Goal: Communication & Community: Answer question/provide support

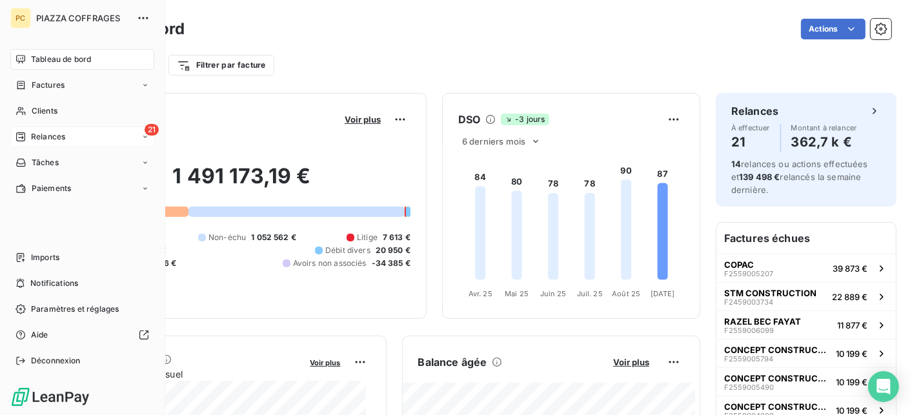
click at [73, 138] on div "21 Relances" at bounding box center [82, 136] width 144 height 21
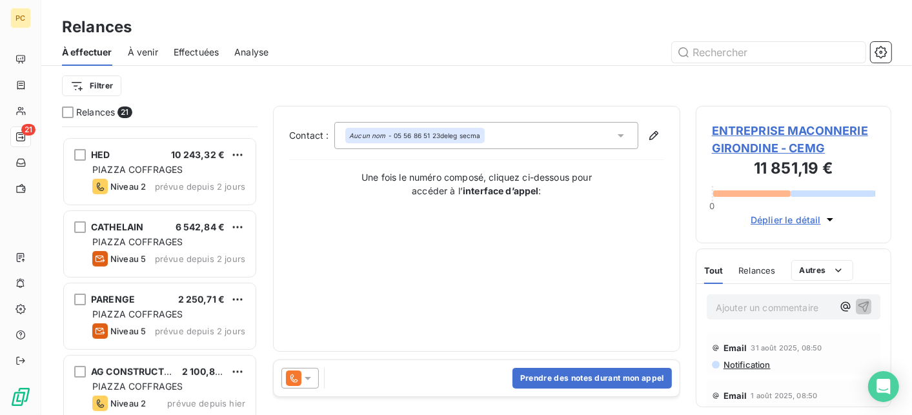
scroll to position [387, 0]
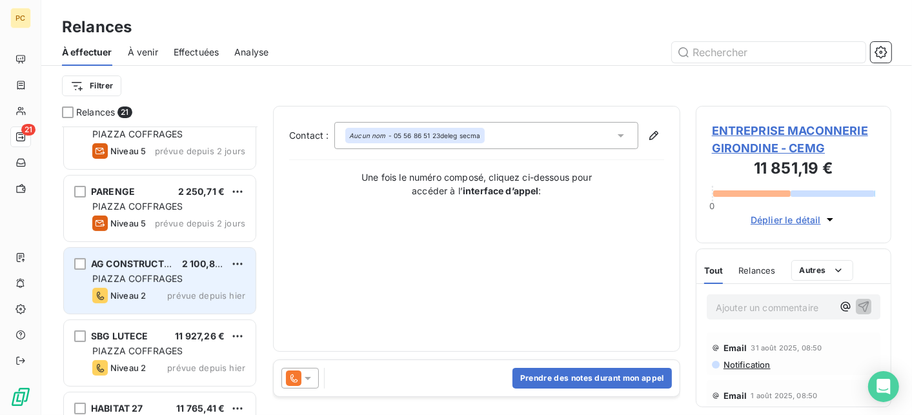
click at [179, 278] on span "PIAZZA COFFRAGES" at bounding box center [137, 278] width 90 height 11
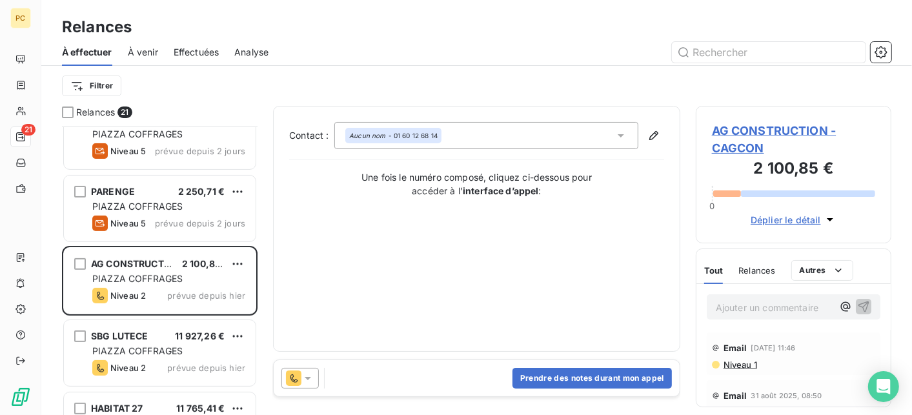
click at [789, 220] on span "Déplier le détail" at bounding box center [786, 220] width 70 height 14
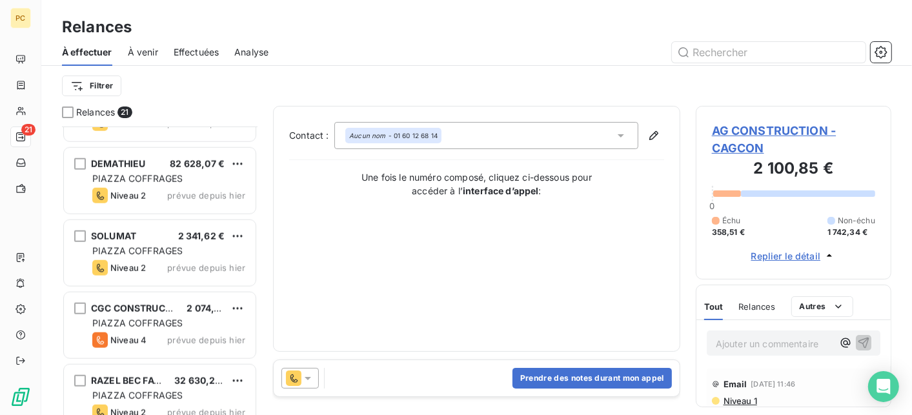
scroll to position [1229, 0]
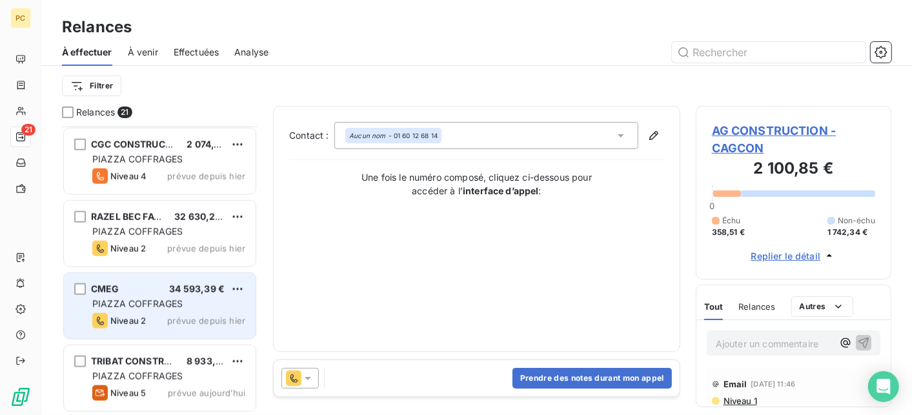
click at [152, 321] on div "Niveau 2 prévue depuis hier" at bounding box center [168, 320] width 153 height 15
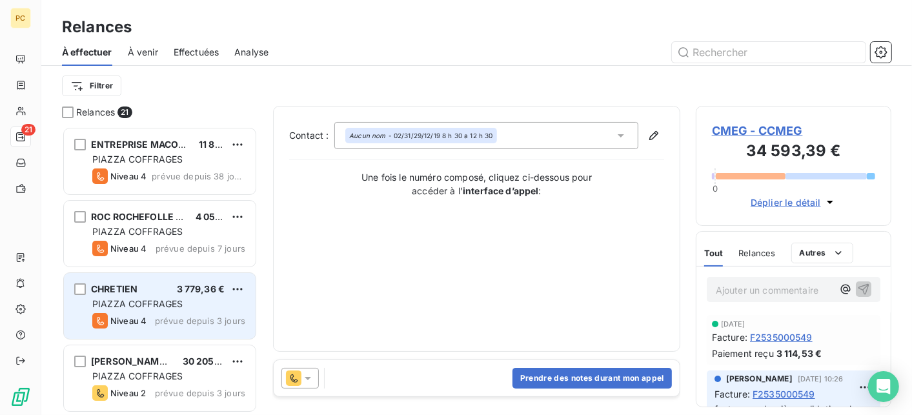
click at [157, 310] on div "PIAZZA COFFRAGES" at bounding box center [168, 304] width 153 height 13
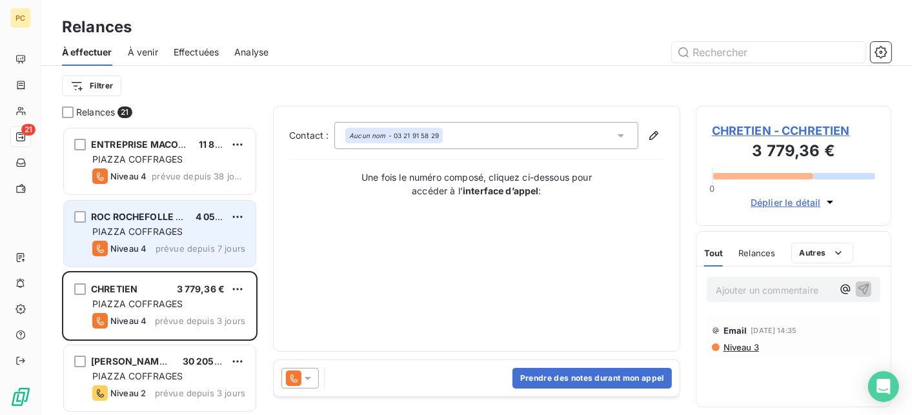
click at [152, 241] on div "Niveau 4 prévue depuis 7 jours" at bounding box center [168, 248] width 153 height 15
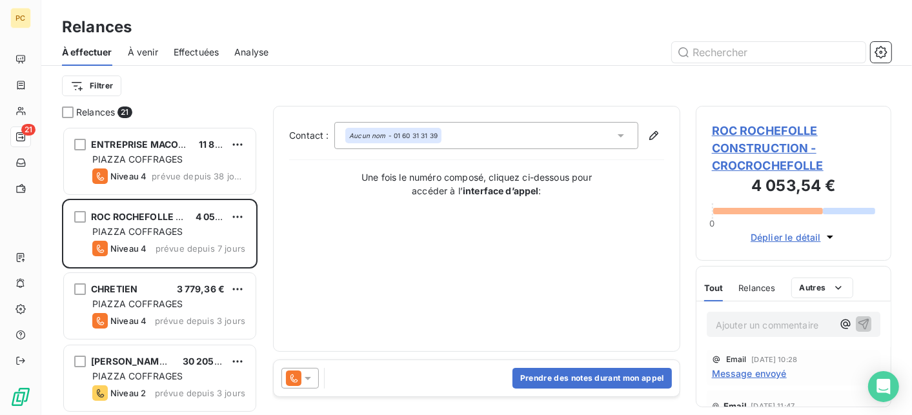
click at [803, 237] on span "Déplier le détail" at bounding box center [786, 237] width 70 height 14
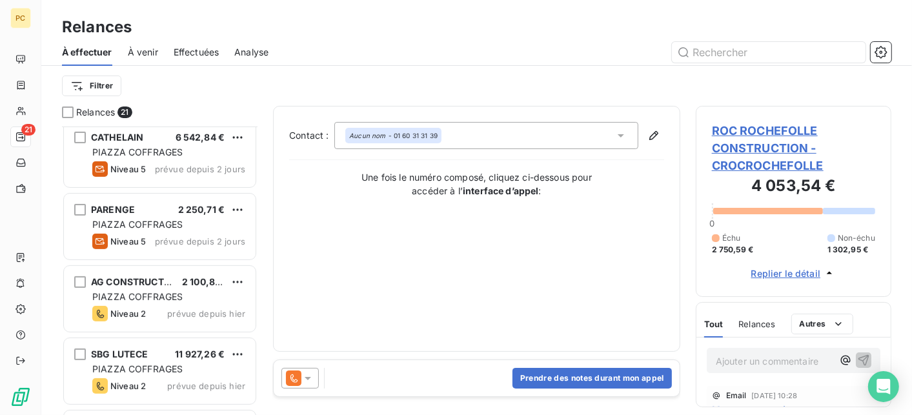
scroll to position [387, 0]
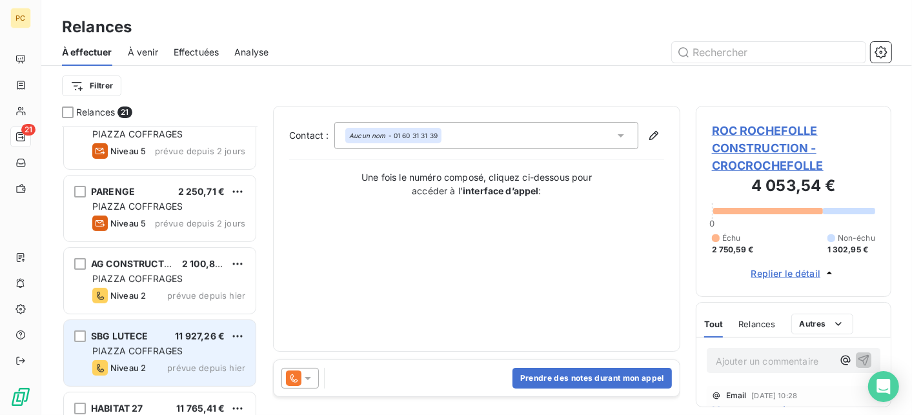
drag, startPoint x: 130, startPoint y: 334, endPoint x: 192, endPoint y: 334, distance: 62.0
click at [134, 334] on span "SBG LUTECE" at bounding box center [119, 335] width 57 height 11
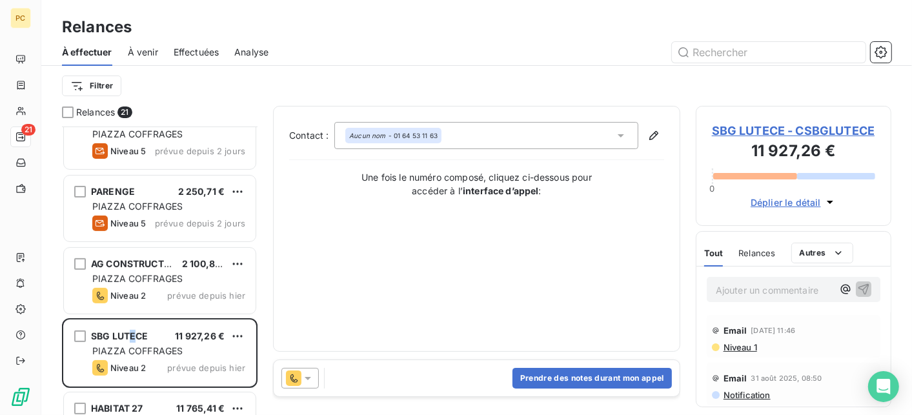
click at [796, 203] on span "Déplier le détail" at bounding box center [786, 203] width 70 height 14
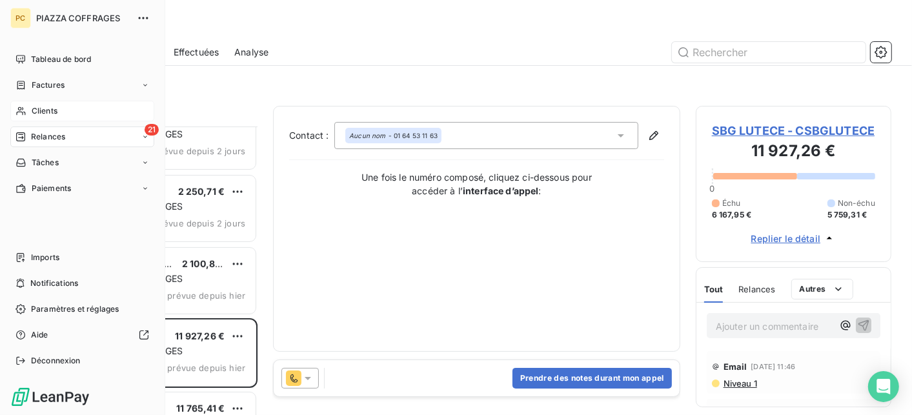
click at [37, 108] on span "Clients" at bounding box center [45, 111] width 26 height 12
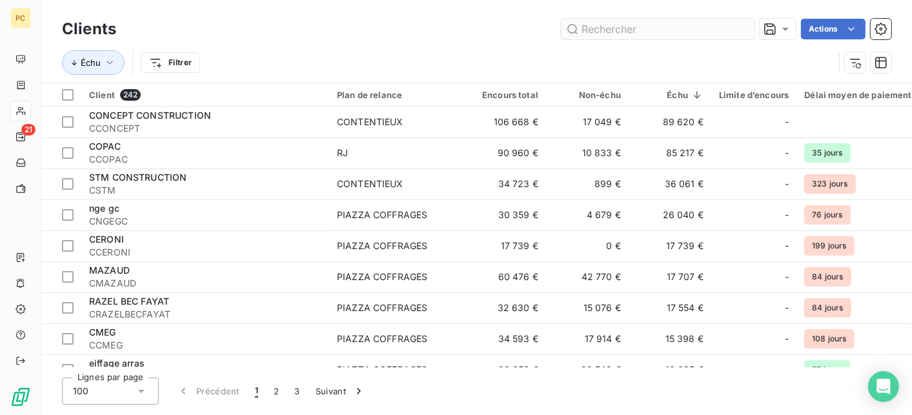
click at [636, 31] on input "text" at bounding box center [658, 29] width 194 height 21
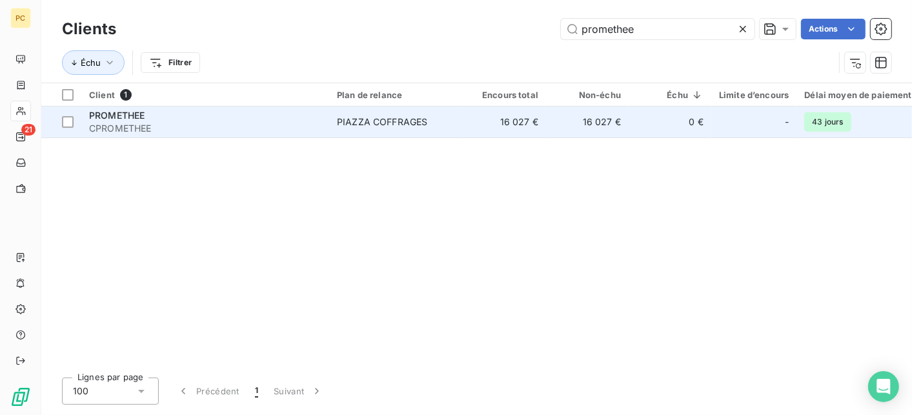
type input "promethee"
click at [561, 121] on td "16 027 €" at bounding box center [587, 121] width 83 height 31
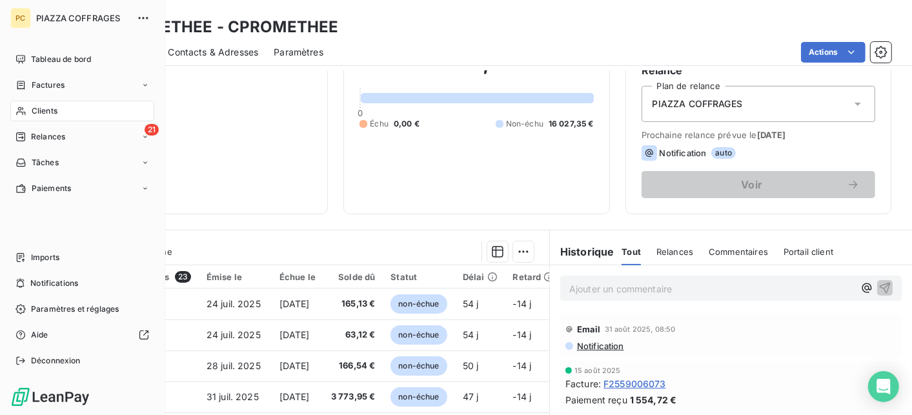
click at [35, 112] on span "Clients" at bounding box center [45, 111] width 26 height 12
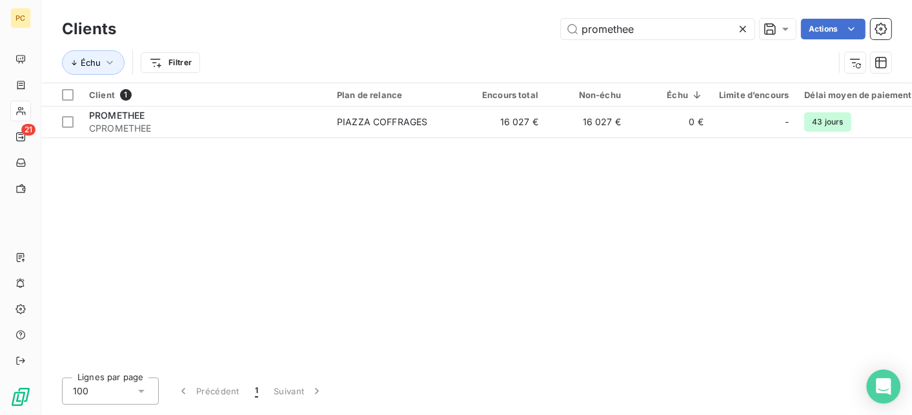
click at [880, 396] on div "Open Intercom Messenger" at bounding box center [884, 387] width 34 height 34
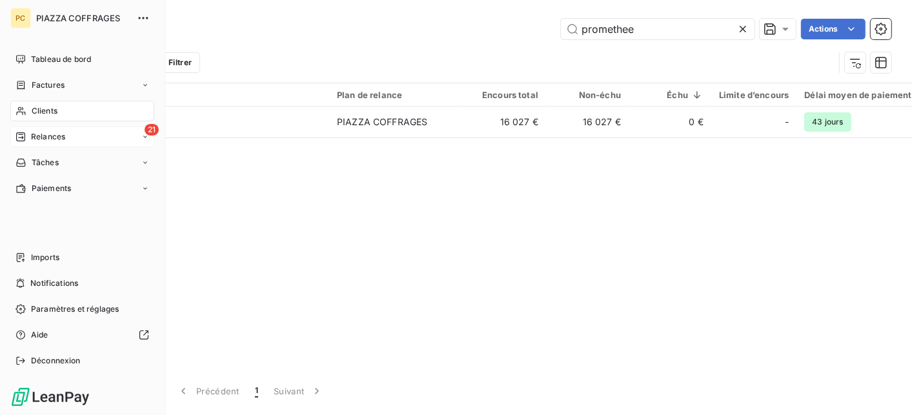
click at [34, 135] on span "Relances" at bounding box center [48, 137] width 34 height 12
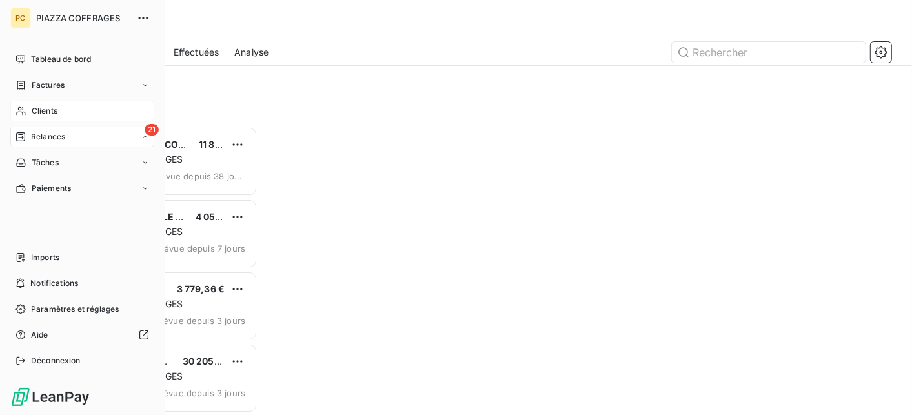
scroll to position [278, 186]
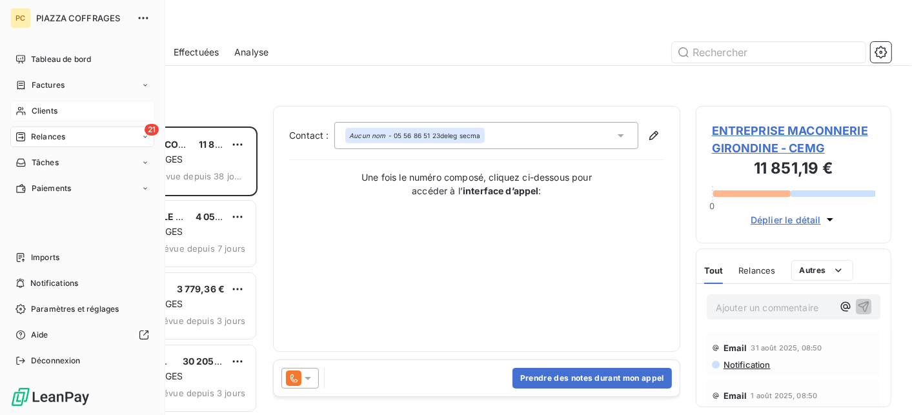
click at [30, 110] on div "Clients" at bounding box center [82, 111] width 144 height 21
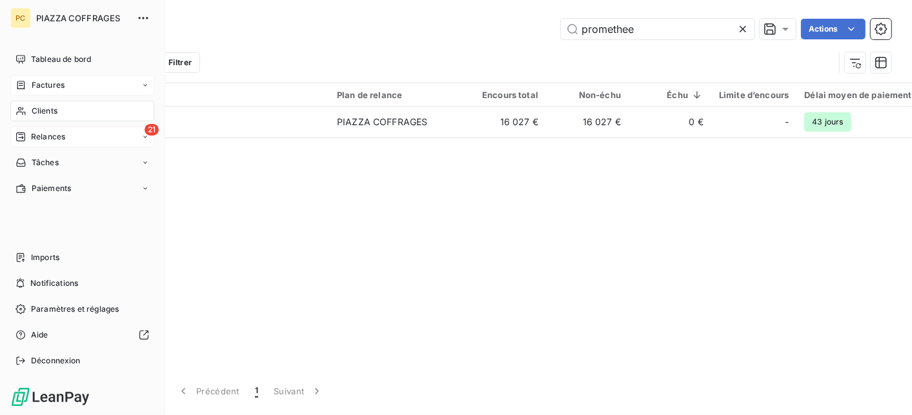
click at [44, 84] on span "Factures" at bounding box center [48, 85] width 33 height 12
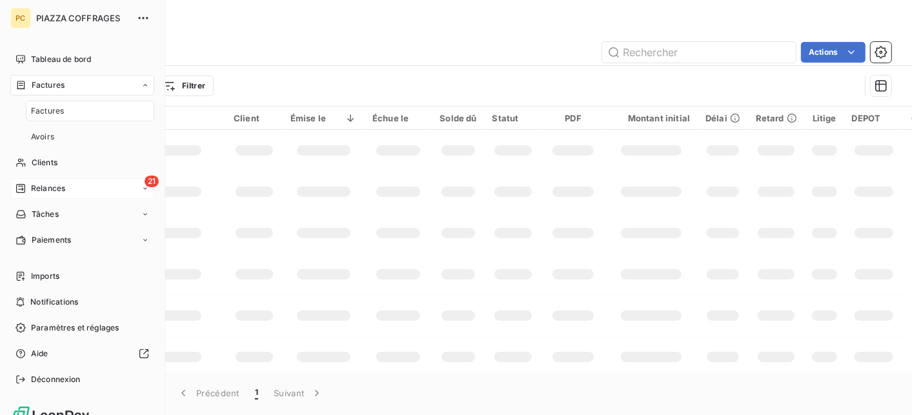
click at [78, 109] on div "Factures" at bounding box center [90, 111] width 128 height 21
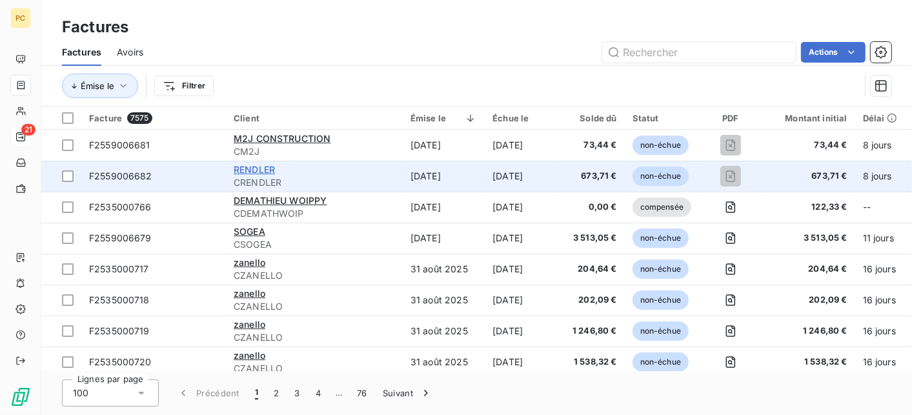
click at [252, 170] on span "RENDLER" at bounding box center [254, 169] width 41 height 11
click at [665, 177] on span "non-échue" at bounding box center [660, 175] width 56 height 19
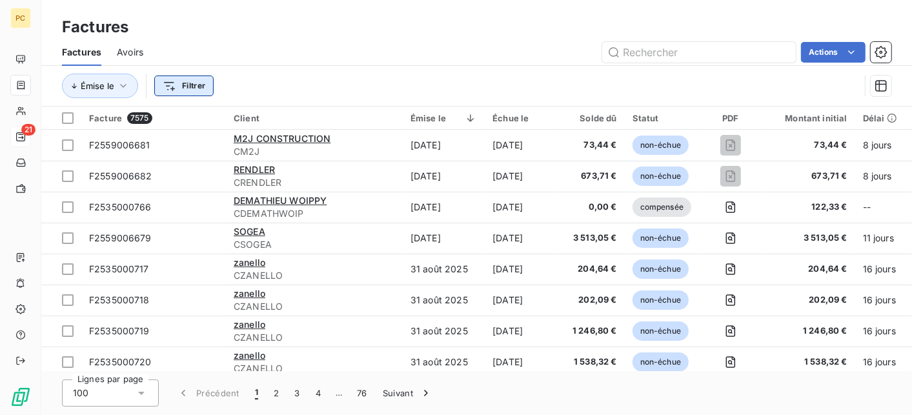
click at [195, 83] on html "PC 21 Factures Factures Avoirs Actions Émise le Filtrer Facture 7575 Client Émi…" at bounding box center [456, 207] width 912 height 415
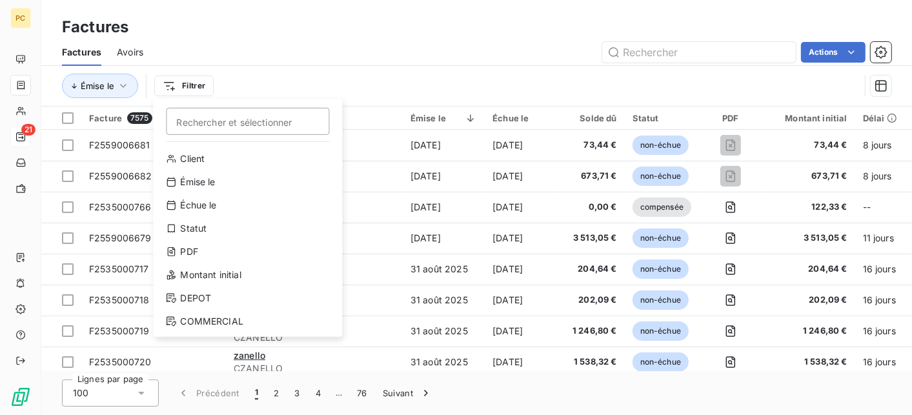
click at [196, 86] on html "PC 21 Factures Factures Avoirs Actions Émise le Filtrer Rechercher et sélection…" at bounding box center [456, 207] width 912 height 415
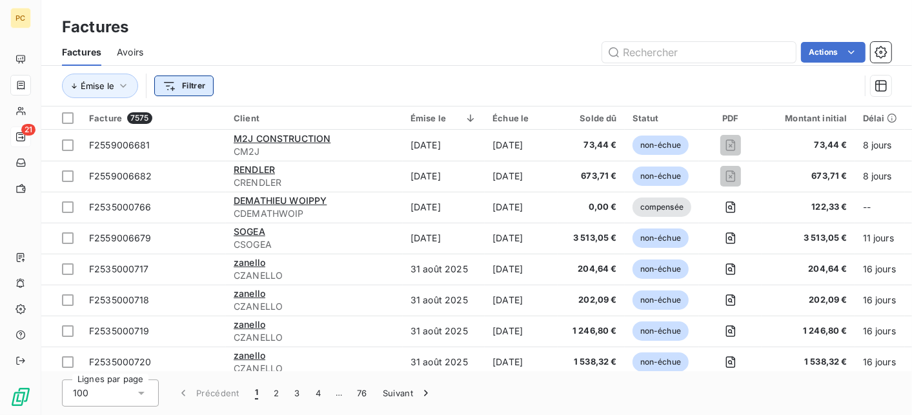
click at [190, 86] on html "PC 21 Factures Factures Avoirs Actions Émise le Filtrer Facture 7575 Client Émi…" at bounding box center [456, 207] width 912 height 415
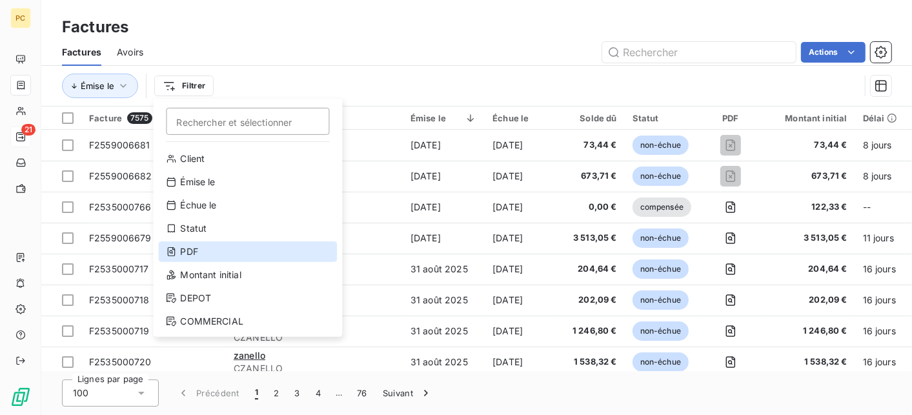
click at [195, 245] on div "PDF" at bounding box center [248, 251] width 179 height 21
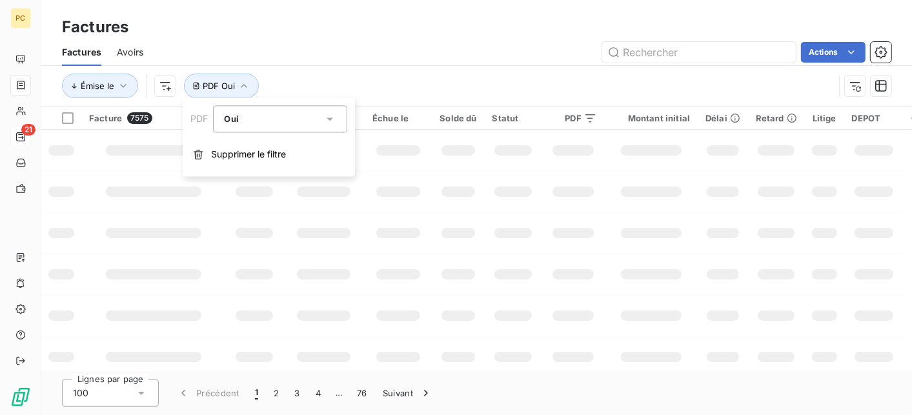
click at [331, 119] on icon at bounding box center [330, 118] width 6 height 3
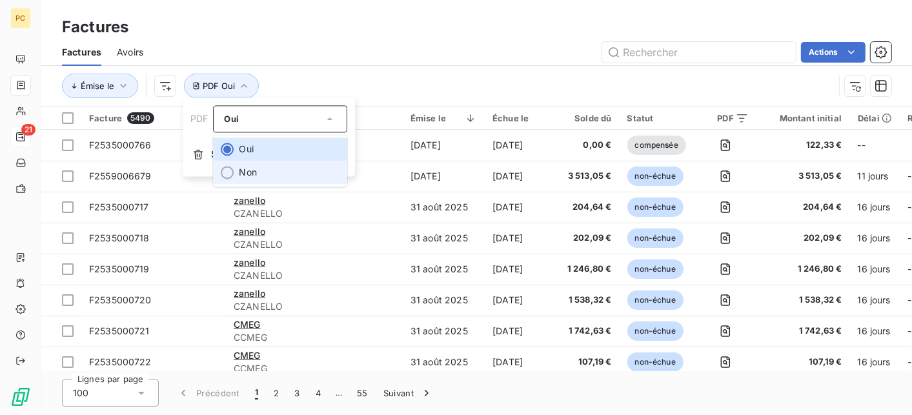
click at [265, 170] on li "Non" at bounding box center [281, 172] width 134 height 23
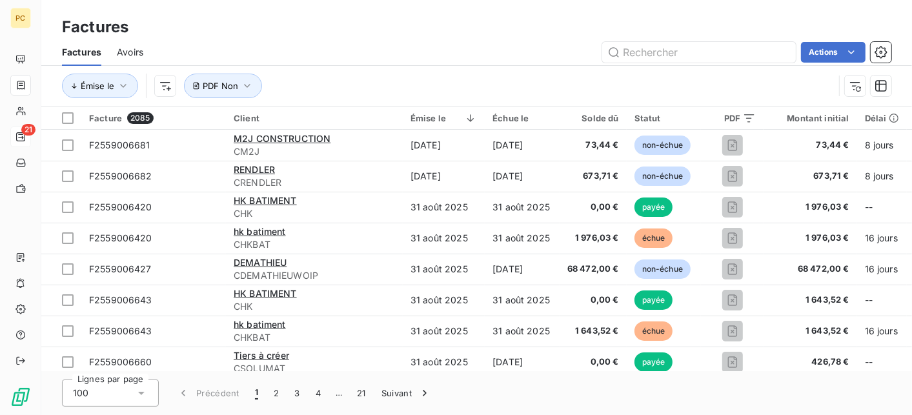
click at [358, 76] on div "Émise le PDF Non" at bounding box center [448, 86] width 772 height 25
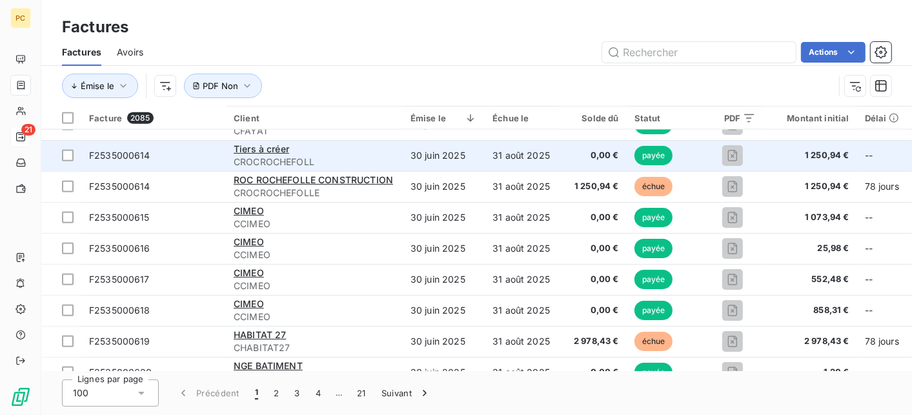
scroll to position [1182, 0]
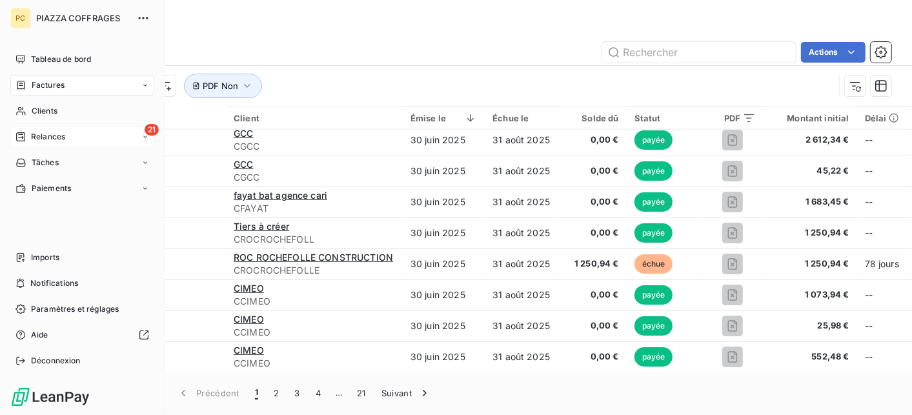
click at [48, 85] on span "Factures" at bounding box center [48, 85] width 33 height 12
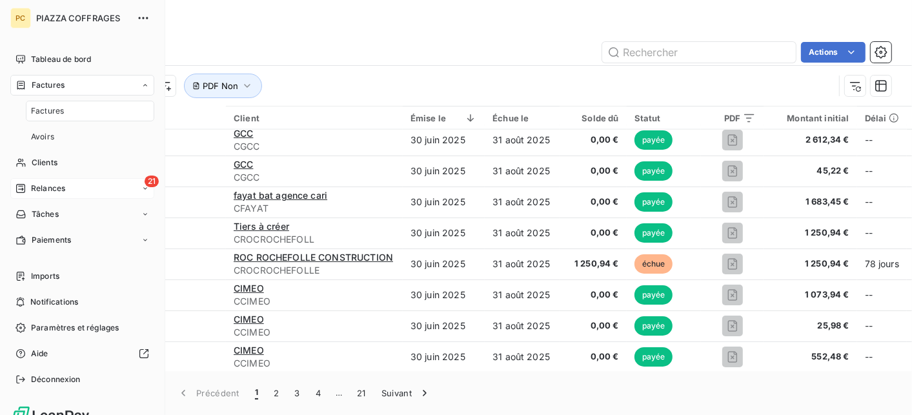
click at [48, 188] on span "Relances" at bounding box center [48, 189] width 34 height 12
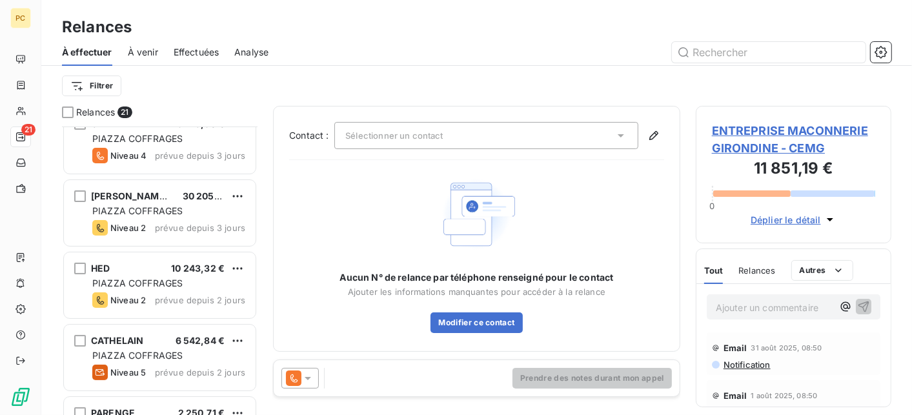
scroll to position [258, 0]
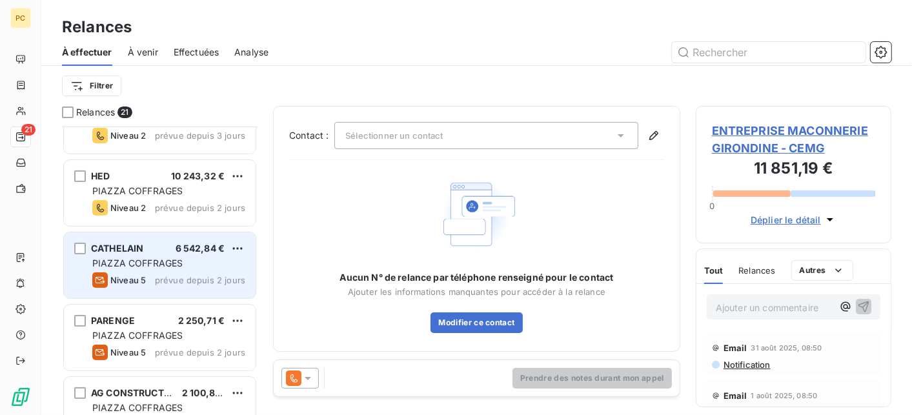
click at [156, 253] on div "CATHELAIN 6 542,84 €" at bounding box center [168, 249] width 153 height 12
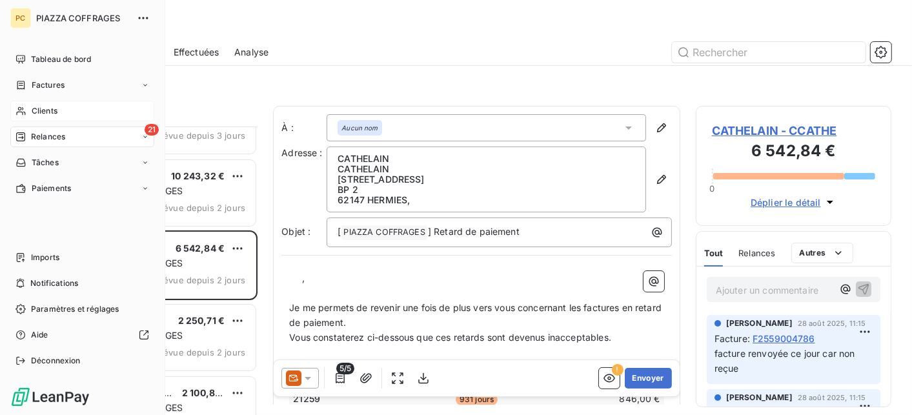
click at [46, 105] on span "Clients" at bounding box center [45, 111] width 26 height 12
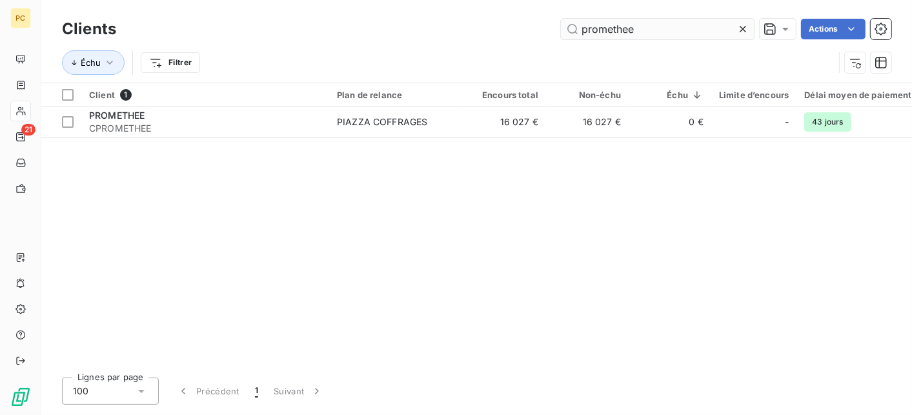
drag, startPoint x: 652, startPoint y: 30, endPoint x: 563, endPoint y: 25, distance: 89.2
click at [563, 25] on input "promethee" at bounding box center [658, 29] width 194 height 21
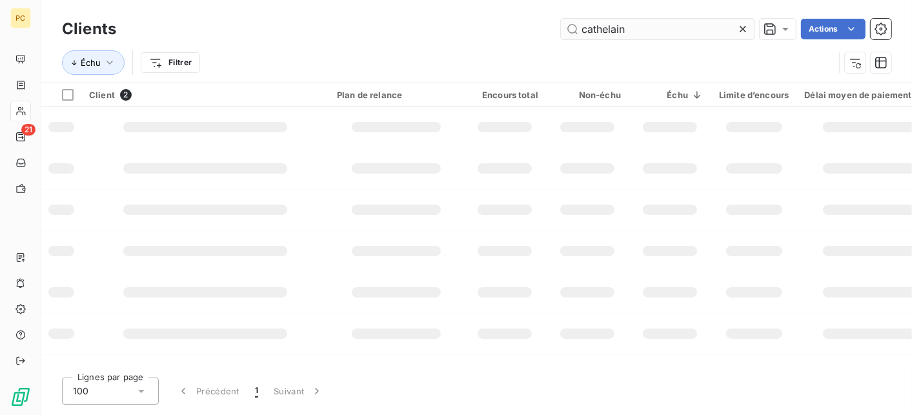
type input "cathelain"
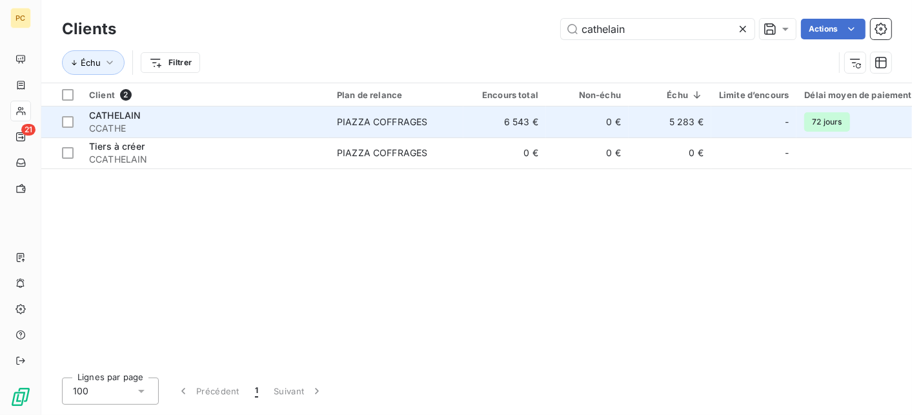
click at [481, 124] on td "6 543 €" at bounding box center [504, 121] width 83 height 31
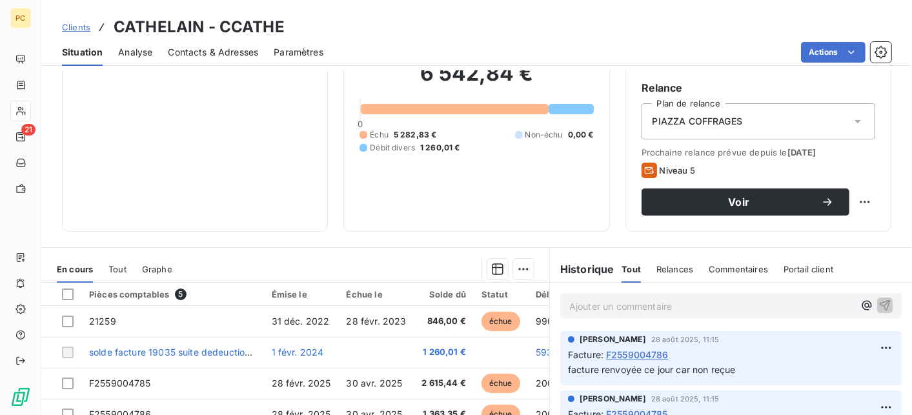
scroll to position [129, 0]
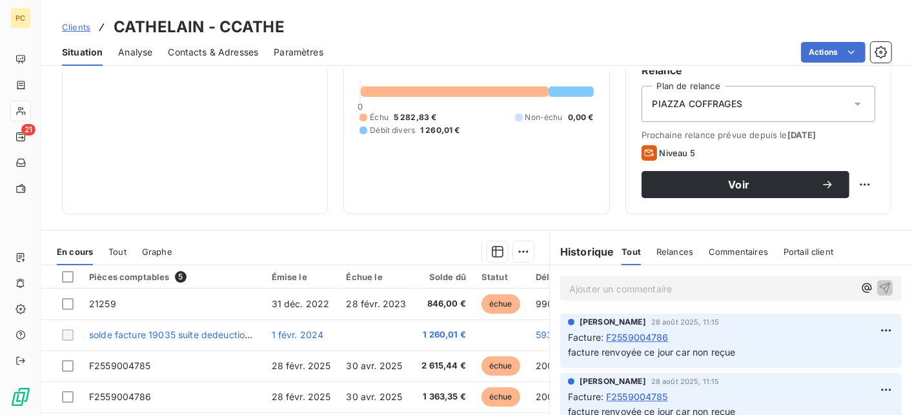
click at [229, 51] on span "Contacts & Adresses" at bounding box center [213, 52] width 90 height 13
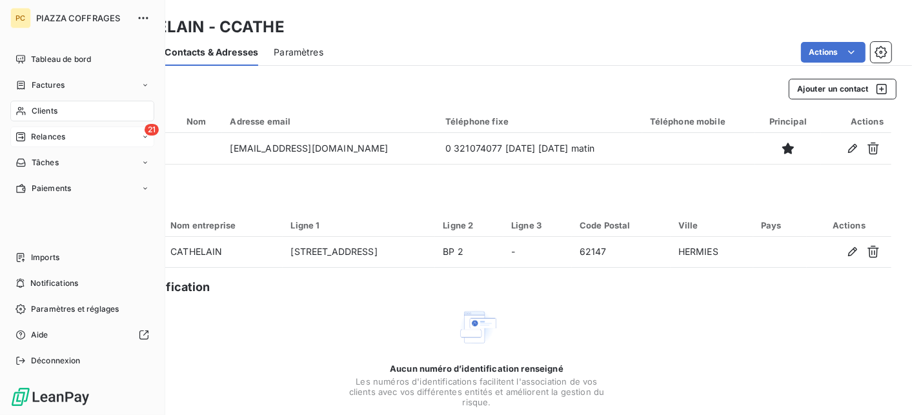
click at [35, 140] on span "Relances" at bounding box center [48, 137] width 34 height 12
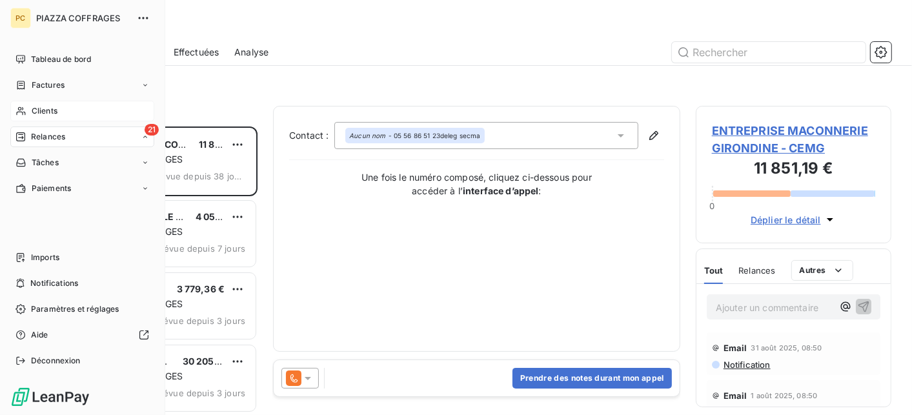
scroll to position [278, 186]
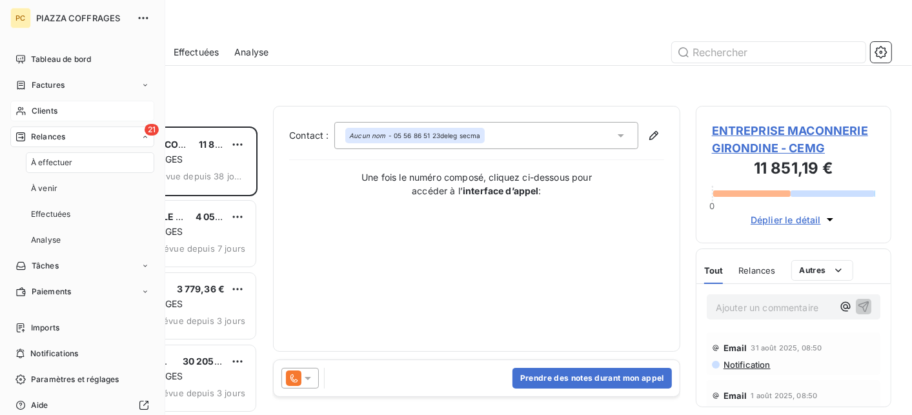
click at [51, 162] on span "À effectuer" at bounding box center [52, 163] width 42 height 12
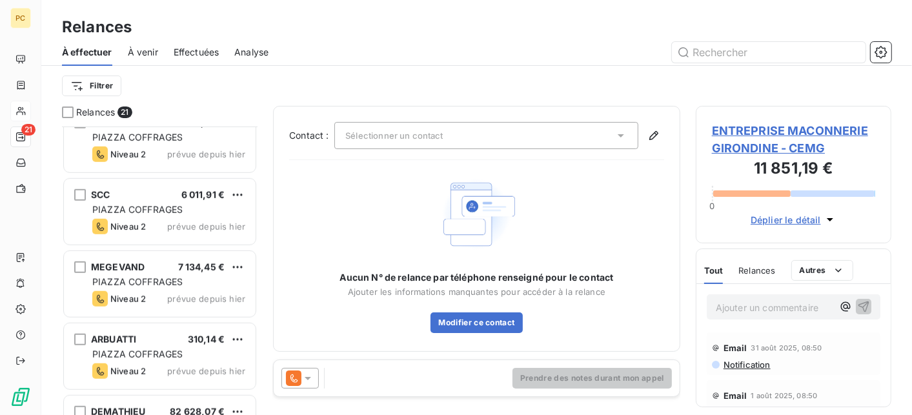
scroll to position [774, 0]
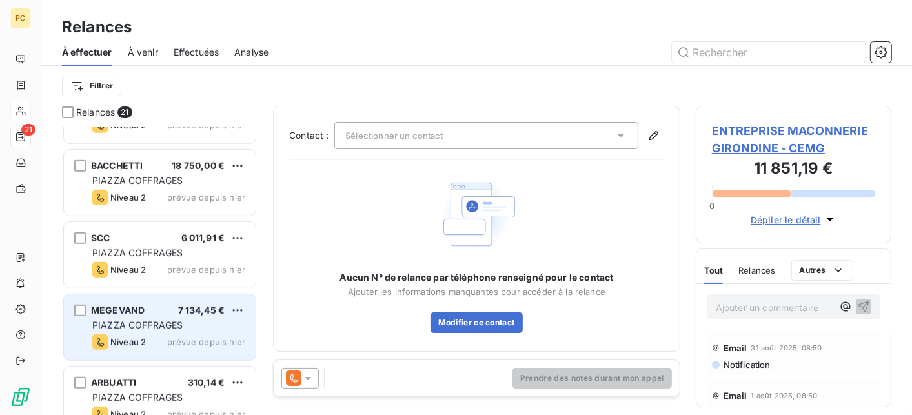
click at [161, 327] on span "PIAZZA COFFRAGES" at bounding box center [137, 324] width 90 height 11
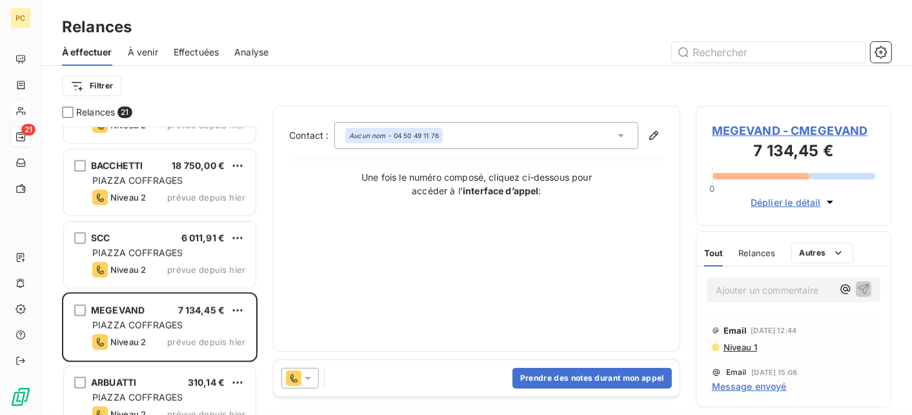
click at [783, 203] on span "Déplier le détail" at bounding box center [786, 203] width 70 height 14
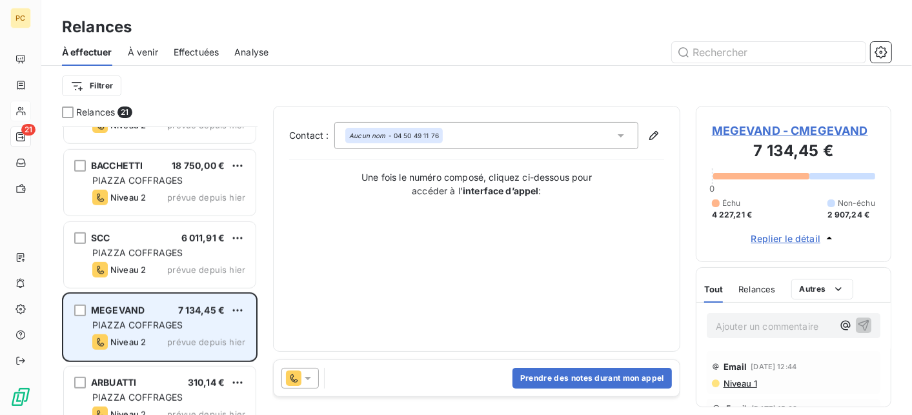
click at [156, 323] on span "PIAZZA COFFRAGES" at bounding box center [137, 324] width 90 height 11
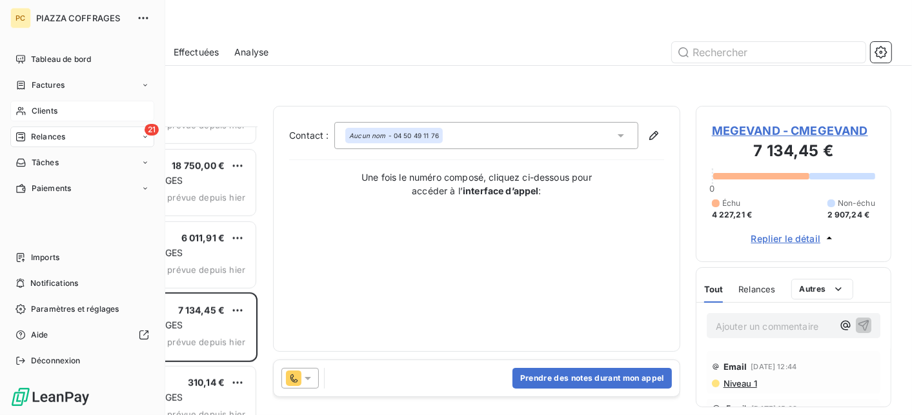
click at [41, 108] on span "Clients" at bounding box center [45, 111] width 26 height 12
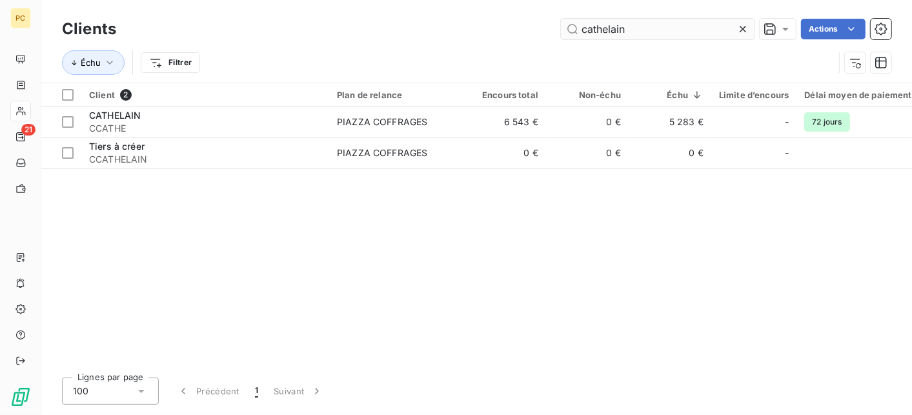
drag, startPoint x: 640, startPoint y: 28, endPoint x: 578, endPoint y: 23, distance: 62.2
click at [578, 23] on input "cathelain" at bounding box center [658, 29] width 194 height 21
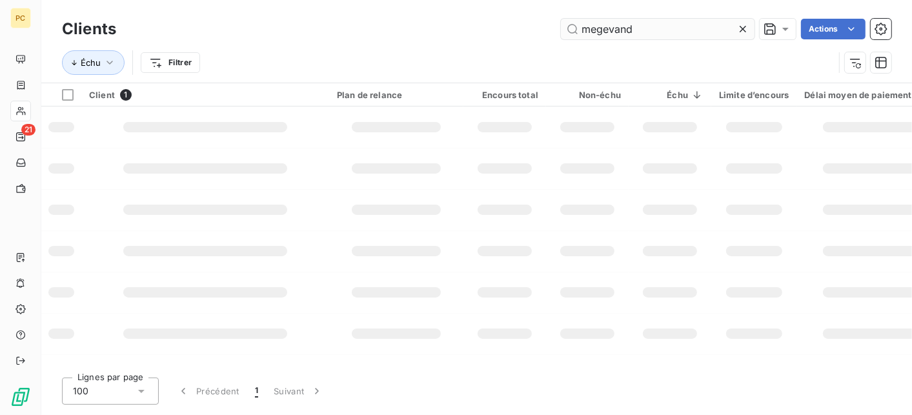
type input "megevand"
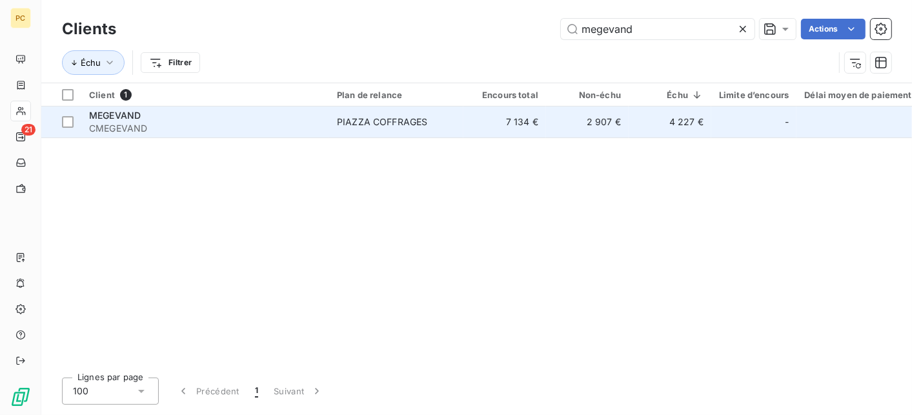
click at [339, 131] on td "PIAZZA COFFRAGES" at bounding box center [396, 121] width 134 height 31
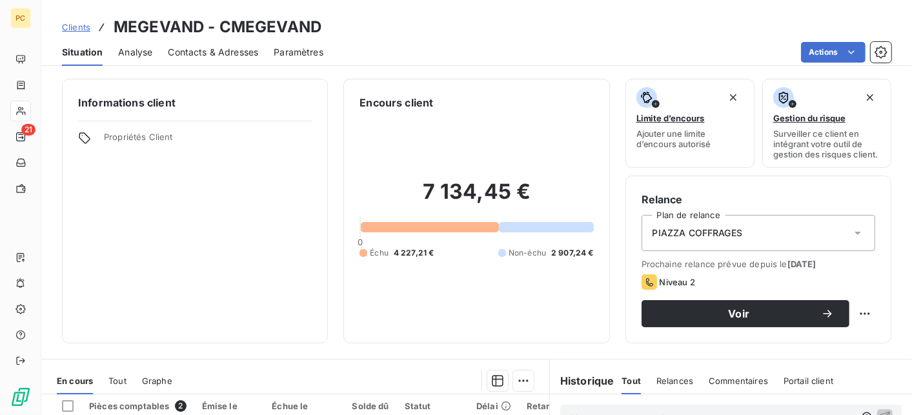
click at [248, 51] on span "Contacts & Adresses" at bounding box center [213, 52] width 90 height 13
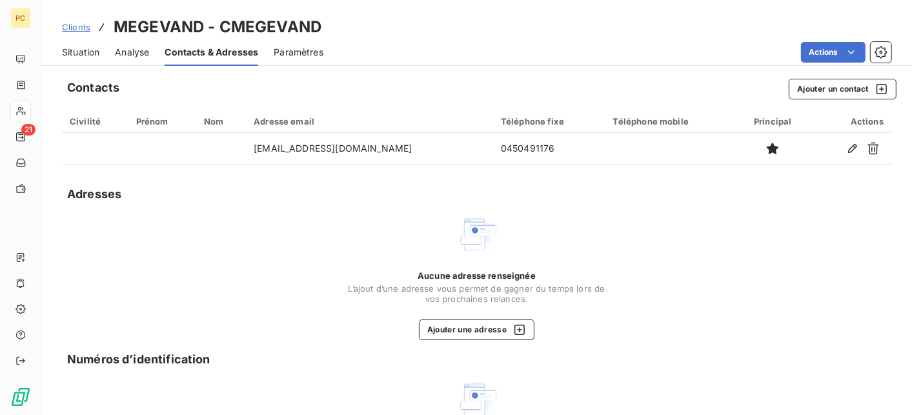
click at [93, 50] on span "Situation" at bounding box center [80, 52] width 37 height 13
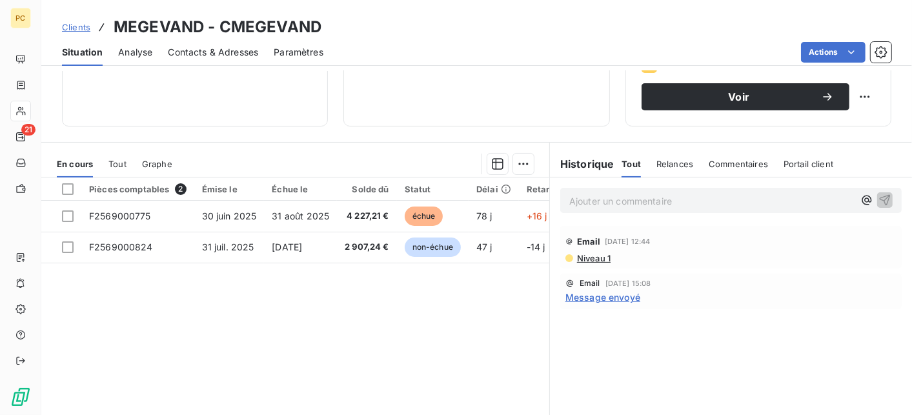
scroll to position [258, 0]
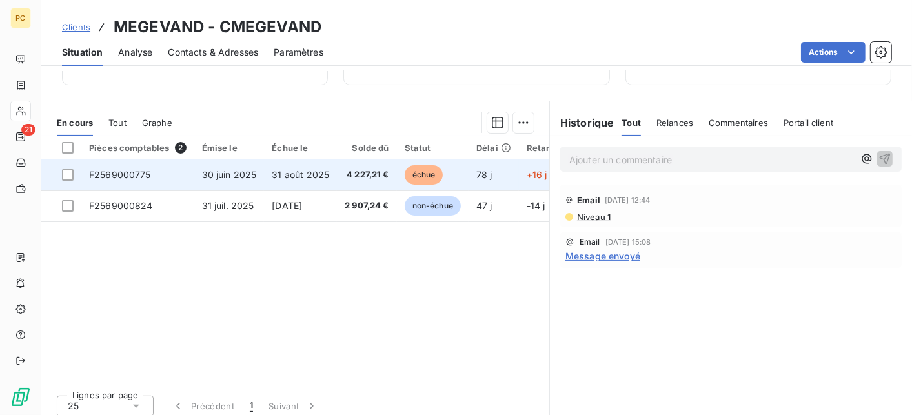
click at [376, 172] on span "4 227,21 €" at bounding box center [367, 174] width 45 height 13
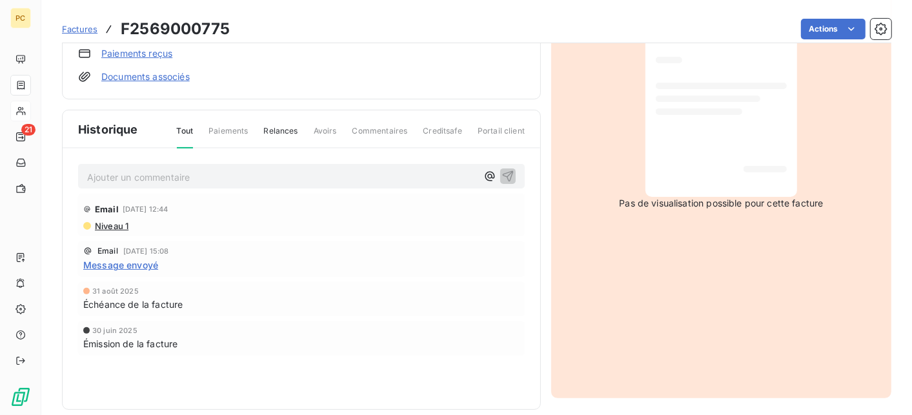
scroll to position [261, 0]
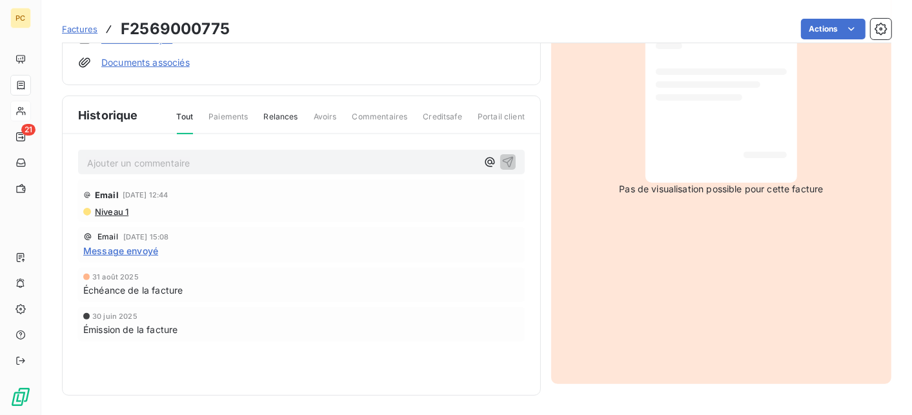
click at [146, 158] on p "Ajouter un commentaire ﻿" at bounding box center [282, 163] width 390 height 16
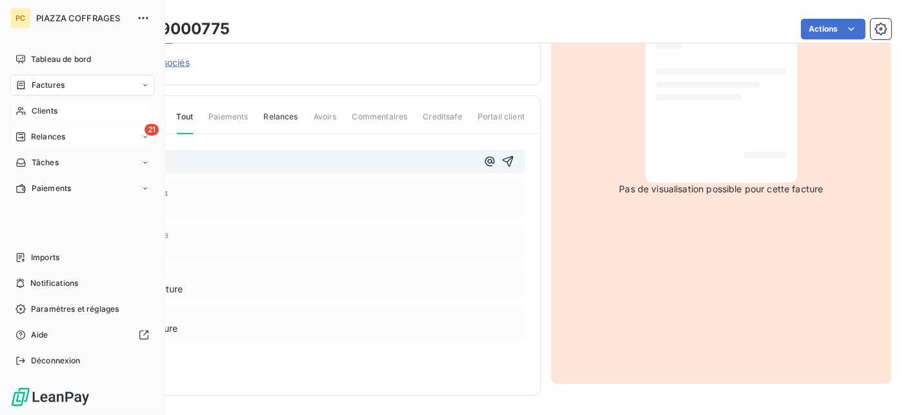
click at [28, 132] on div "Relances" at bounding box center [40, 137] width 50 height 12
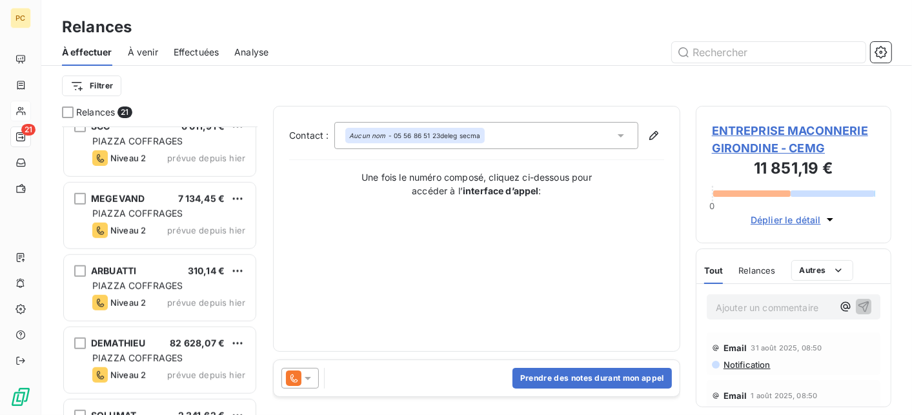
scroll to position [903, 0]
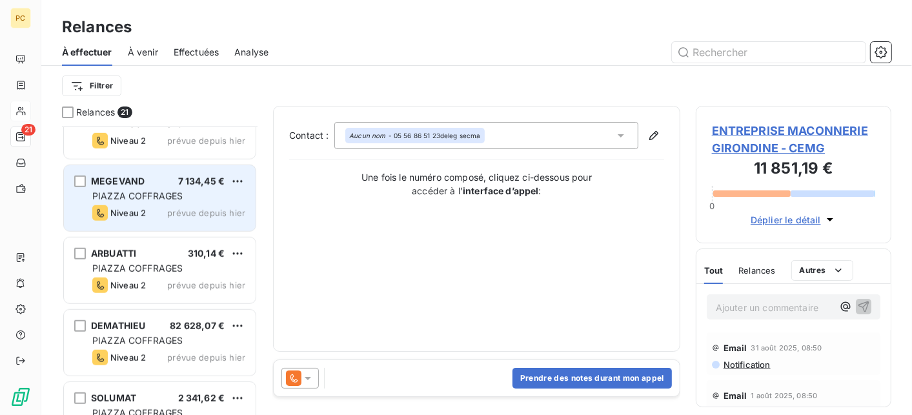
click at [153, 208] on div "Niveau 2 prévue depuis hier" at bounding box center [168, 212] width 153 height 15
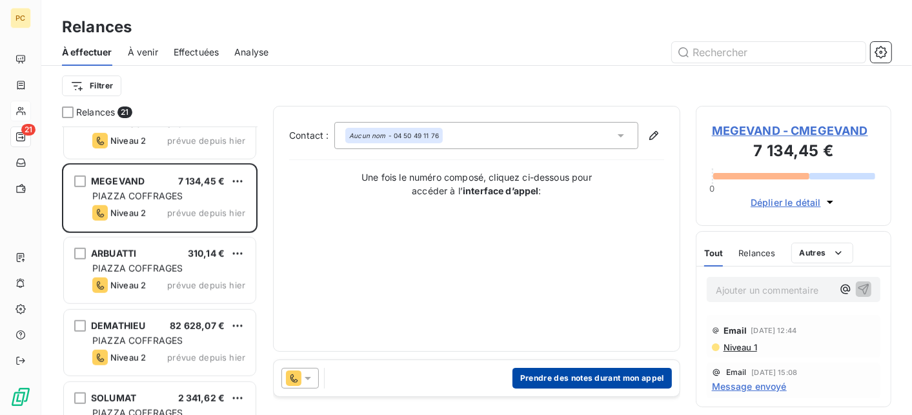
click at [605, 378] on button "Prendre des notes durant mon appel" at bounding box center [591, 378] width 159 height 21
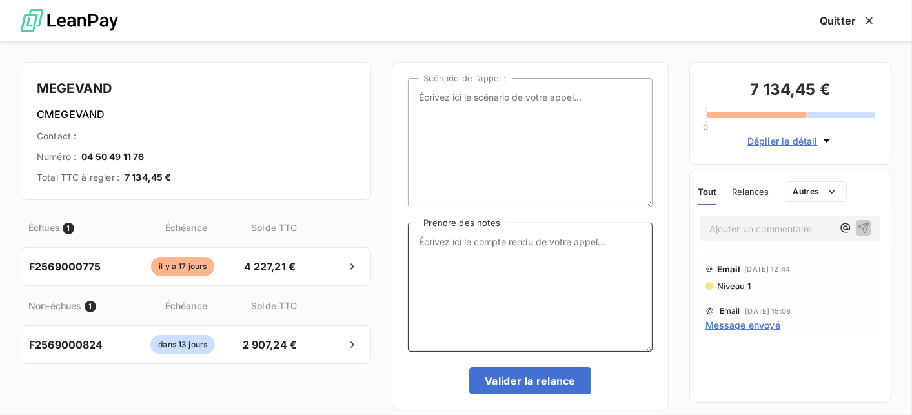
click at [437, 242] on textarea "Prendre des notes" at bounding box center [530, 287] width 244 height 129
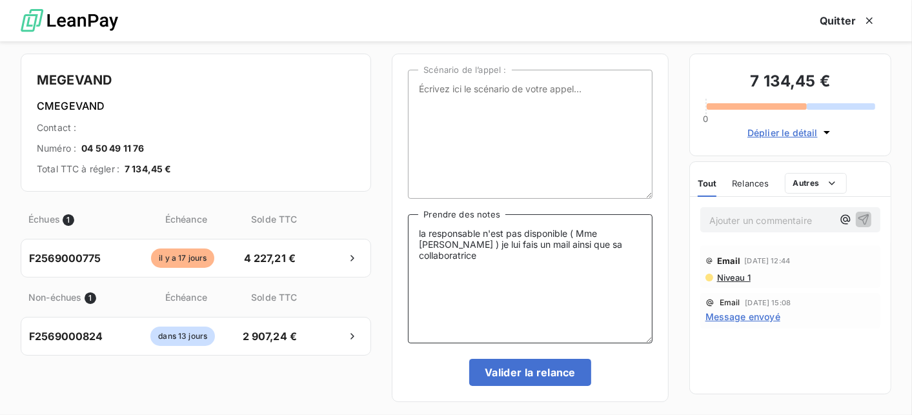
scroll to position [16, 0]
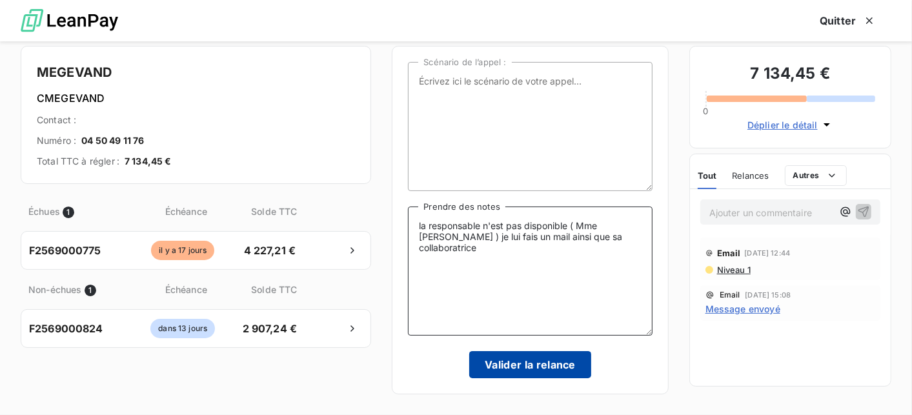
type textarea "la responsable n'est pas disponible ( Mme [PERSON_NAME] ) je lui fais un mail a…"
click at [517, 365] on button "Valider la relance" at bounding box center [530, 364] width 122 height 27
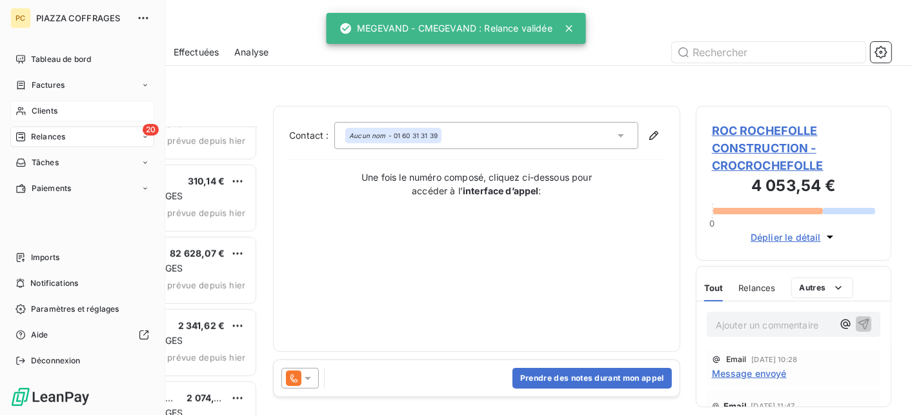
click at [47, 109] on span "Clients" at bounding box center [45, 111] width 26 height 12
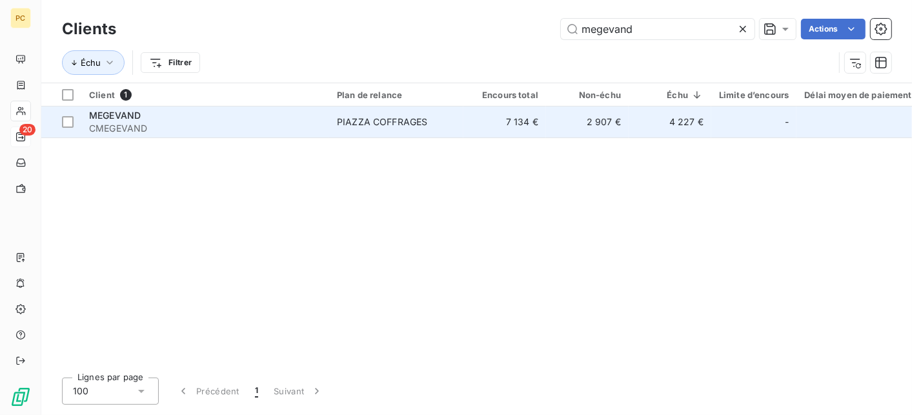
click at [346, 123] on div "PIAZZA COFFRAGES" at bounding box center [382, 122] width 90 height 13
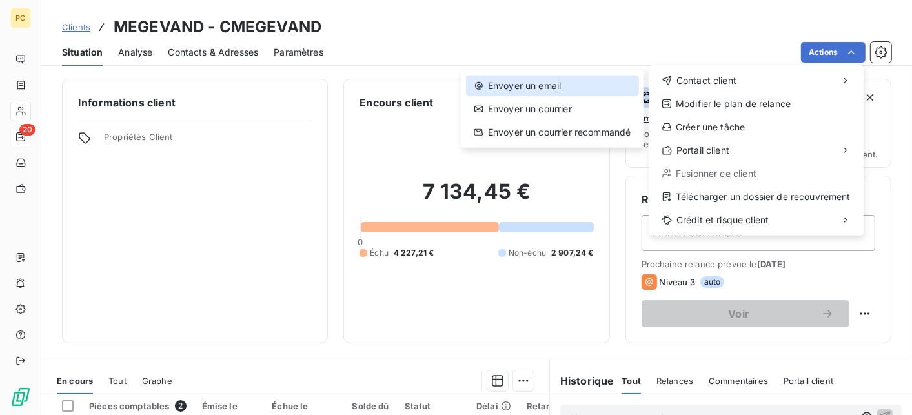
click at [548, 80] on div "Envoyer un email" at bounding box center [552, 86] width 173 height 21
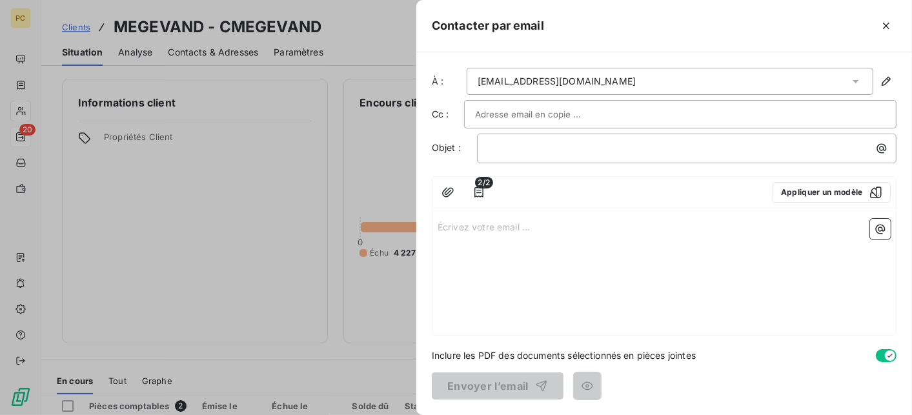
click at [484, 108] on input "text" at bounding box center [544, 114] width 139 height 19
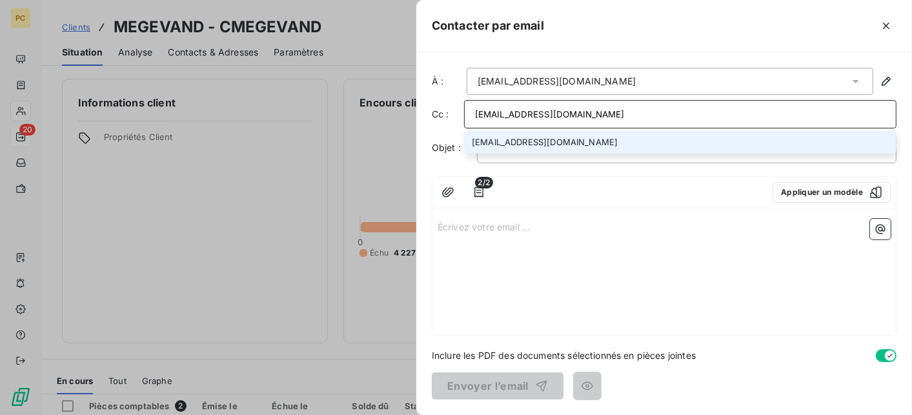
type input "[EMAIL_ADDRESS][DOMAIN_NAME]"
click at [496, 139] on li "[EMAIL_ADDRESS][DOMAIN_NAME]" at bounding box center [680, 142] width 432 height 23
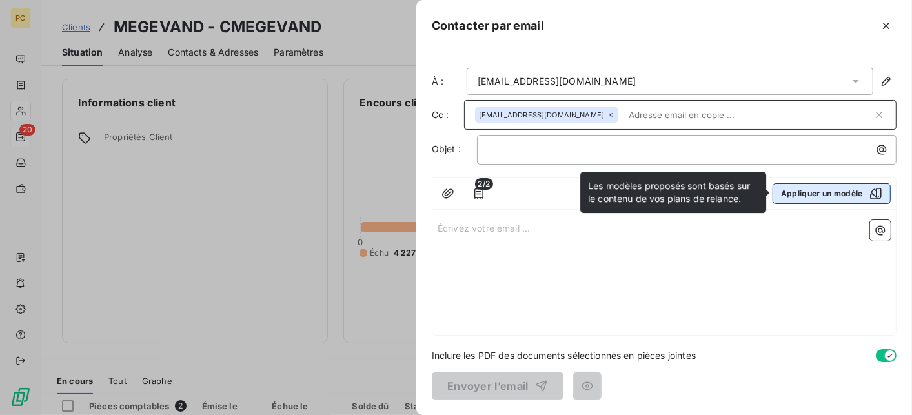
click at [805, 190] on button "Appliquer un modèle" at bounding box center [831, 193] width 118 height 21
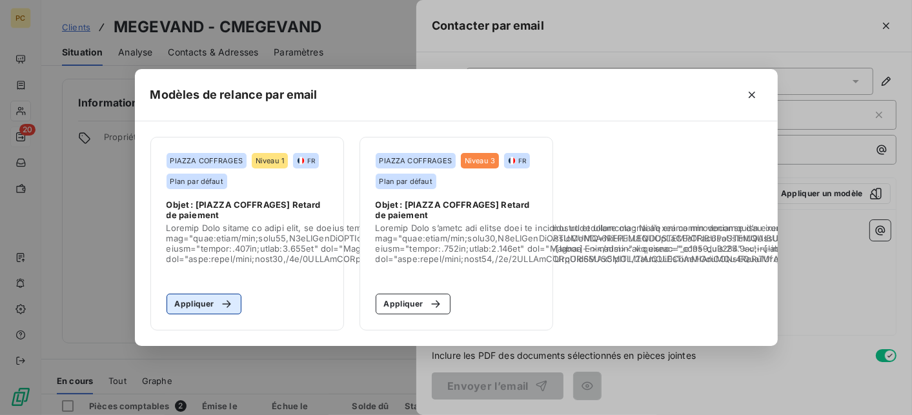
click at [197, 298] on button "Appliquer" at bounding box center [204, 304] width 76 height 21
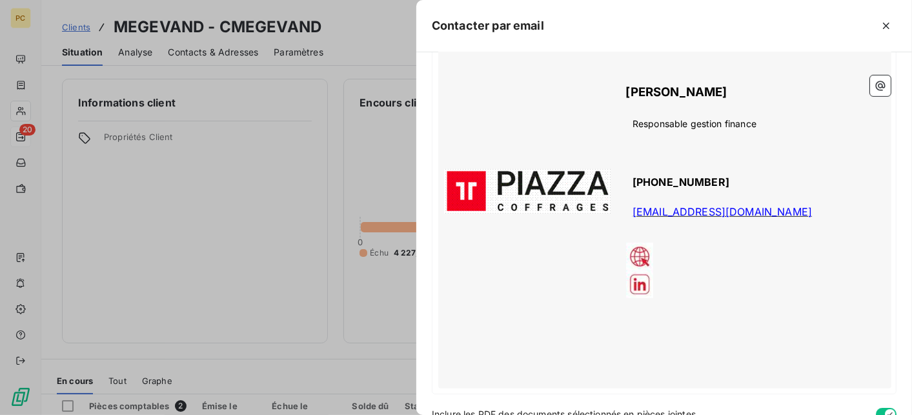
scroll to position [577, 0]
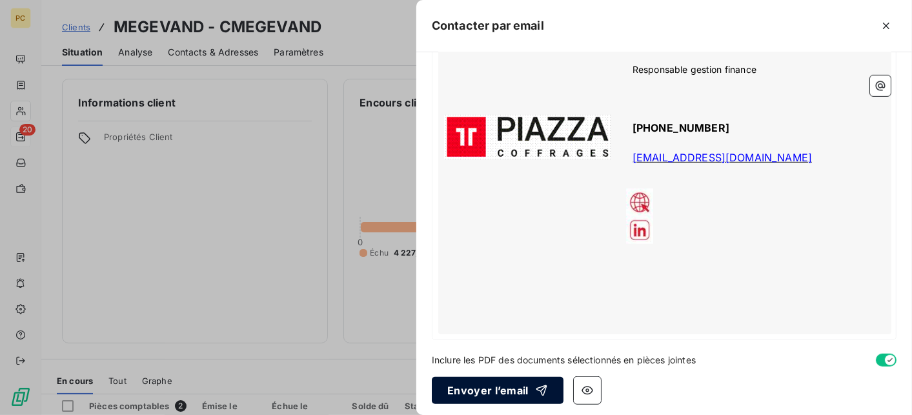
click at [520, 389] on button "Envoyer l’email" at bounding box center [498, 390] width 132 height 27
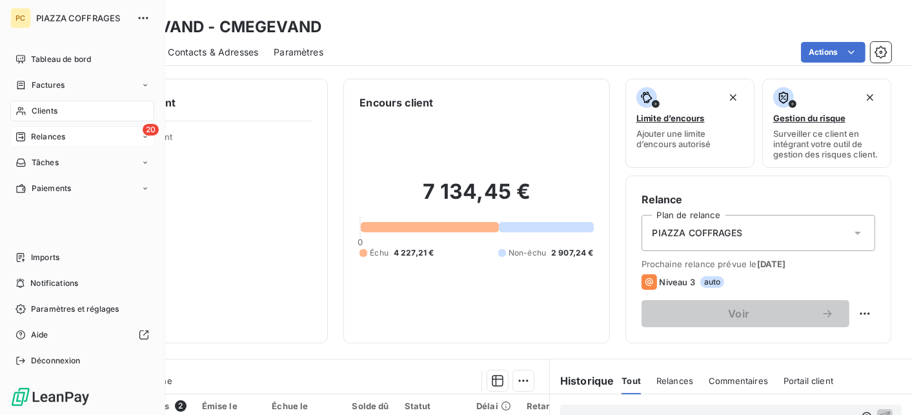
click at [34, 134] on span "Relances" at bounding box center [48, 137] width 34 height 12
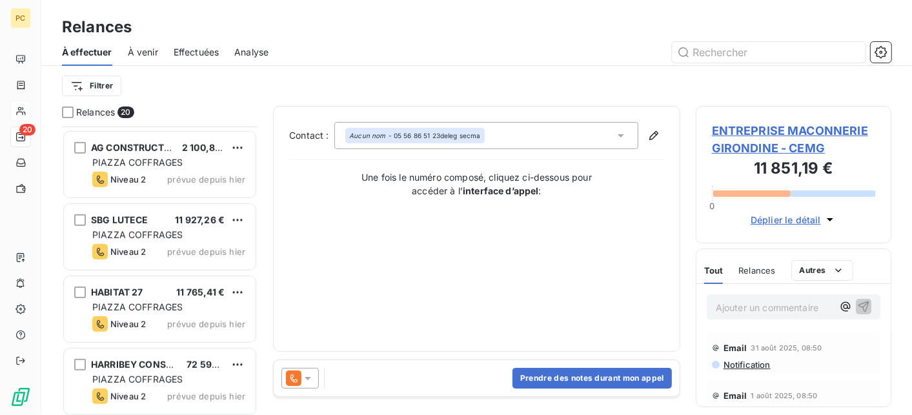
scroll to position [516, 0]
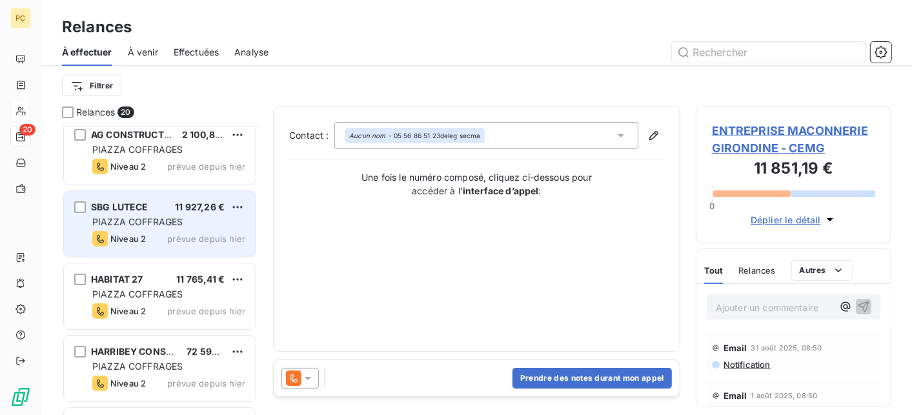
click at [118, 224] on span "PIAZZA COFFRAGES" at bounding box center [137, 221] width 90 height 11
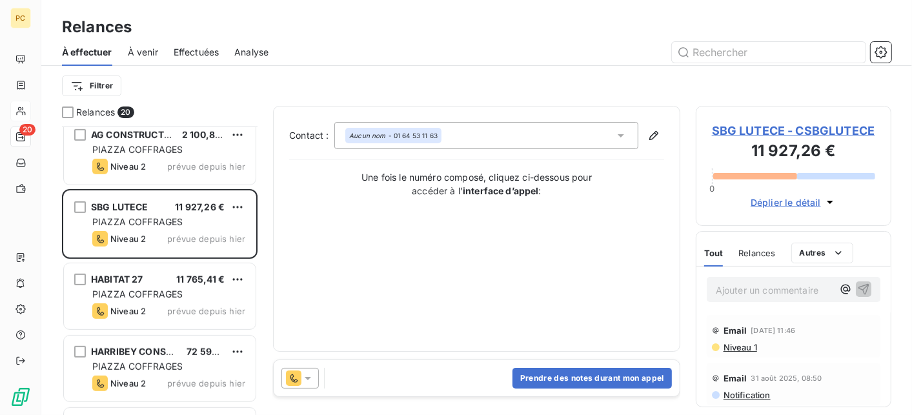
click at [312, 382] on icon at bounding box center [307, 378] width 13 height 13
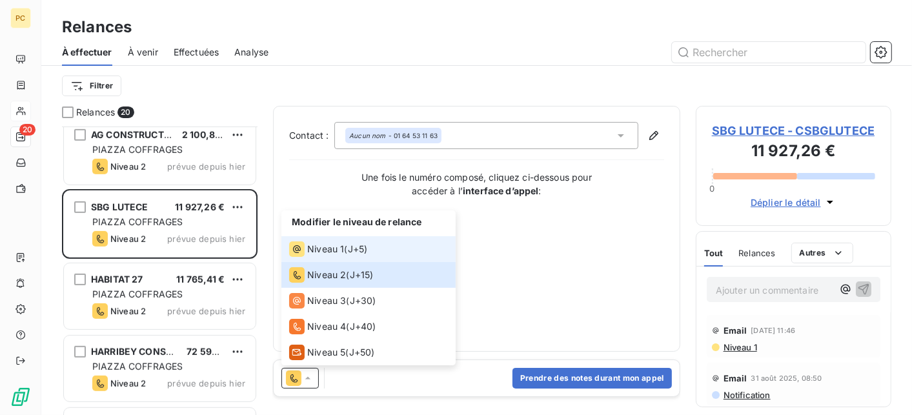
click at [333, 243] on span "Niveau 1" at bounding box center [325, 249] width 37 height 13
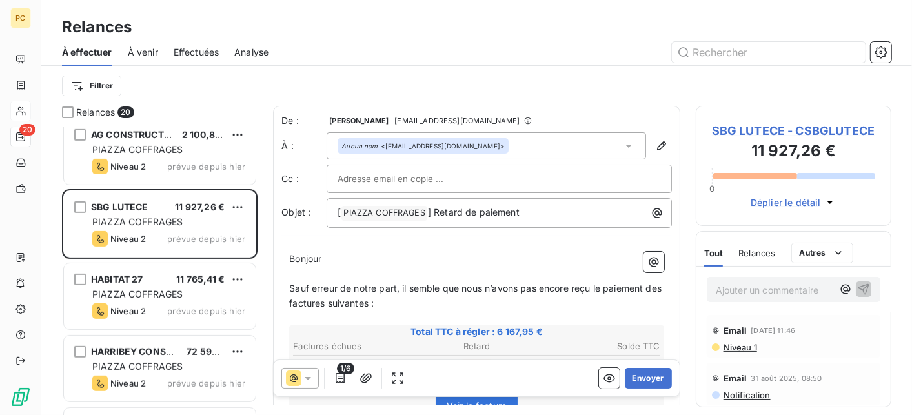
click at [524, 121] on icon at bounding box center [528, 121] width 8 height 8
click at [640, 381] on button "Envoyer" at bounding box center [648, 378] width 47 height 21
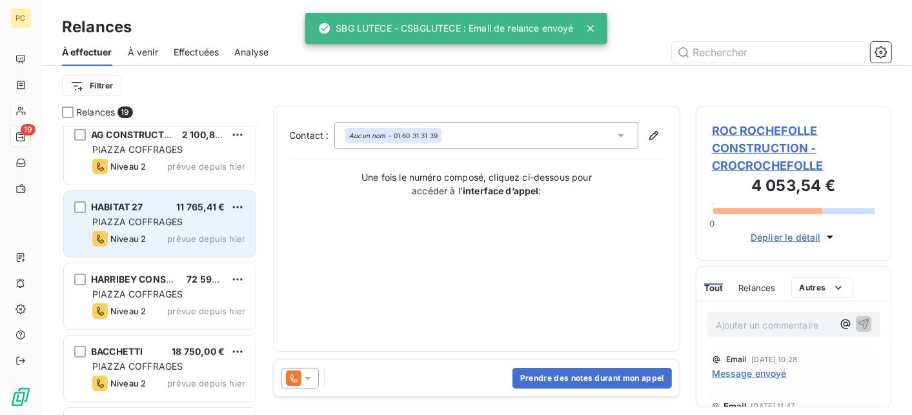
click at [150, 227] on div "PIAZZA COFFRAGES" at bounding box center [168, 222] width 153 height 13
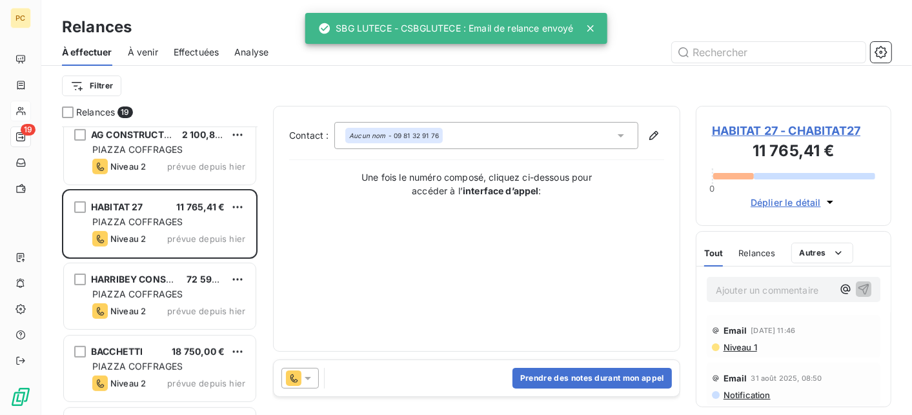
click at [776, 199] on span "Déplier le détail" at bounding box center [786, 203] width 70 height 14
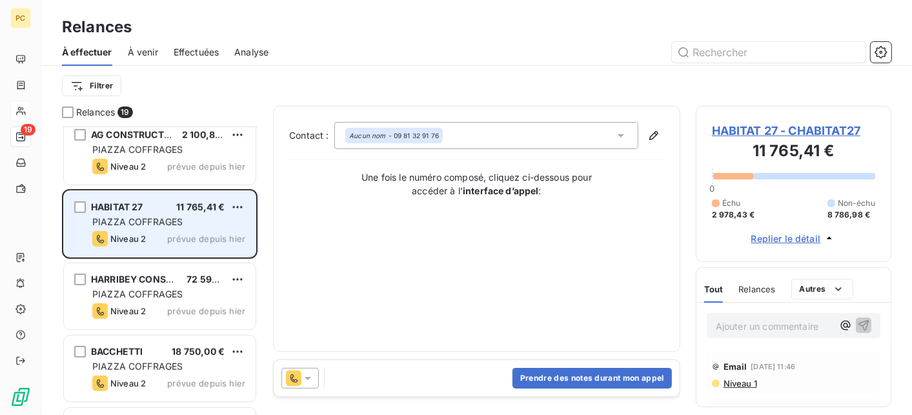
scroll to position [645, 0]
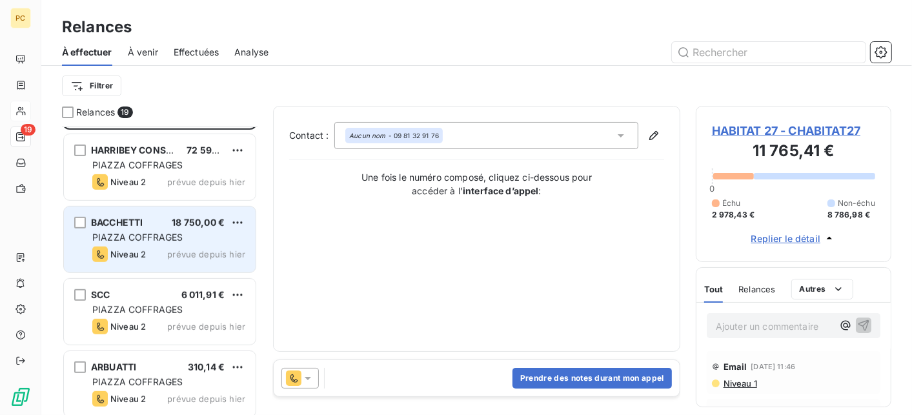
click at [170, 229] on div "BACCHETTI 18 750,00 € PIAZZA COFFRAGES Niveau 2 prévue depuis [DATE]" at bounding box center [160, 240] width 192 height 66
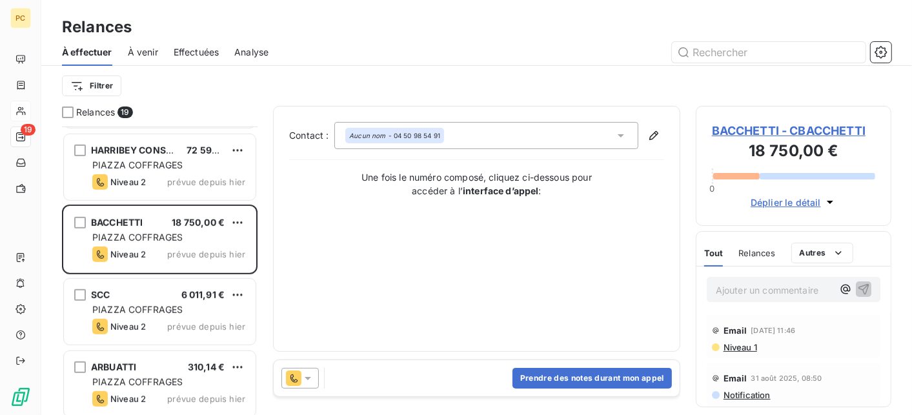
click at [783, 203] on span "Déplier le détail" at bounding box center [786, 203] width 70 height 14
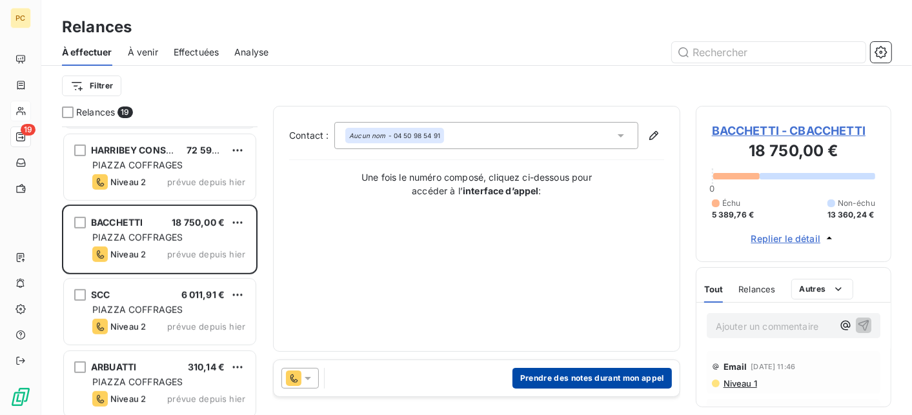
click at [602, 379] on button "Prendre des notes durant mon appel" at bounding box center [591, 378] width 159 height 21
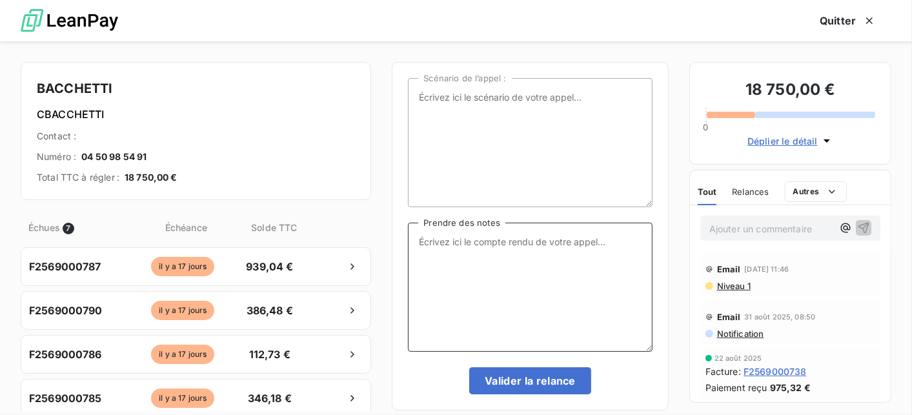
click at [445, 239] on textarea "Prendre des notes" at bounding box center [530, 287] width 244 height 129
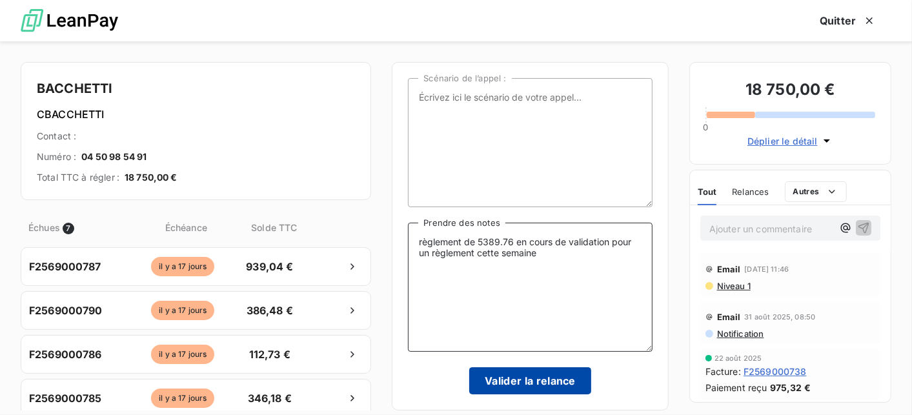
type textarea "règlement de 5389.76 en cours de validation pour un règlement cette semaine"
click at [532, 384] on button "Valider la relance" at bounding box center [530, 380] width 122 height 27
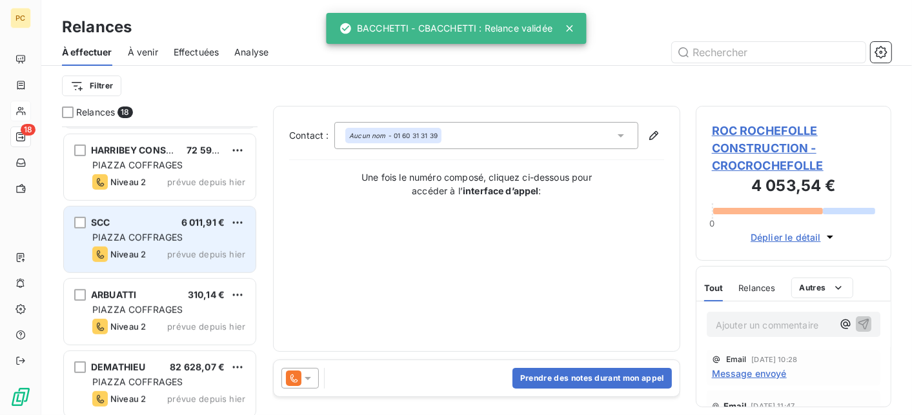
click at [165, 242] on span "PIAZZA COFFRAGES" at bounding box center [137, 237] width 90 height 11
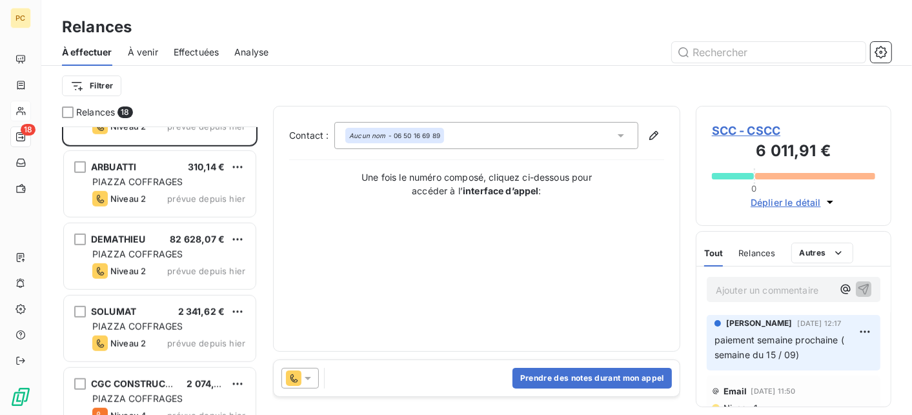
scroll to position [774, 0]
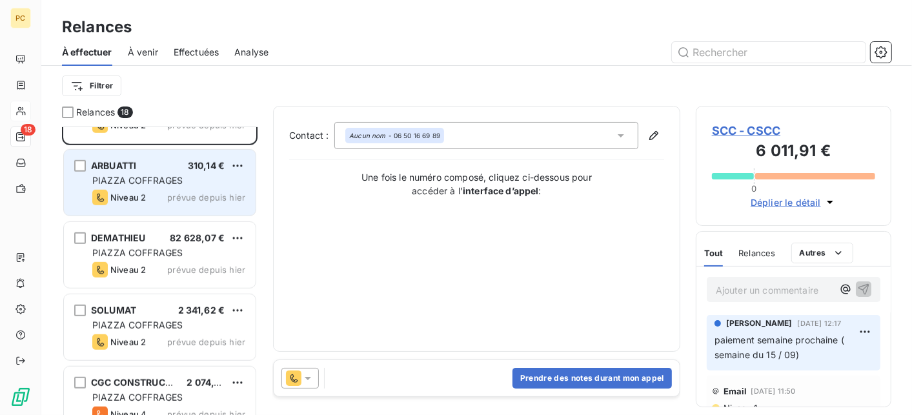
click at [118, 187] on div "ARBUATTI 310,14 € PIAZZA COFFRAGES Niveau 2 prévue depuis [DATE]" at bounding box center [160, 183] width 192 height 66
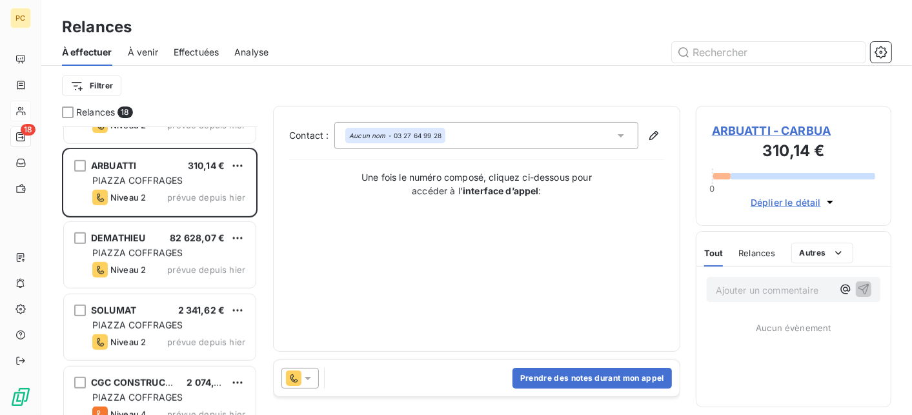
click at [783, 203] on span "Déplier le détail" at bounding box center [786, 203] width 70 height 14
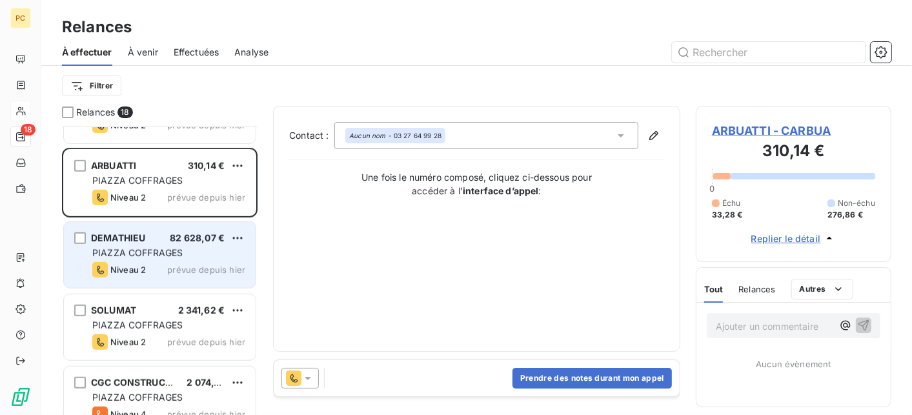
click at [154, 262] on div "Niveau 2 prévue depuis hier" at bounding box center [168, 269] width 153 height 15
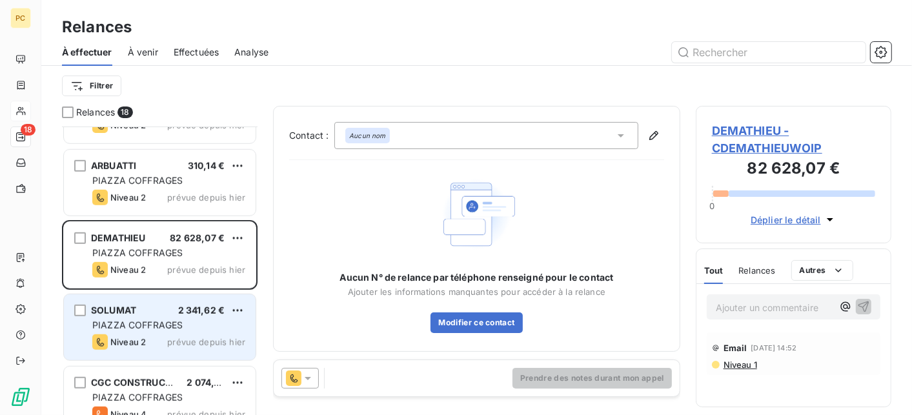
click at [151, 316] on div "SOLUMAT 2 341,62 € PIAZZA COFFRAGES Niveau 2 prévue depuis [DATE]" at bounding box center [160, 327] width 192 height 66
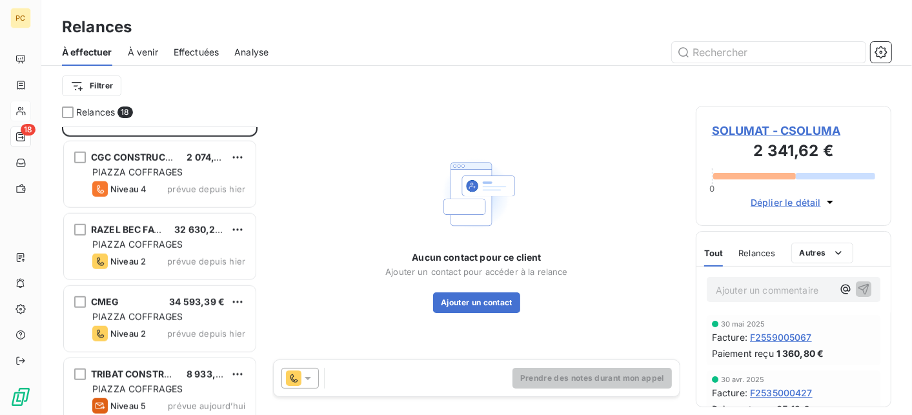
scroll to position [1013, 0]
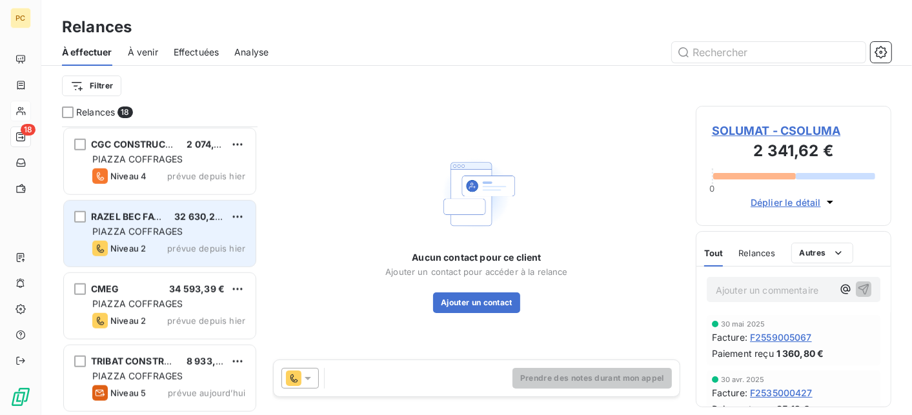
click at [132, 230] on span "PIAZZA COFFRAGES" at bounding box center [137, 231] width 90 height 11
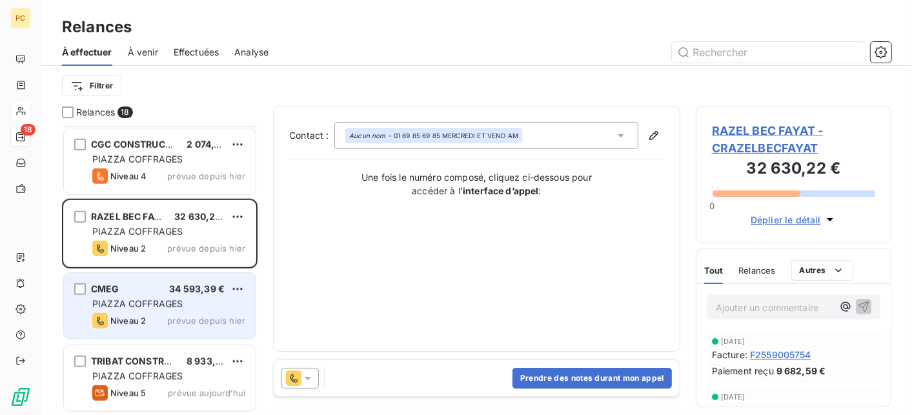
click at [142, 313] on div "Niveau 2" at bounding box center [119, 320] width 54 height 15
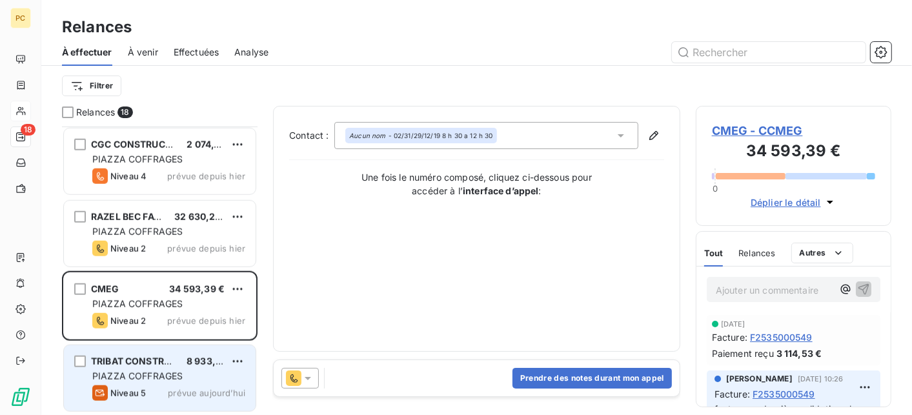
click at [162, 371] on span "PIAZZA COFFRAGES" at bounding box center [137, 375] width 90 height 11
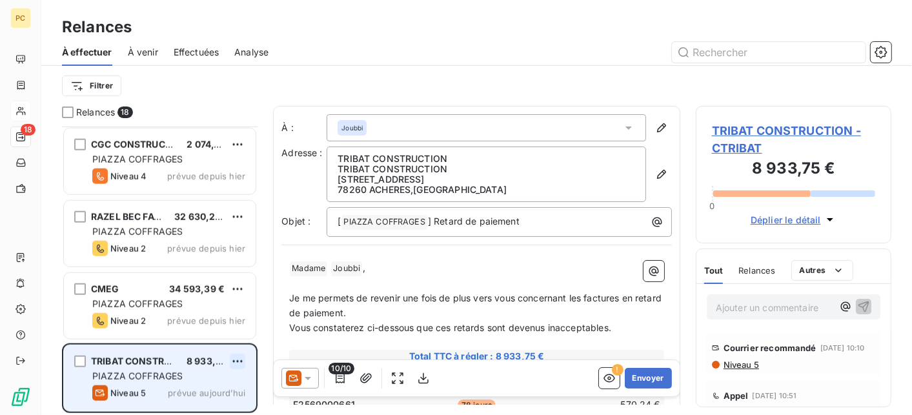
click at [239, 357] on html "PC 18 Relances À effectuer À venir Effectuées Analyse Filtrer Relances 18 SOLUM…" at bounding box center [456, 207] width 912 height 415
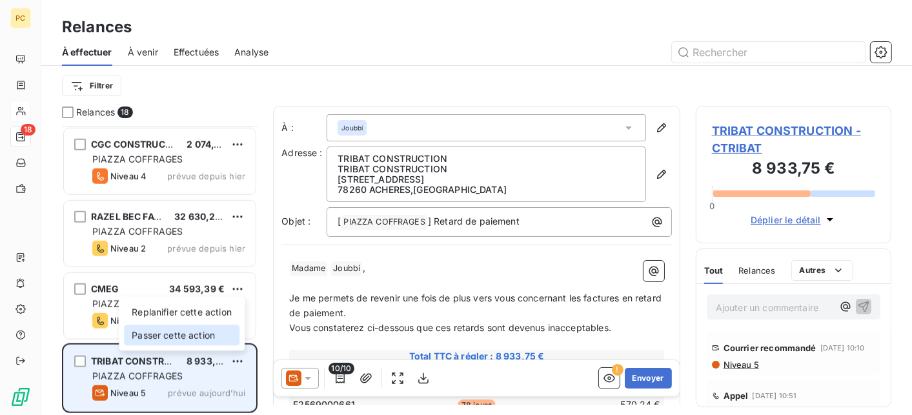
click at [176, 334] on div "Passer cette action" at bounding box center [182, 335] width 116 height 21
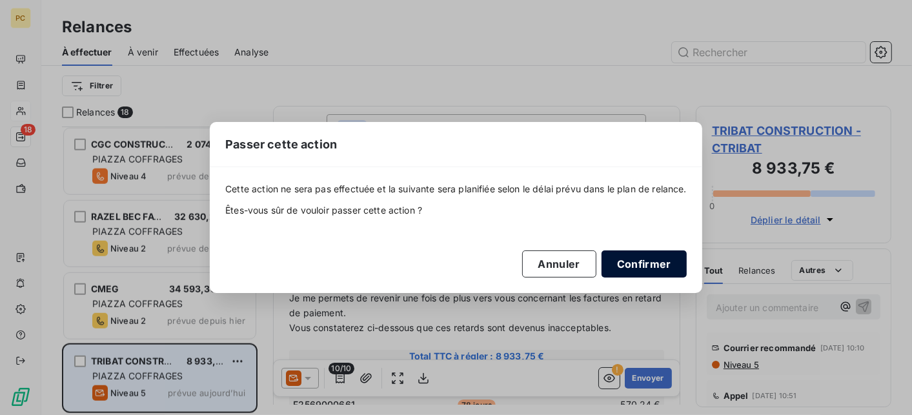
click at [656, 266] on button "Confirmer" at bounding box center [643, 263] width 85 height 27
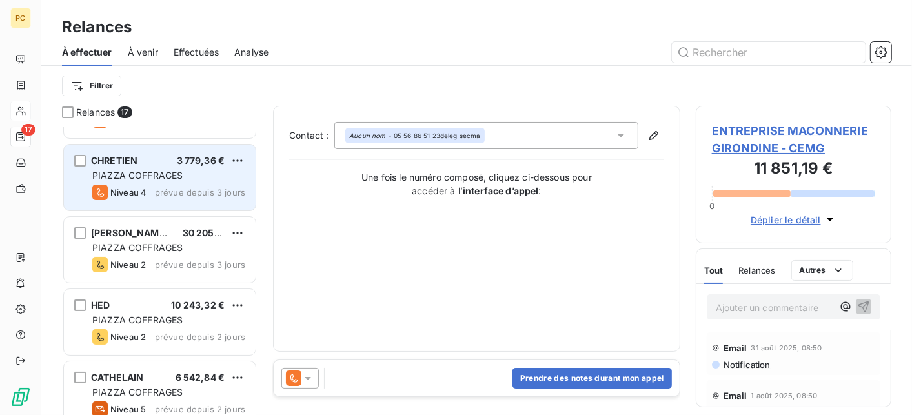
scroll to position [258, 0]
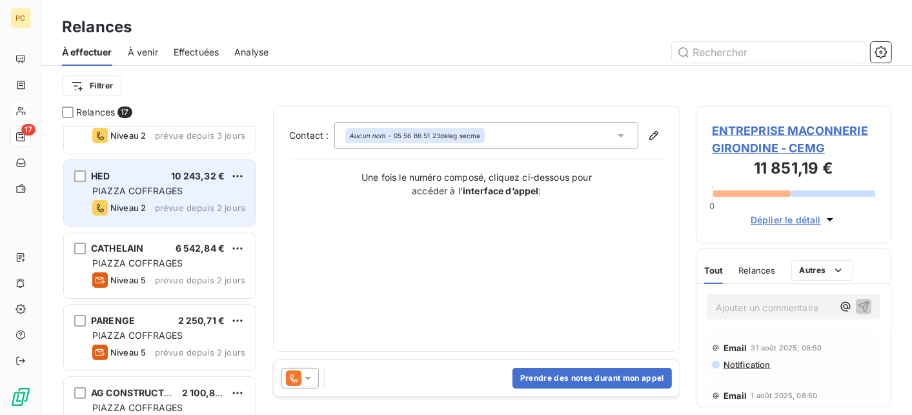
click at [180, 185] on div "PIAZZA COFFRAGES" at bounding box center [168, 191] width 153 height 13
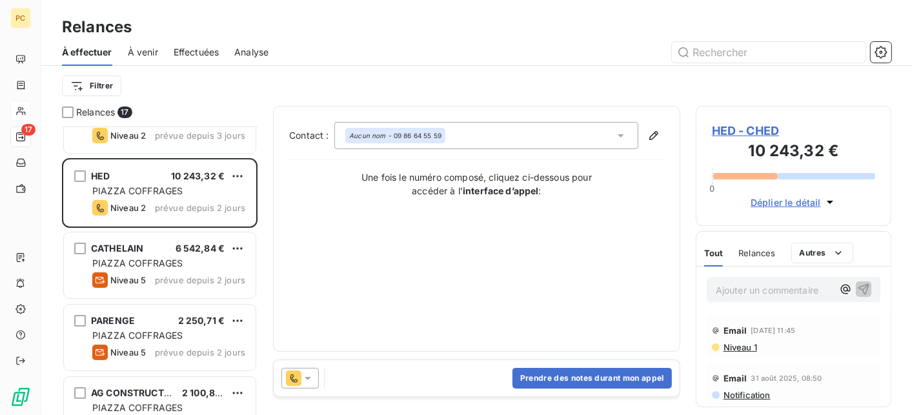
click at [786, 203] on span "Déplier le détail" at bounding box center [786, 203] width 70 height 14
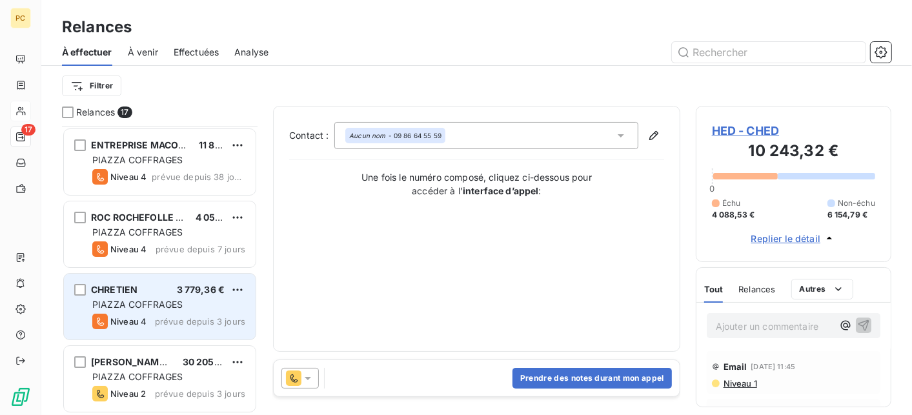
click at [148, 307] on span "PIAZZA COFFRAGES" at bounding box center [137, 304] width 90 height 11
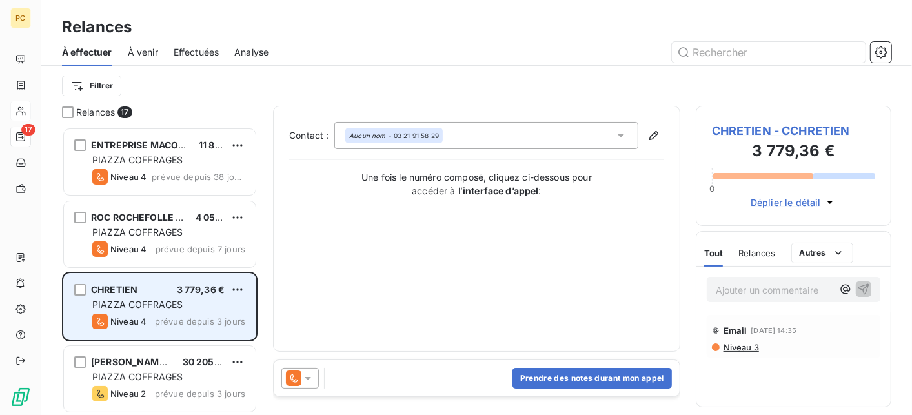
click at [163, 299] on span "PIAZZA COFFRAGES" at bounding box center [137, 304] width 90 height 11
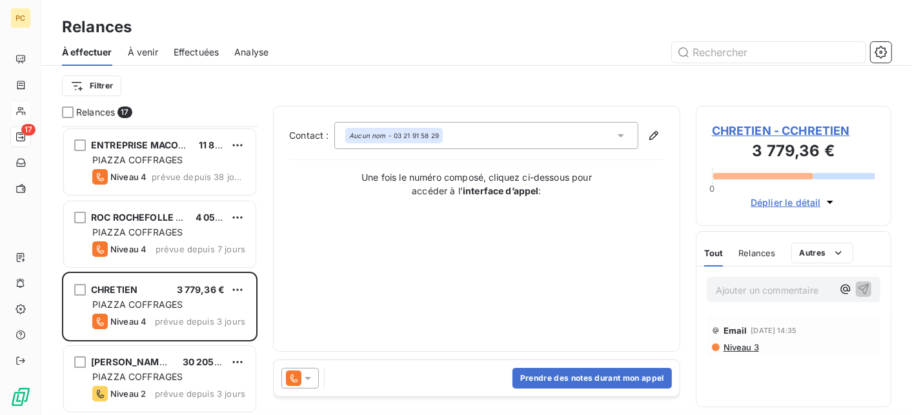
click at [314, 377] on div at bounding box center [299, 378] width 37 height 21
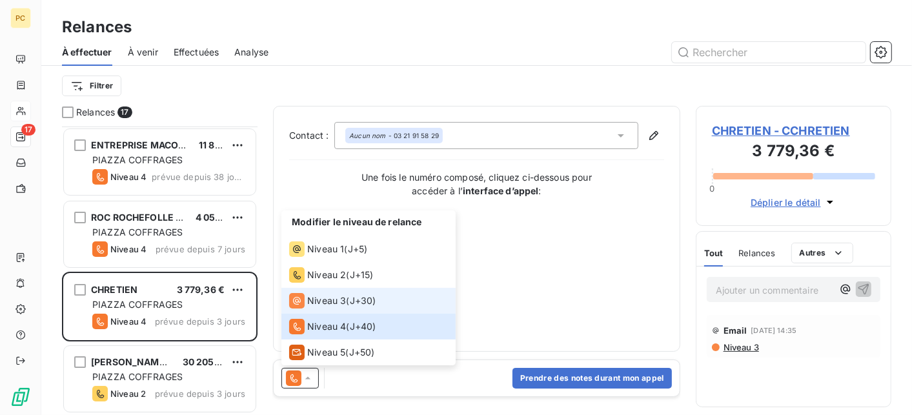
click at [321, 298] on span "Niveau 3" at bounding box center [326, 300] width 39 height 13
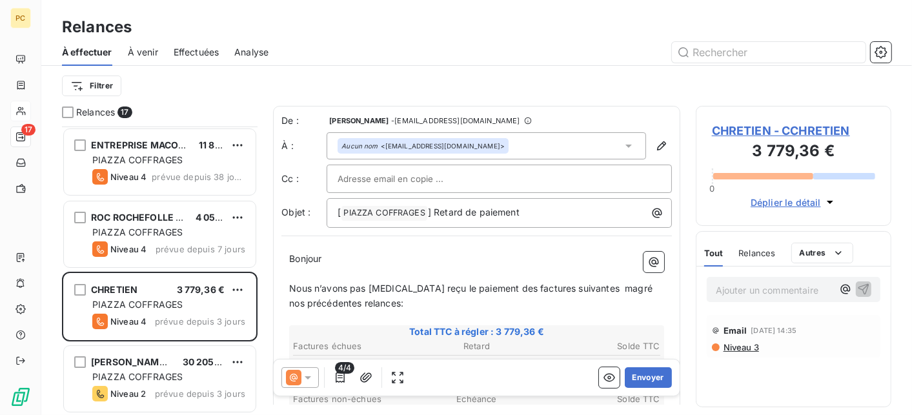
scroll to position [129, 0]
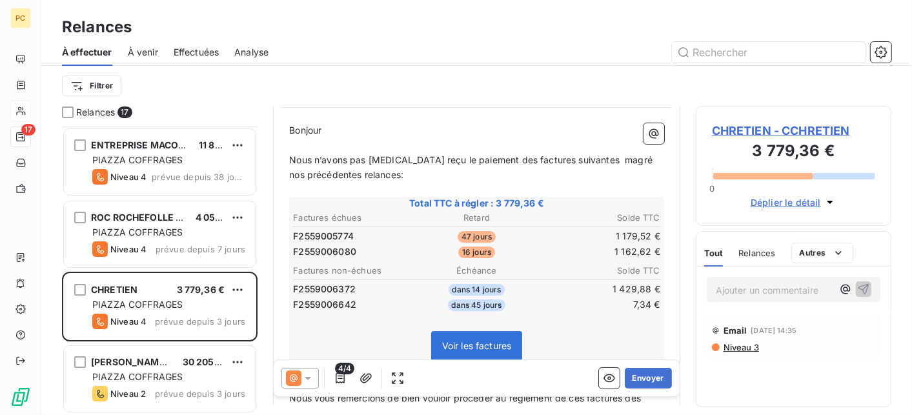
click at [596, 160] on span "Nous n’avons pas [MEDICAL_DATA] reçu le paiement des factures suivantes magré n…" at bounding box center [472, 167] width 366 height 26
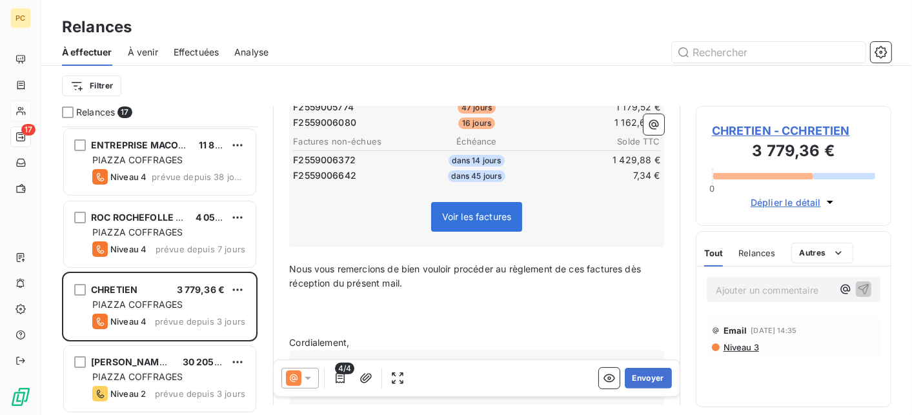
click at [476, 217] on span "Voir les factures" at bounding box center [477, 217] width 92 height 30
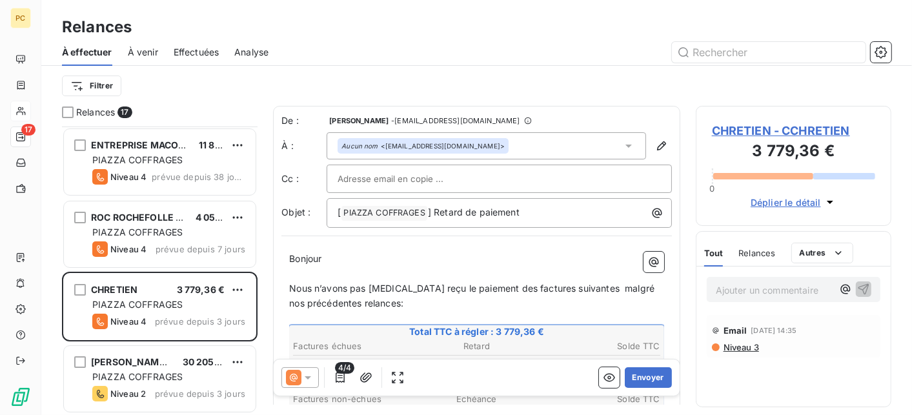
scroll to position [0, 0]
click at [339, 183] on input "text" at bounding box center [407, 178] width 139 height 19
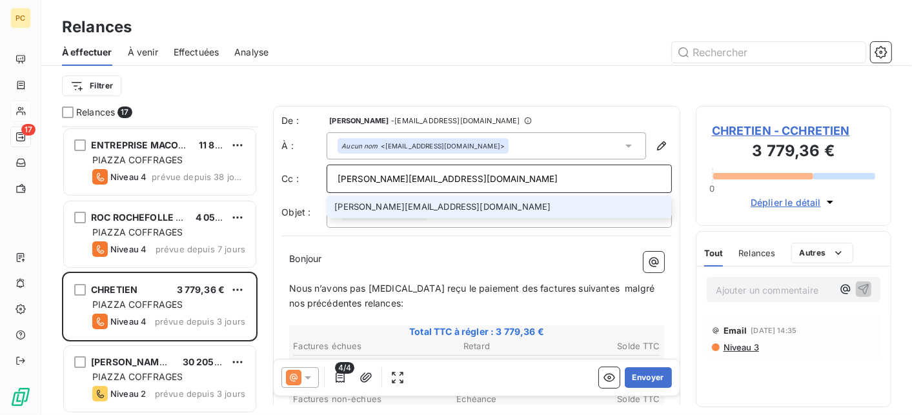
click at [356, 180] on input "[PERSON_NAME][EMAIL_ADDRESS][DOMAIN_NAME]" at bounding box center [499, 178] width 323 height 19
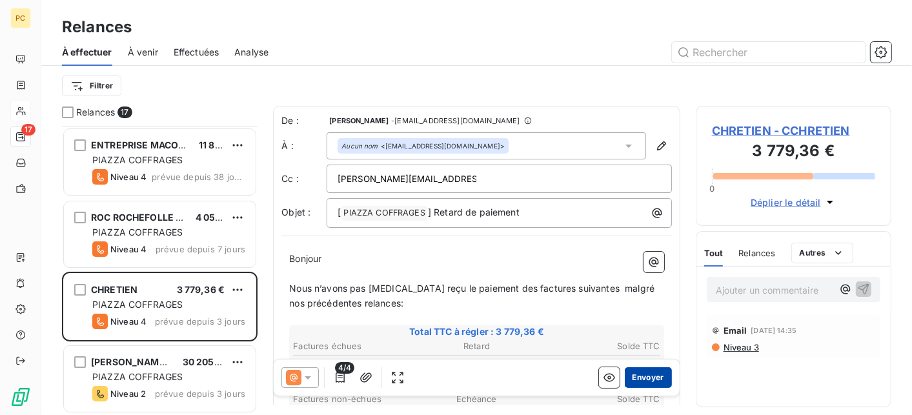
type input "[PERSON_NAME][EMAIL_ADDRESS][DOMAIN_NAME]"
click at [635, 379] on button "Envoyer" at bounding box center [648, 378] width 47 height 21
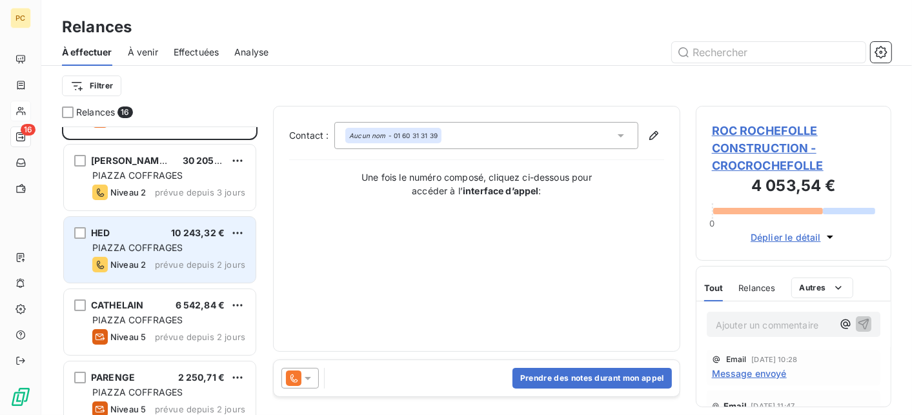
scroll to position [258, 0]
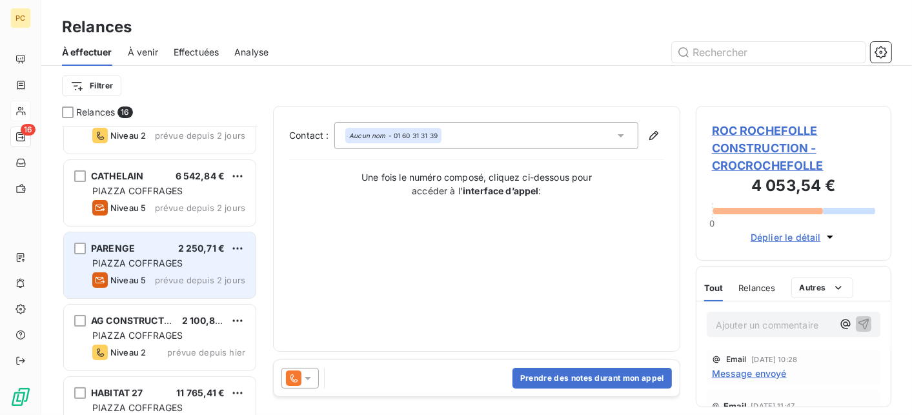
click at [145, 254] on div "PARENGE 2 250,71 € PIAZZA COFFRAGES Niveau 5 prévue depuis 2 jours" at bounding box center [160, 265] width 192 height 66
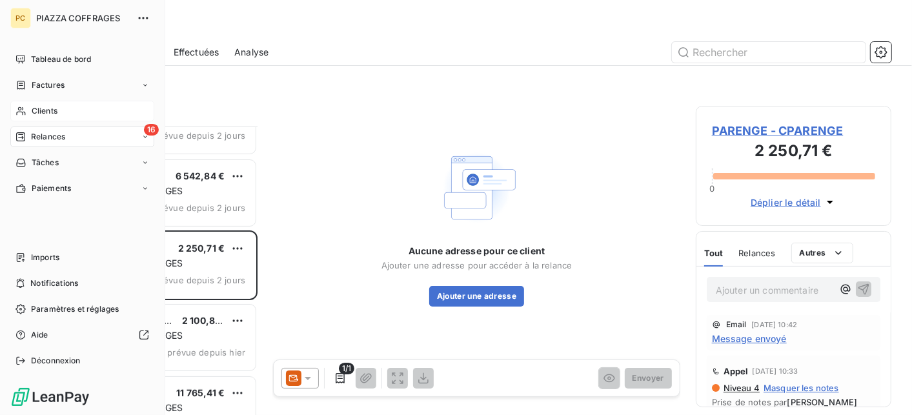
click at [48, 109] on span "Clients" at bounding box center [45, 111] width 26 height 12
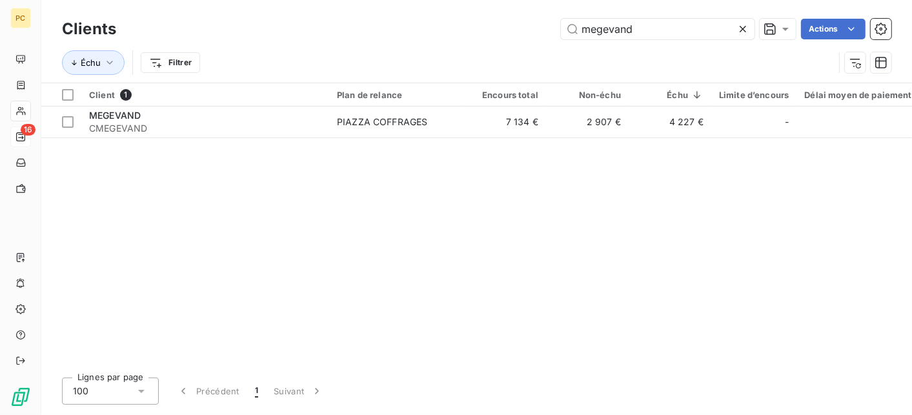
drag, startPoint x: 651, startPoint y: 35, endPoint x: 552, endPoint y: 34, distance: 98.1
click at [554, 34] on div "megevand Actions" at bounding box center [512, 29] width 760 height 21
type input "parenge"
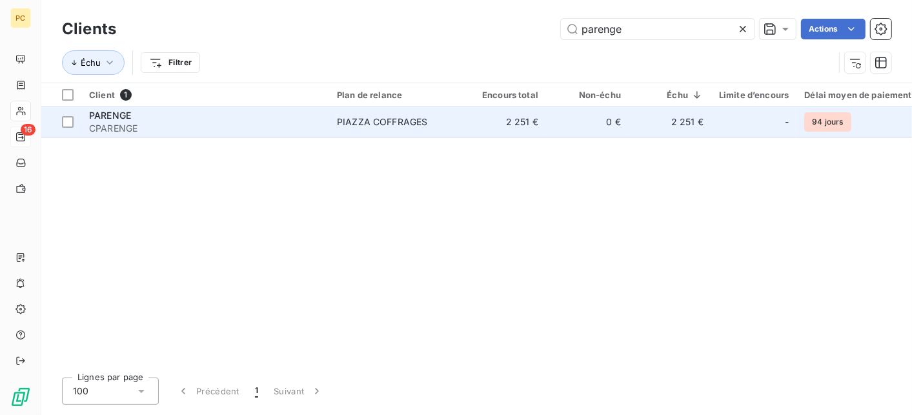
click at [559, 124] on td "0 €" at bounding box center [587, 121] width 83 height 31
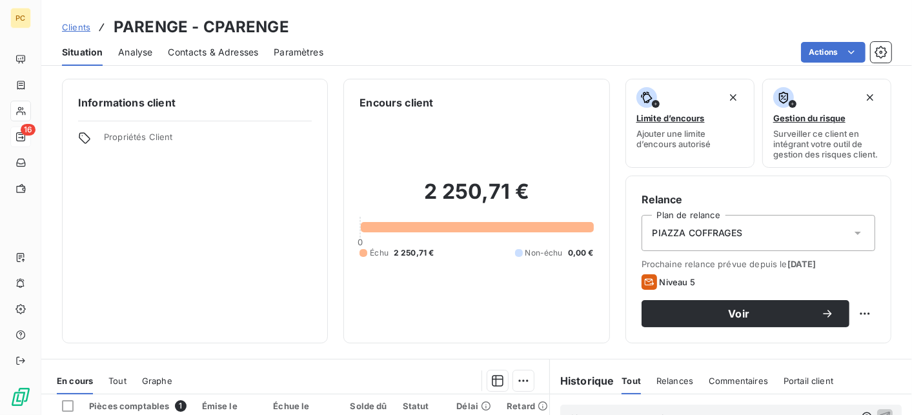
click at [202, 52] on span "Contacts & Adresses" at bounding box center [213, 52] width 90 height 13
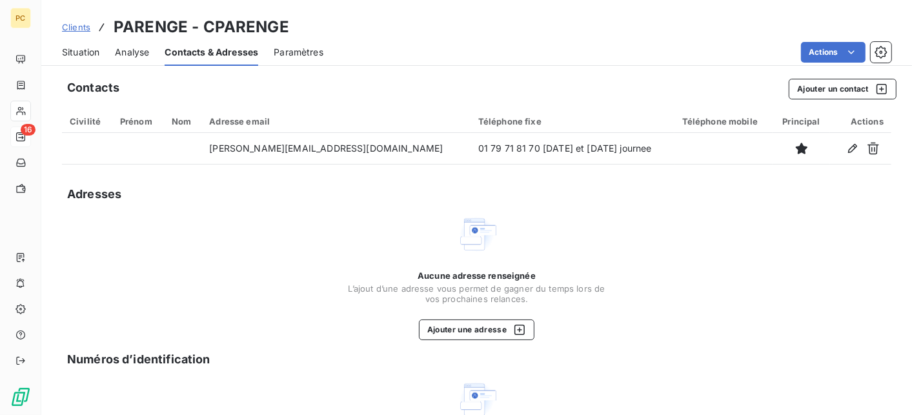
click at [85, 52] on span "Situation" at bounding box center [80, 52] width 37 height 13
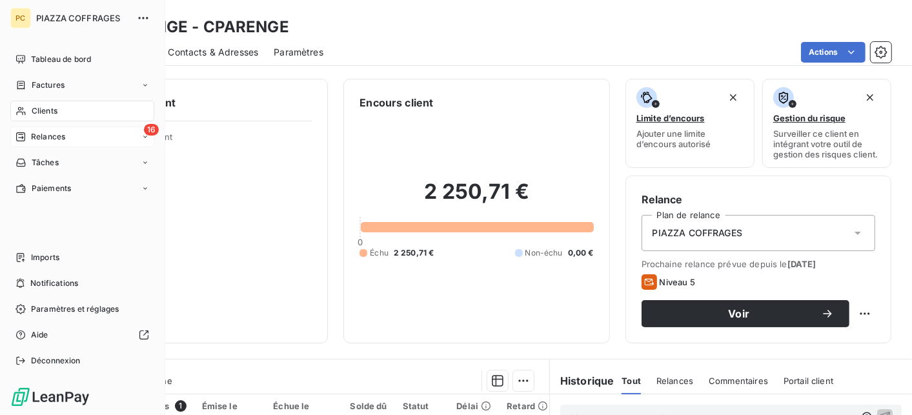
click at [32, 135] on span "Relances" at bounding box center [48, 137] width 34 height 12
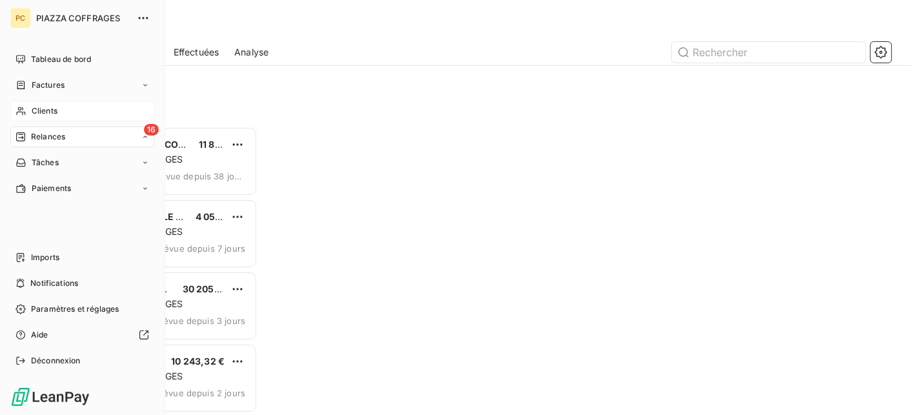
scroll to position [278, 186]
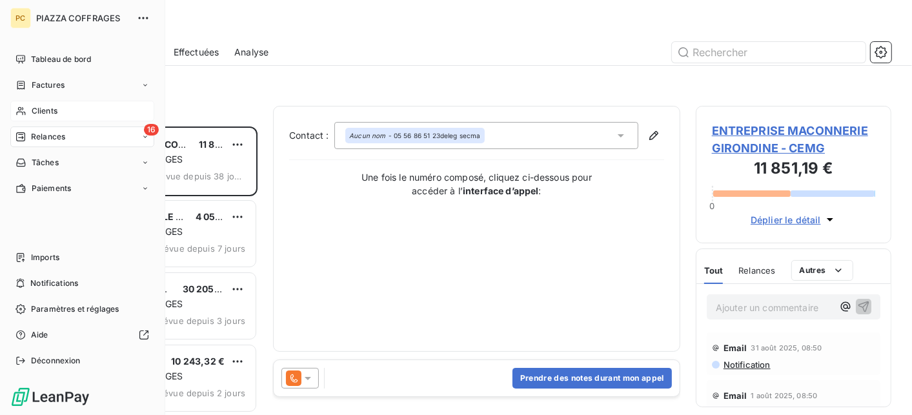
click at [46, 108] on span "Clients" at bounding box center [45, 111] width 26 height 12
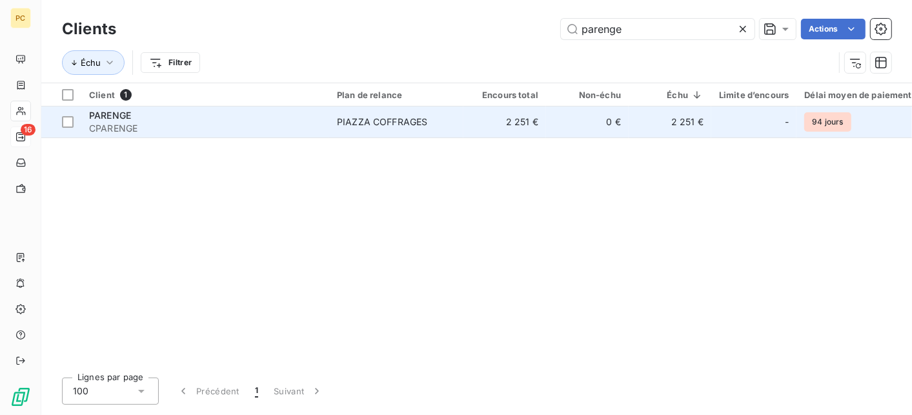
click at [513, 124] on td "2 251 €" at bounding box center [504, 121] width 83 height 31
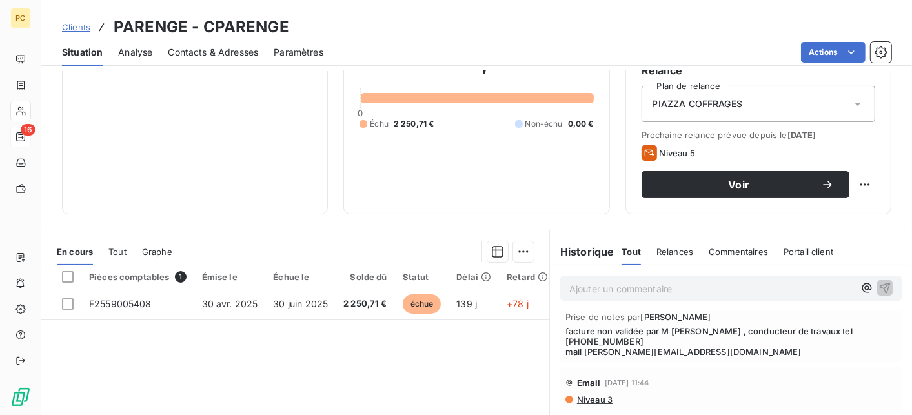
scroll to position [83, 0]
click at [604, 290] on p "Ajouter un commentaire ﻿" at bounding box center [711, 289] width 285 height 16
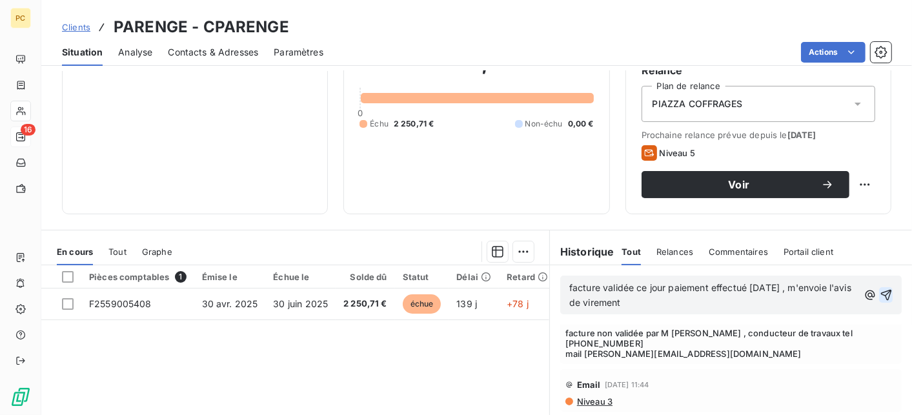
click at [880, 296] on icon "button" at bounding box center [885, 295] width 11 height 11
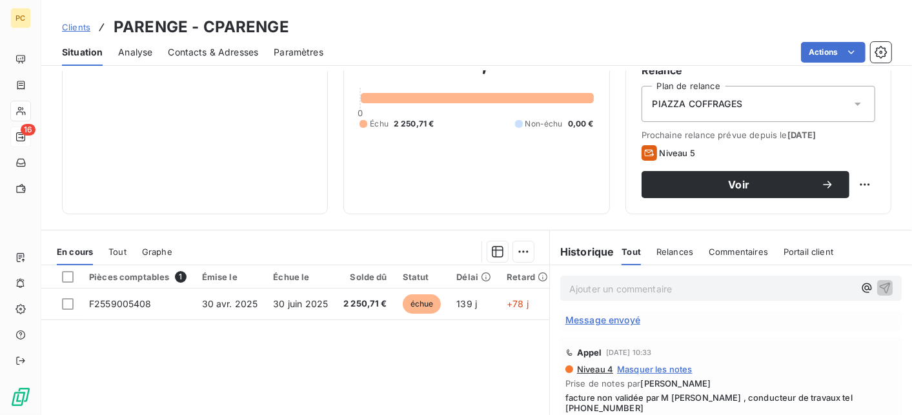
scroll to position [0, 0]
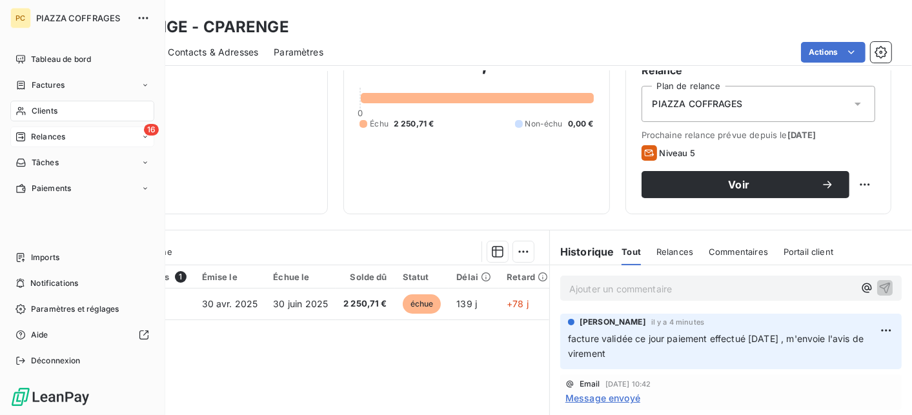
click at [45, 137] on span "Relances" at bounding box center [48, 137] width 34 height 12
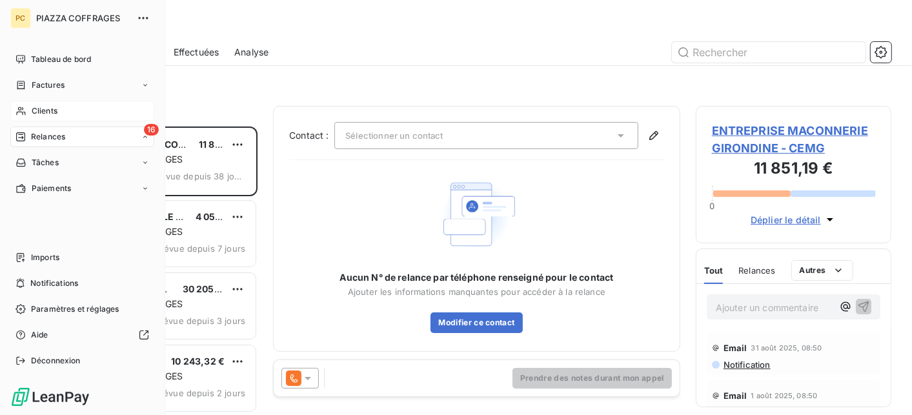
scroll to position [278, 186]
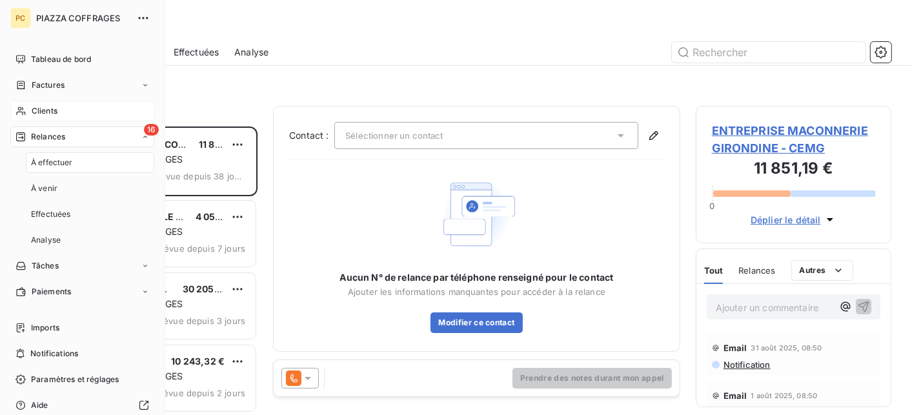
click at [55, 132] on span "Relances" at bounding box center [48, 137] width 34 height 12
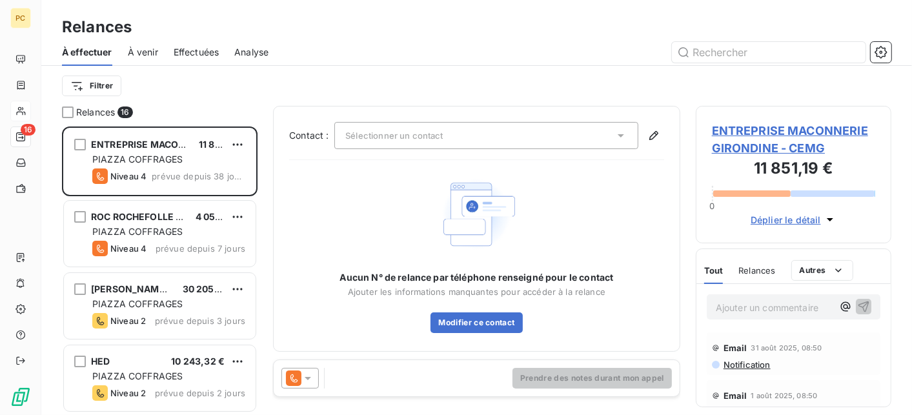
click at [212, 101] on div "Filtrer" at bounding box center [476, 86] width 829 height 40
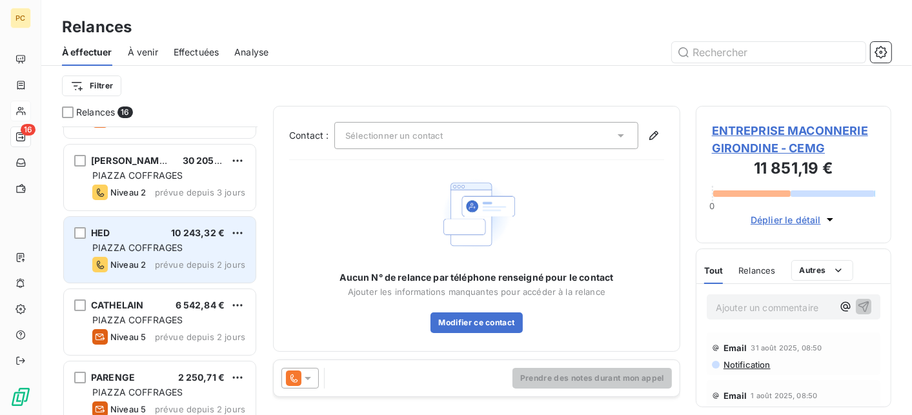
scroll to position [0, 0]
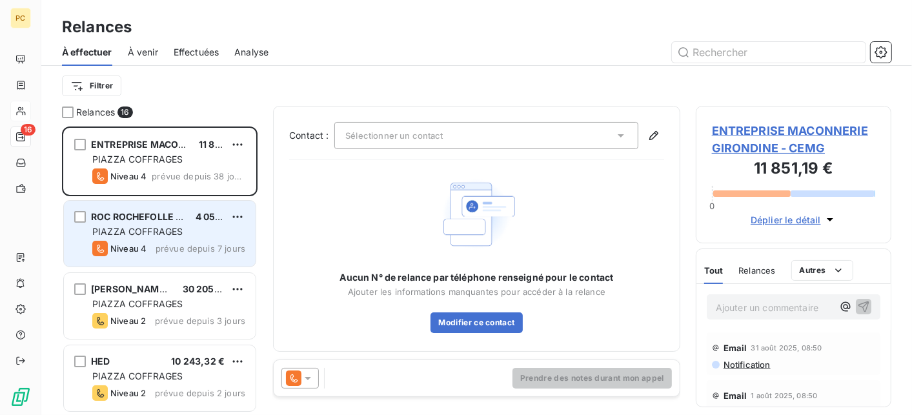
click at [161, 235] on span "PIAZZA COFFRAGES" at bounding box center [137, 231] width 90 height 11
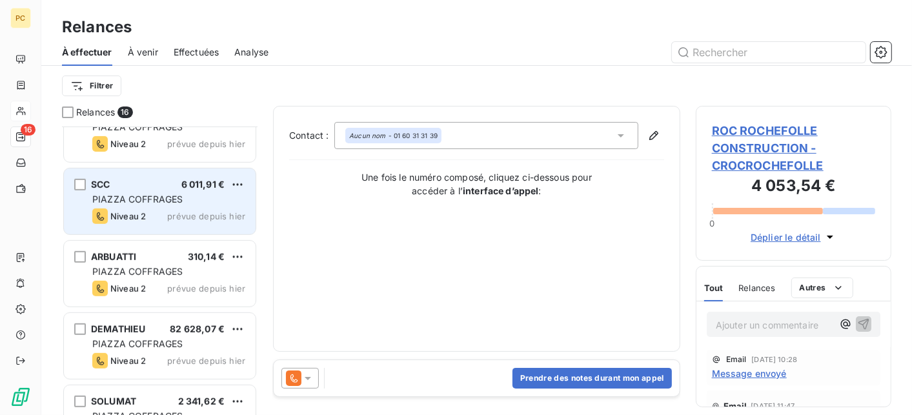
scroll to position [645, 0]
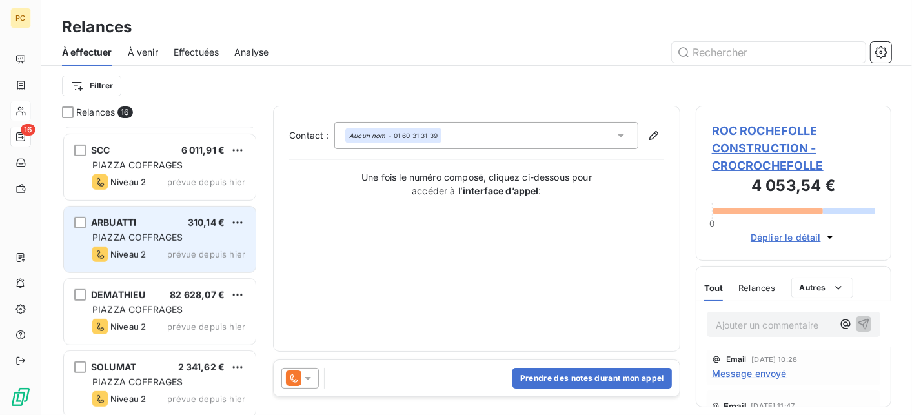
click at [132, 244] on div "ARBUATTI 310,14 € PIAZZA COFFRAGES Niveau 2 prévue depuis [DATE]" at bounding box center [160, 240] width 192 height 66
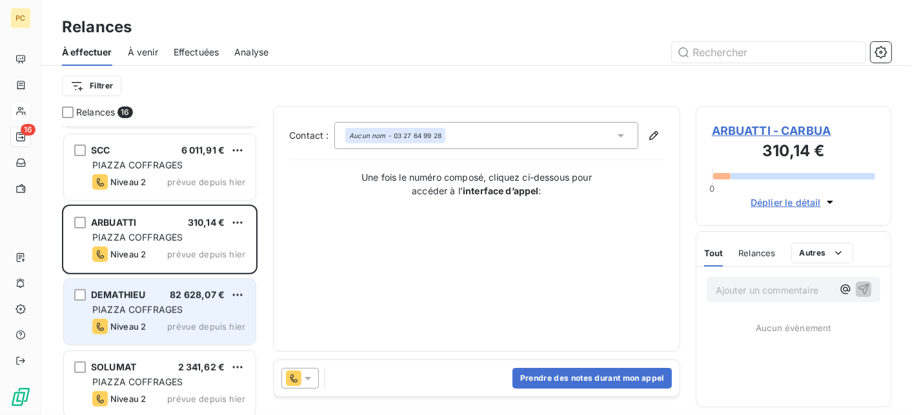
click at [156, 289] on div "DEMATHIEU 82 628,07 €" at bounding box center [168, 295] width 153 height 12
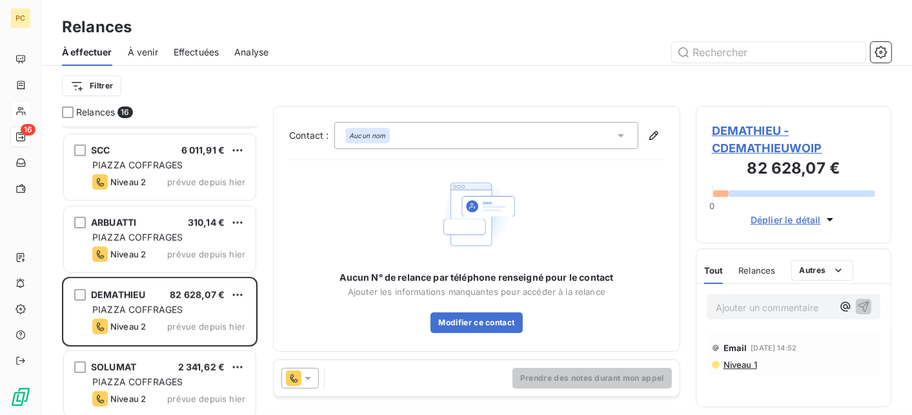
click at [793, 216] on span "Déplier le détail" at bounding box center [786, 220] width 70 height 14
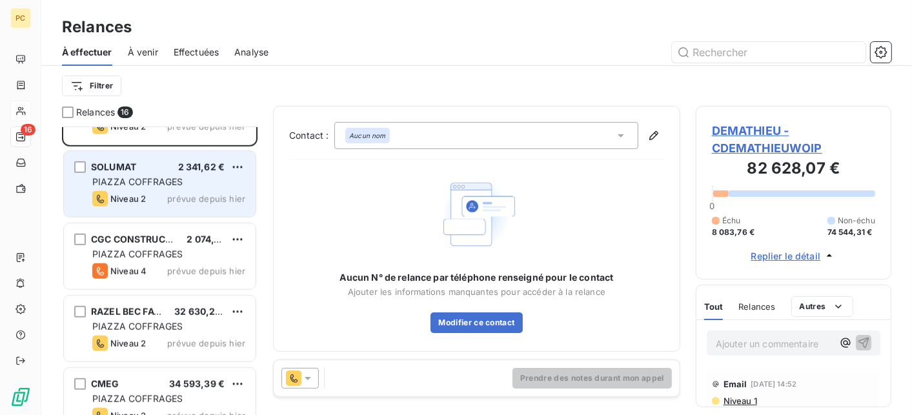
scroll to position [868, 0]
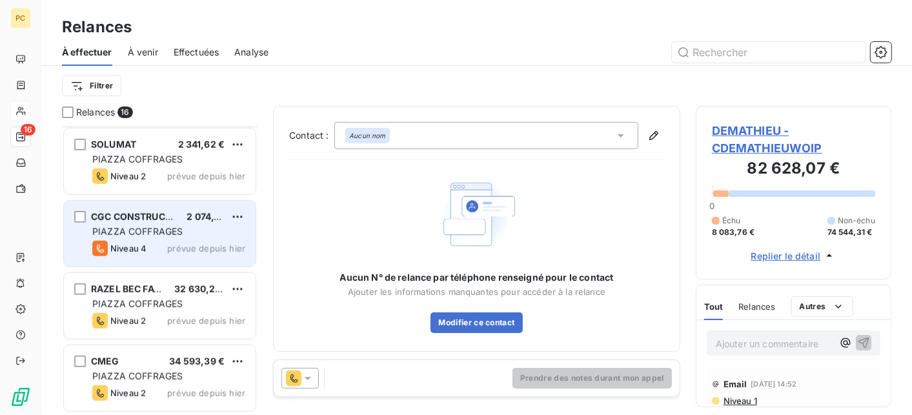
click at [131, 226] on span "PIAZZA COFFRAGES" at bounding box center [137, 231] width 90 height 11
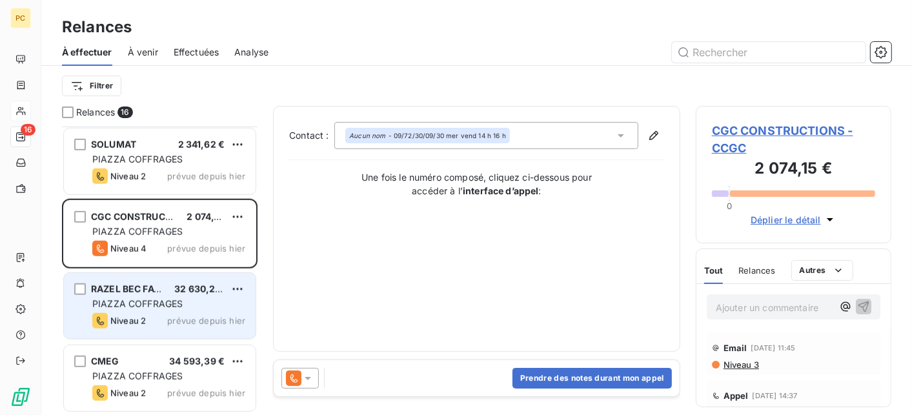
click at [109, 310] on div "RAZEL BEC FAYAT 32 630,22 € PIAZZA COFFRAGES Niveau 2 prévue depuis [DATE]" at bounding box center [160, 306] width 192 height 66
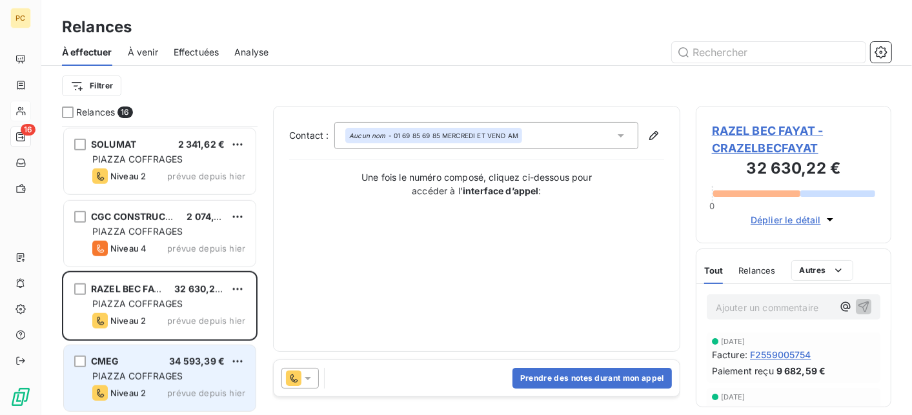
click at [153, 371] on span "PIAZZA COFFRAGES" at bounding box center [137, 375] width 90 height 11
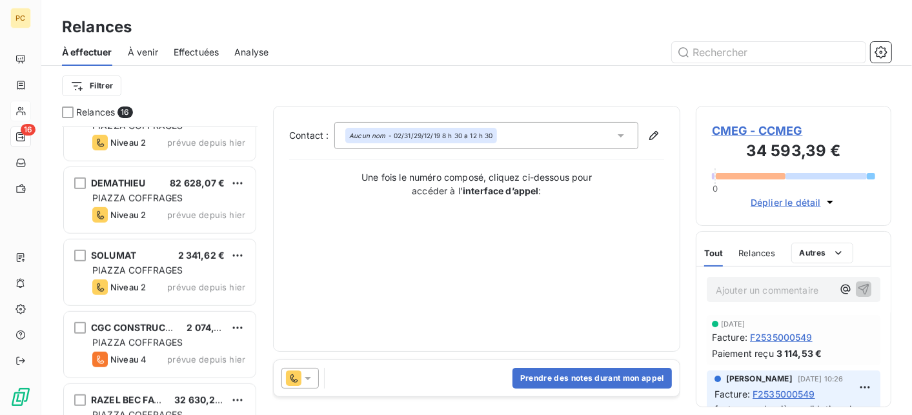
scroll to position [774, 0]
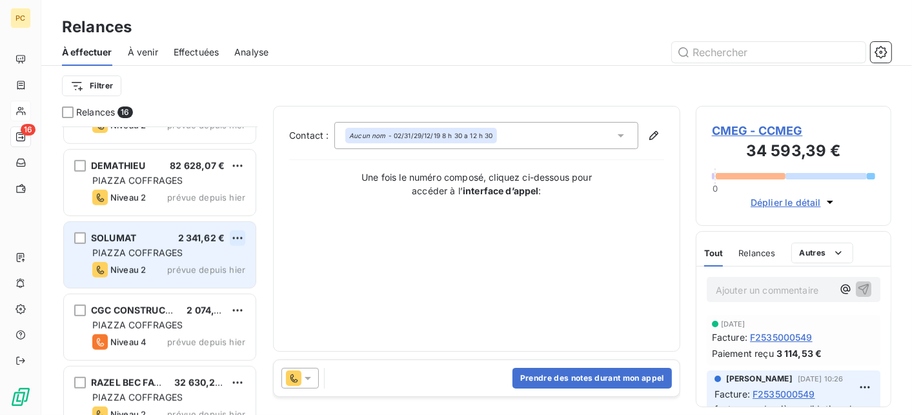
click at [240, 239] on html "PC 16 Relances À effectuer À venir Effectuées Analyse Filtrer Relances 16 SCC 6…" at bounding box center [456, 207] width 912 height 415
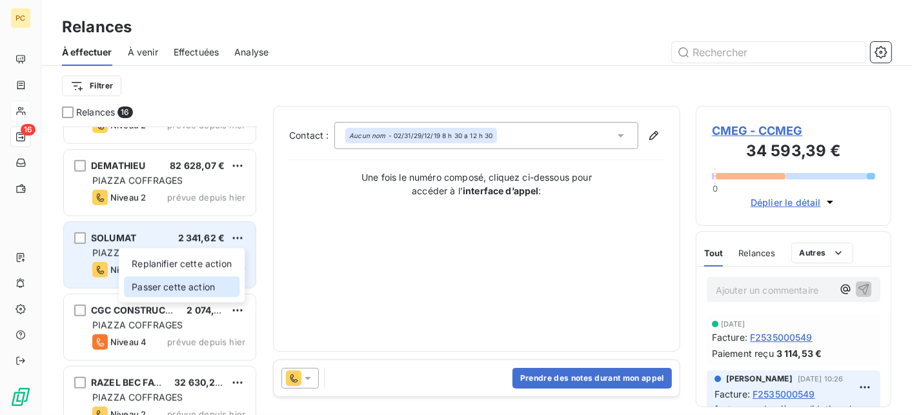
click at [212, 286] on div "Passer cette action" at bounding box center [182, 287] width 116 height 21
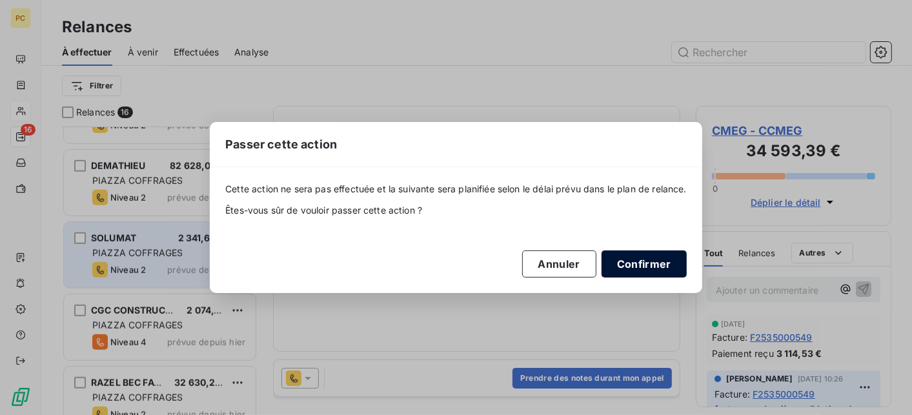
click at [629, 263] on button "Confirmer" at bounding box center [643, 263] width 85 height 27
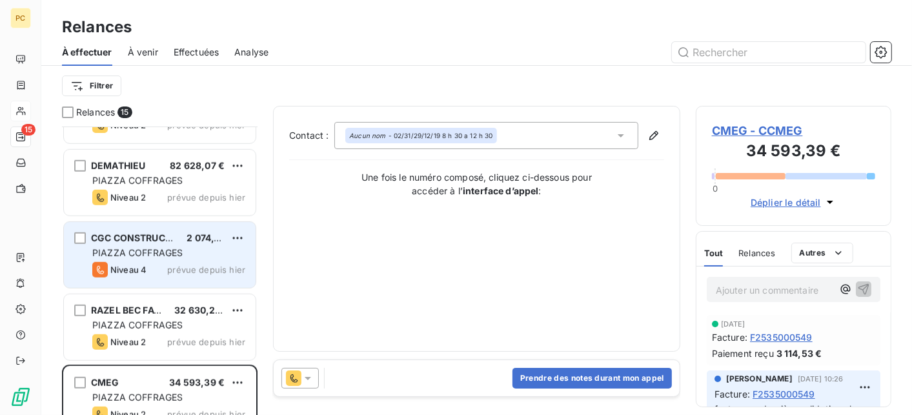
scroll to position [796, 0]
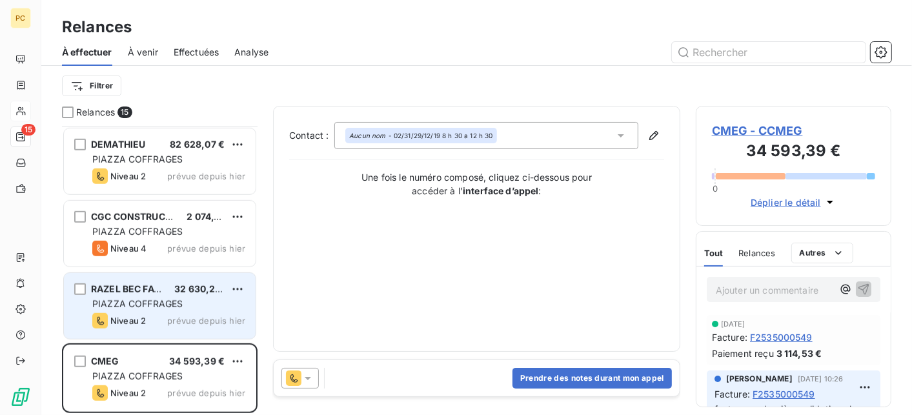
click at [159, 302] on span "PIAZZA COFFRAGES" at bounding box center [137, 303] width 90 height 11
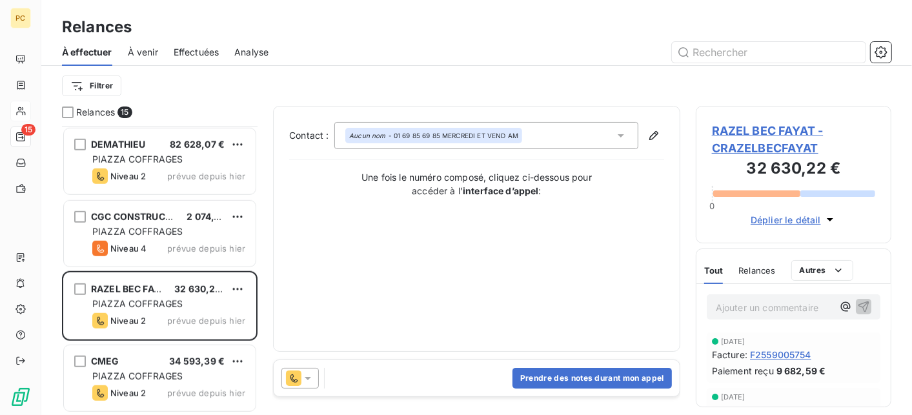
click at [789, 219] on span "Déplier le détail" at bounding box center [786, 220] width 70 height 14
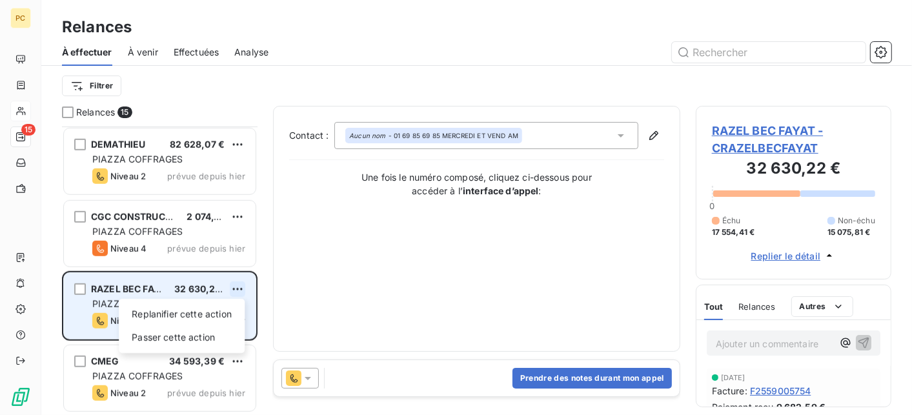
click at [240, 288] on html "PC 15 Relances À effectuer À venir Effectuées Analyse Filtrer Relances 15 ARBUA…" at bounding box center [456, 207] width 912 height 415
click at [202, 336] on div "Passer cette action" at bounding box center [182, 337] width 116 height 21
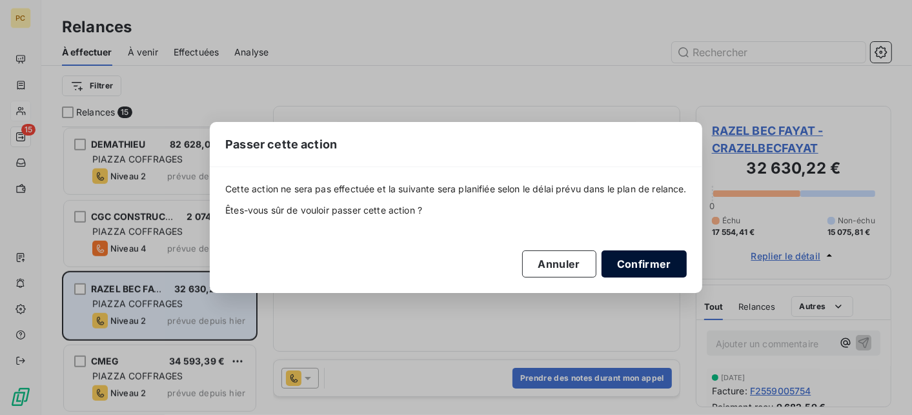
click at [670, 267] on button "Confirmer" at bounding box center [643, 263] width 85 height 27
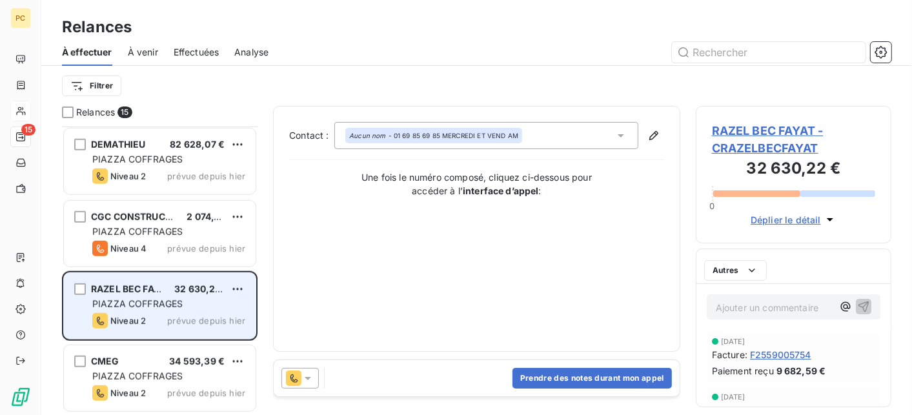
scroll to position [723, 0]
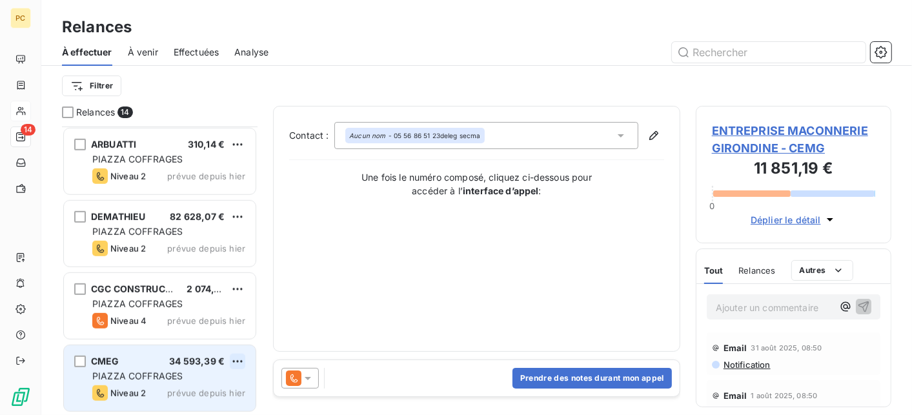
click at [240, 358] on html "PC 14 Relances À effectuer À venir Effectuées Analyse Filtrer Relances 14 SCC 6…" at bounding box center [456, 207] width 912 height 415
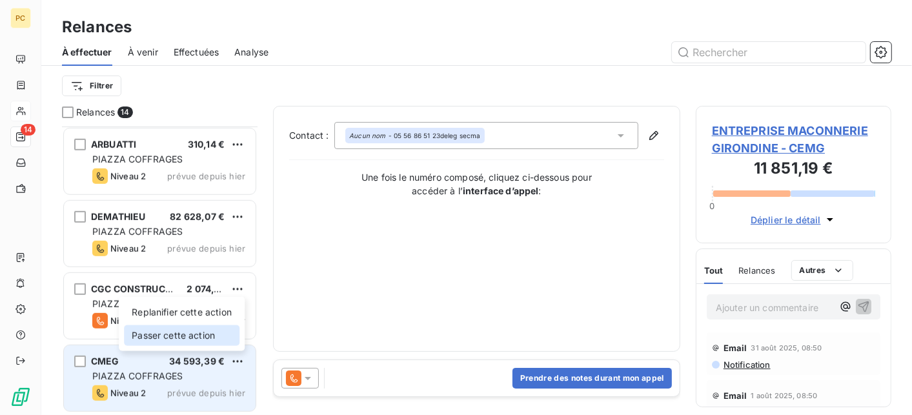
click at [201, 332] on div "Passer cette action" at bounding box center [182, 335] width 116 height 21
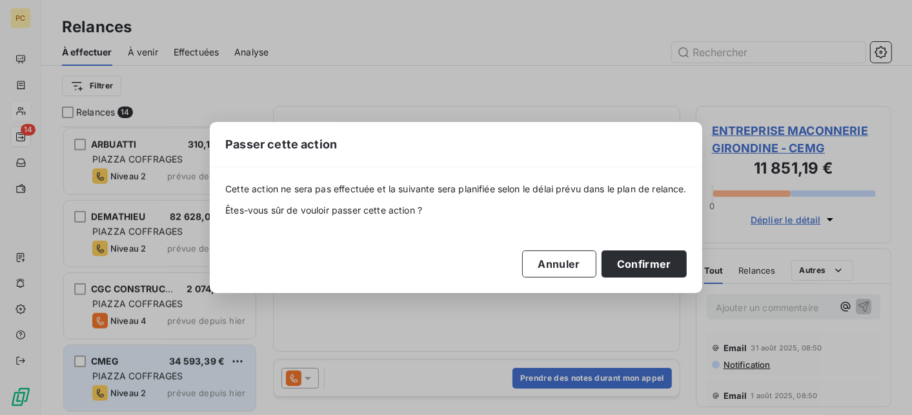
drag, startPoint x: 643, startPoint y: 263, endPoint x: 516, endPoint y: 267, distance: 127.8
click at [643, 263] on button "Confirmer" at bounding box center [643, 263] width 85 height 27
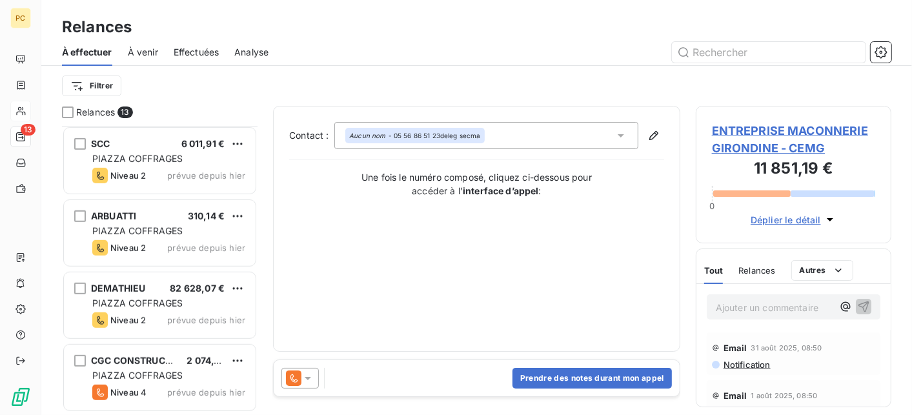
scroll to position [651, 0]
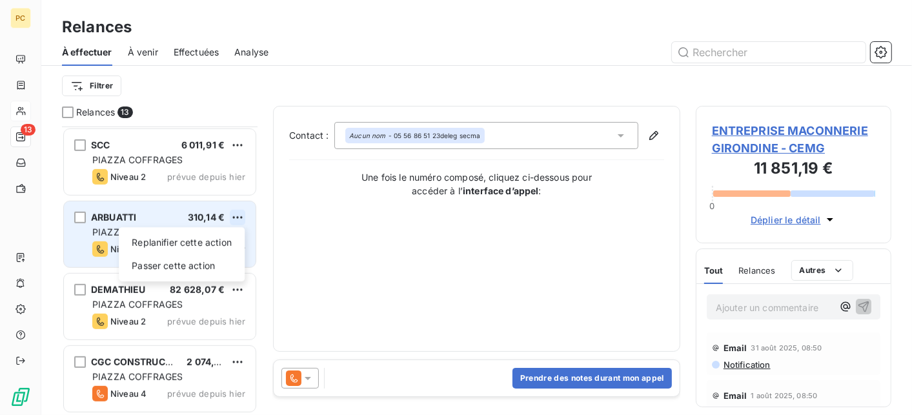
click at [237, 216] on html "PC 13 Relances À effectuer À venir Effectuées Analyse Filtrer Relances 13 ENTRE…" at bounding box center [456, 207] width 912 height 415
click at [196, 269] on div "Passer cette action" at bounding box center [182, 266] width 116 height 21
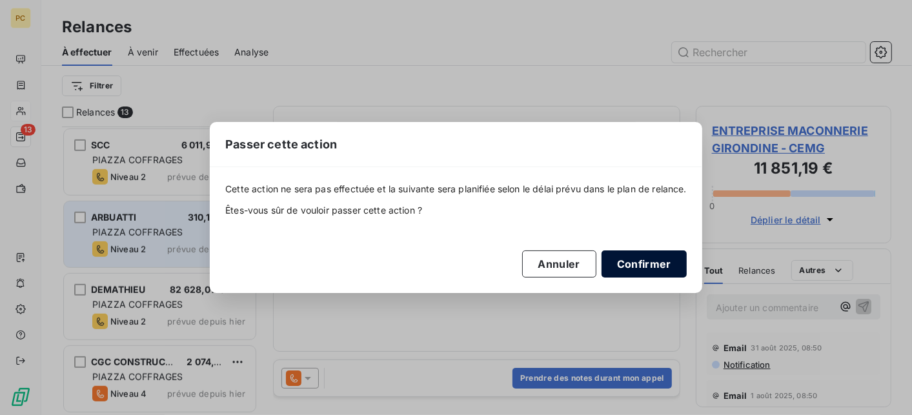
click at [662, 262] on button "Confirmer" at bounding box center [643, 263] width 85 height 27
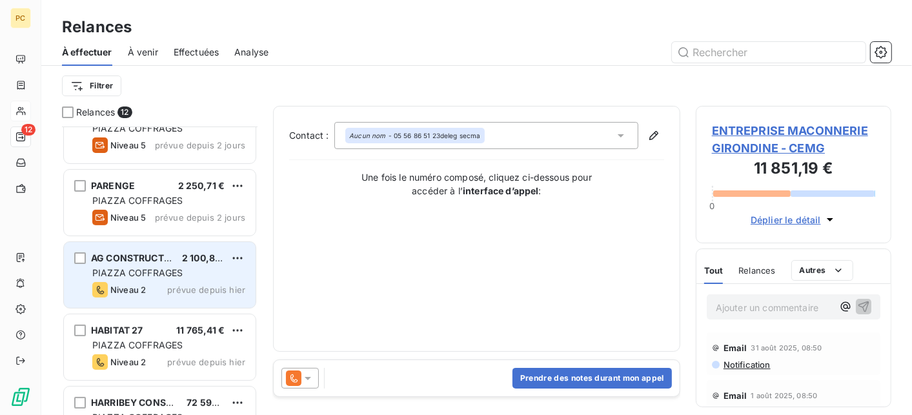
scroll to position [579, 0]
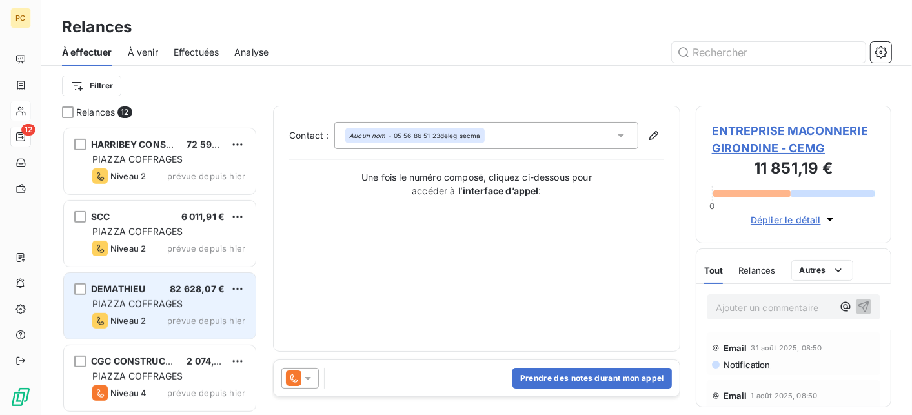
drag, startPoint x: 207, startPoint y: 316, endPoint x: 269, endPoint y: 332, distance: 63.9
click at [207, 316] on span "prévue depuis hier" at bounding box center [206, 321] width 78 height 10
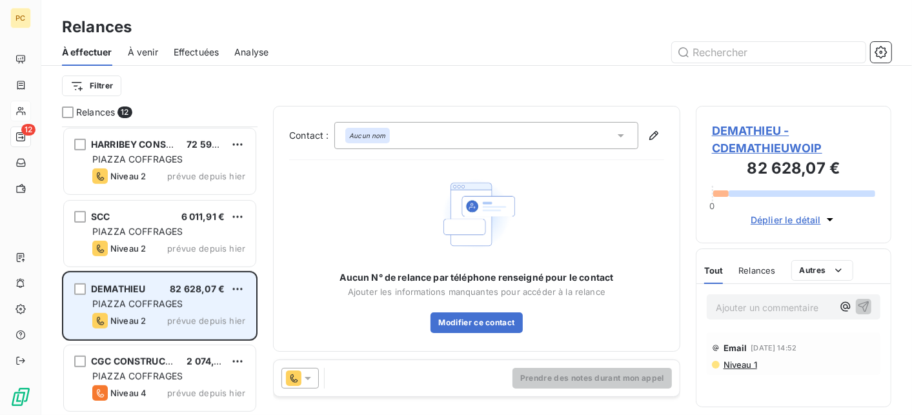
click at [159, 313] on div "Niveau 2 prévue depuis hier" at bounding box center [168, 320] width 153 height 15
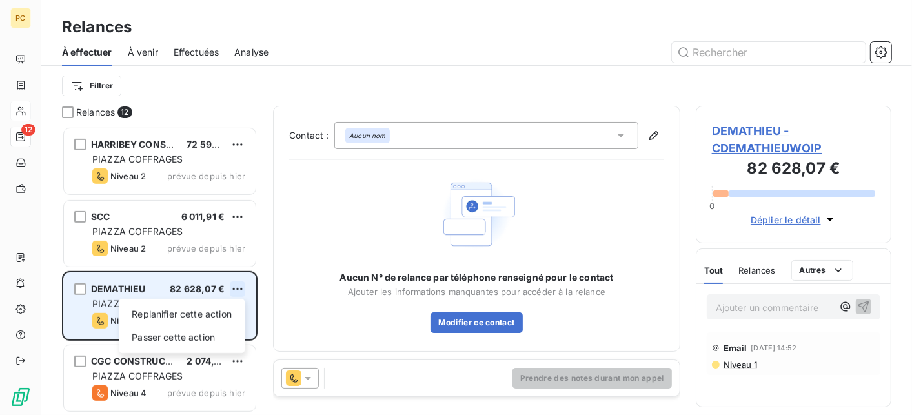
click at [236, 287] on html "PC 12 Relances À effectuer À venir Effectuées Analyse Filtrer Relances 12 HABIT…" at bounding box center [456, 207] width 912 height 415
click at [204, 335] on div "Passer cette action" at bounding box center [182, 337] width 116 height 21
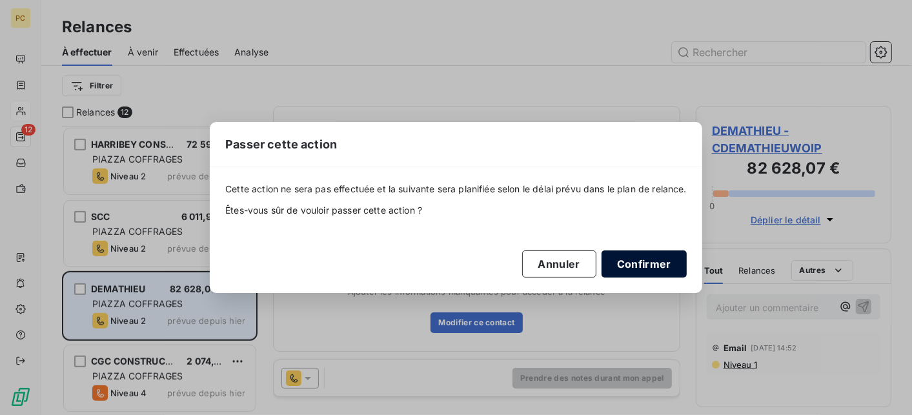
click at [669, 267] on button "Confirmer" at bounding box center [643, 263] width 85 height 27
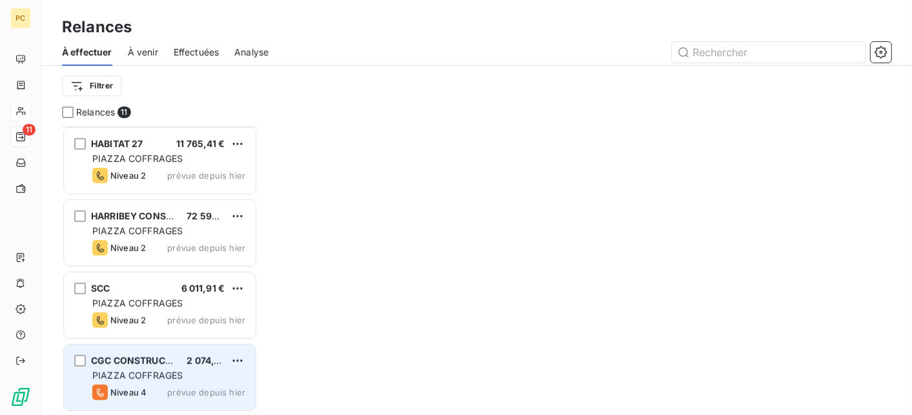
scroll to position [507, 0]
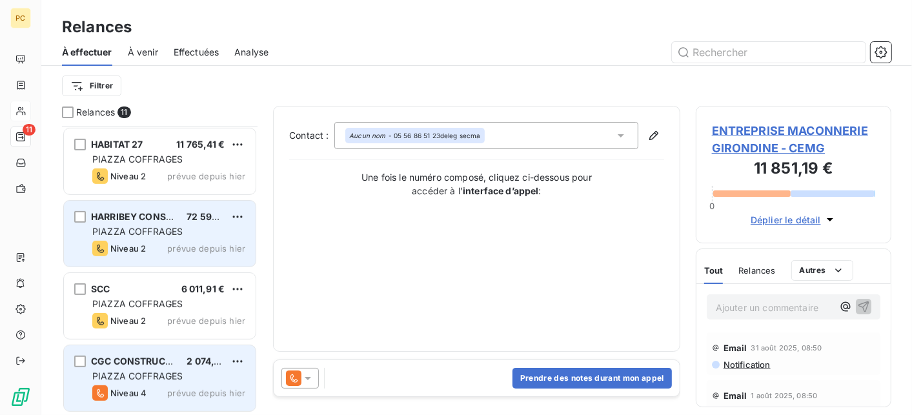
click at [199, 243] on span "prévue depuis hier" at bounding box center [206, 248] width 78 height 10
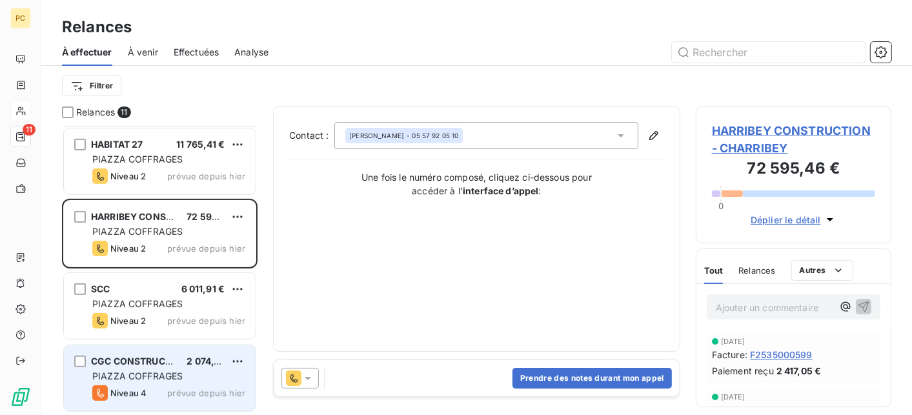
click at [310, 379] on icon at bounding box center [307, 378] width 13 height 13
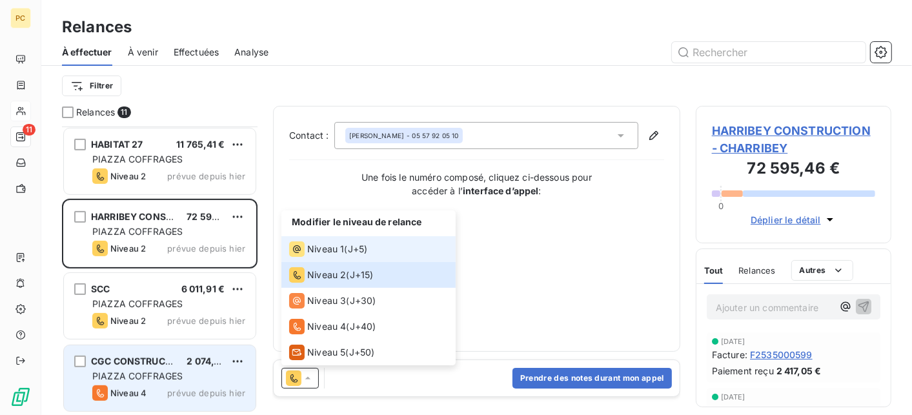
click at [319, 255] on span "Niveau 1" at bounding box center [325, 249] width 37 height 13
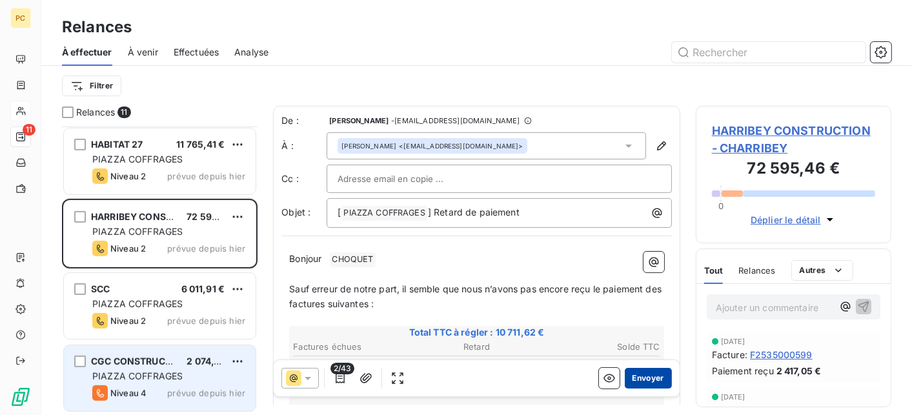
click at [634, 383] on button "Envoyer" at bounding box center [648, 378] width 47 height 21
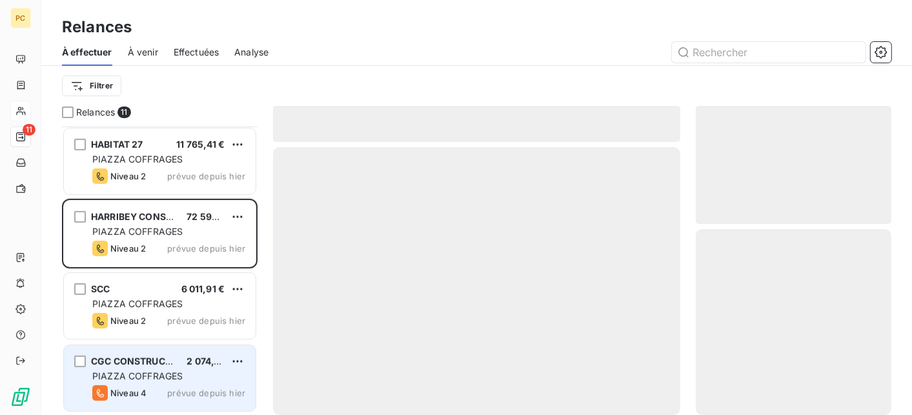
scroll to position [434, 0]
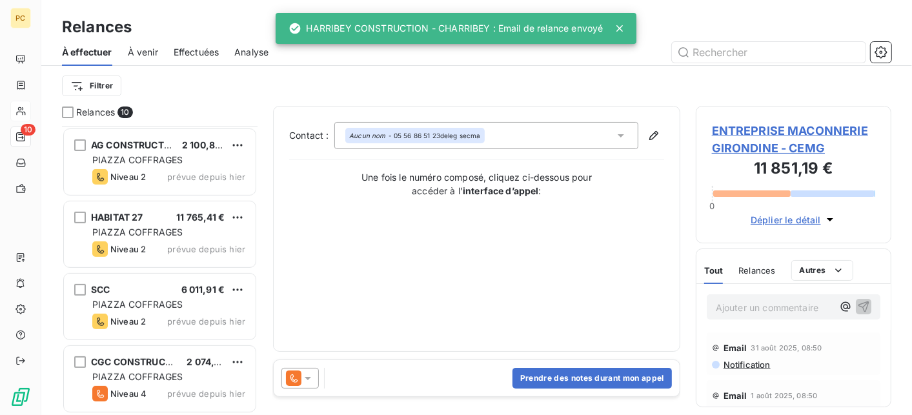
click at [239, 143] on html "PC 10 Relances À effectuer À venir Effectuées Analyse Filtrer Relances 10 ENTRE…" at bounding box center [456, 207] width 912 height 415
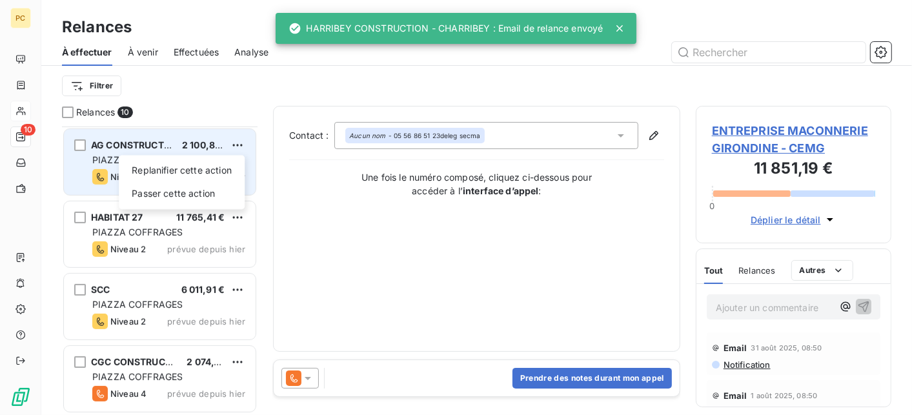
click at [98, 184] on html "PC 10 Relances À effectuer À venir Effectuées Analyse Filtrer Relances 10 ENTRE…" at bounding box center [456, 207] width 912 height 415
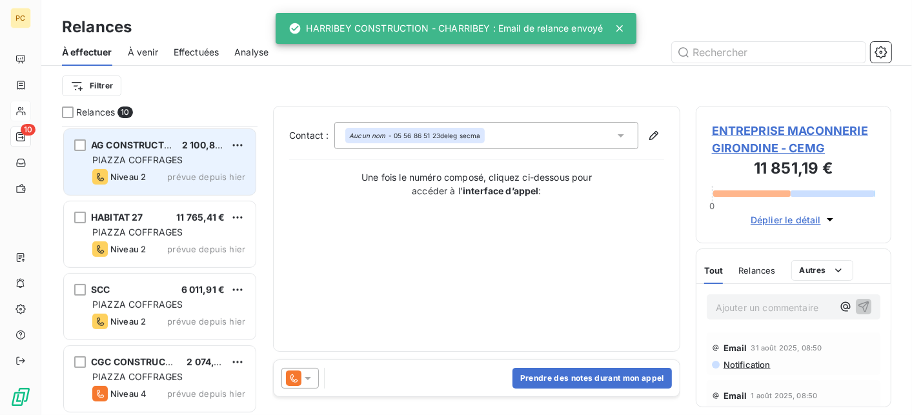
click at [120, 175] on span "Niveau 2" at bounding box center [127, 177] width 35 height 10
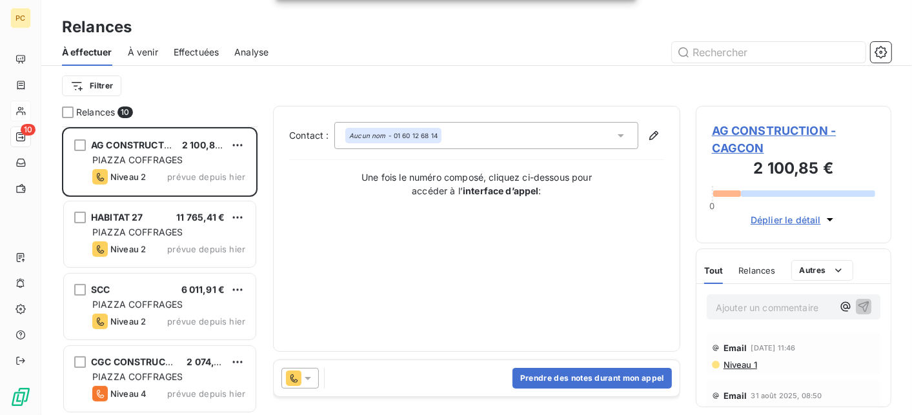
click at [308, 374] on icon at bounding box center [307, 378] width 13 height 13
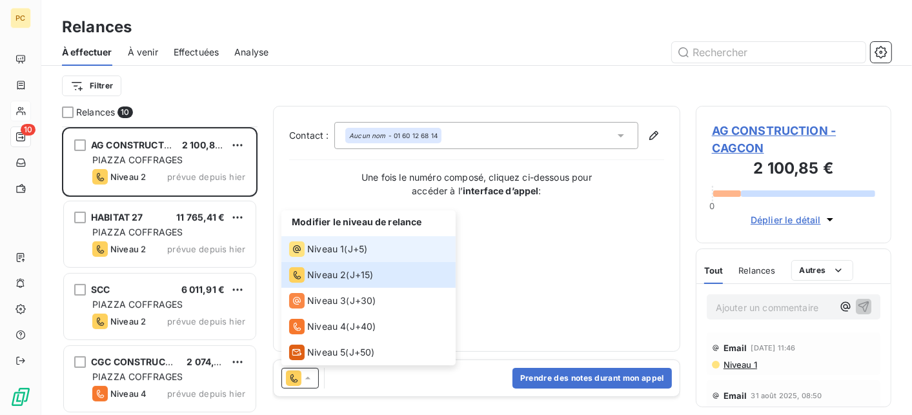
click at [326, 248] on span "Niveau 1" at bounding box center [325, 249] width 37 height 13
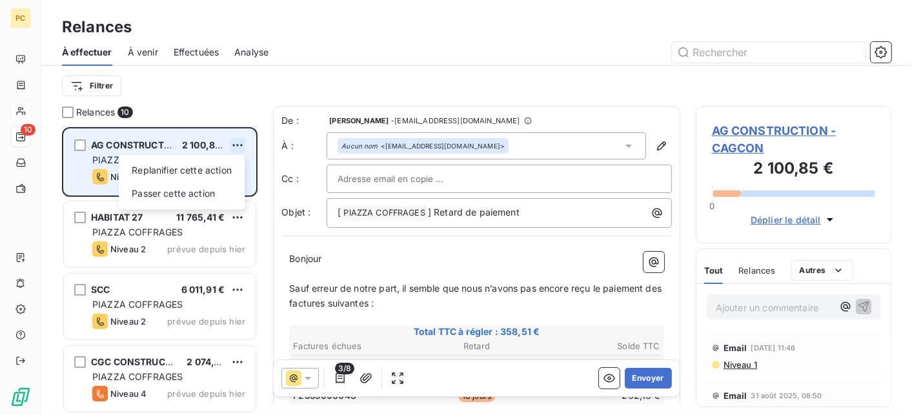
click at [238, 144] on html "PC 10 Relances À effectuer À venir Effectuées Analyse Filtrer Relances 10 ENTRE…" at bounding box center [456, 207] width 912 height 415
click at [210, 192] on div "Passer cette action" at bounding box center [182, 193] width 116 height 21
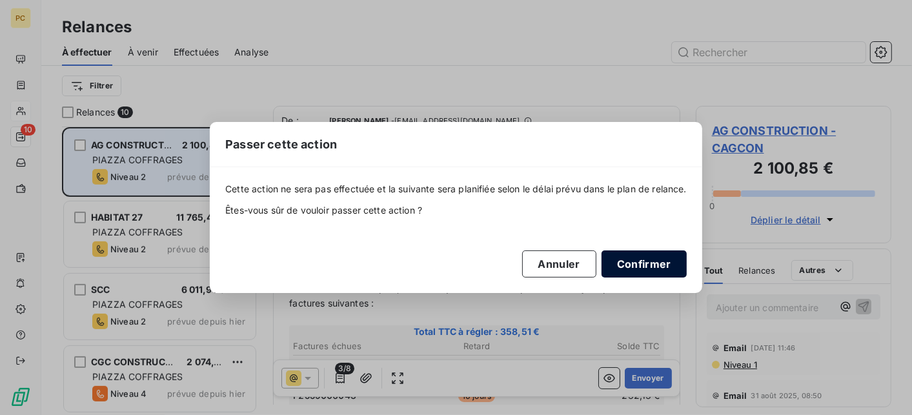
click at [654, 268] on button "Confirmer" at bounding box center [643, 263] width 85 height 27
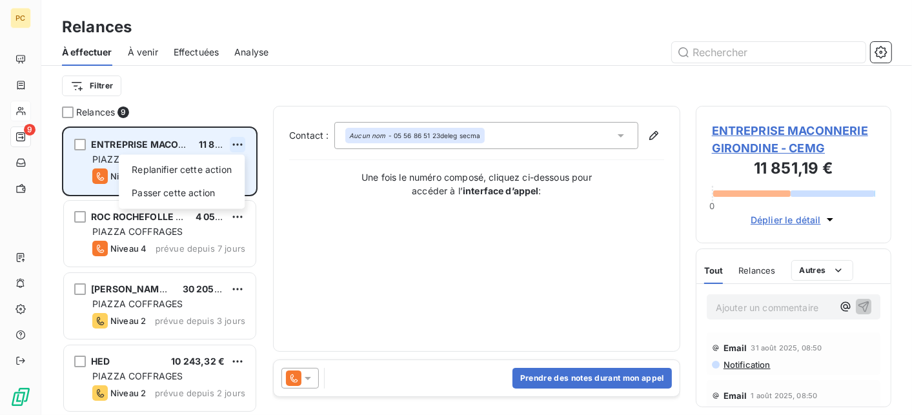
click at [240, 143] on html "PC 9 Relances À effectuer À venir Effectuées Analyse Filtrer Relances 9 ENTREPR…" at bounding box center [456, 207] width 912 height 415
click at [203, 196] on div "Passer cette action" at bounding box center [182, 193] width 116 height 21
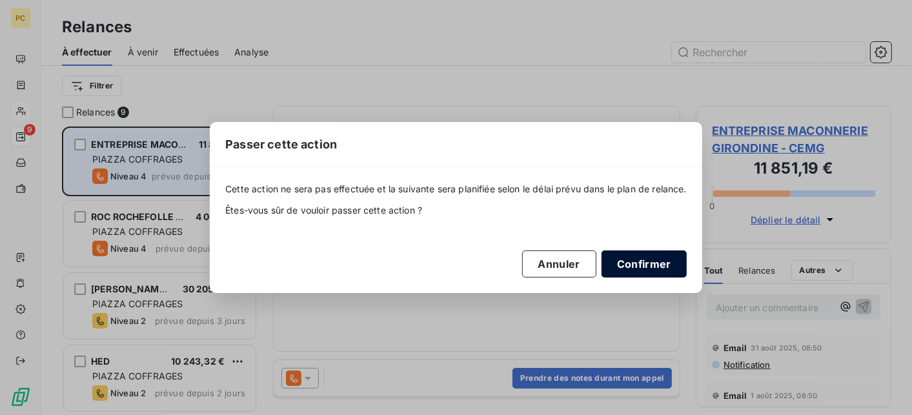
click at [658, 268] on button "Confirmer" at bounding box center [643, 263] width 85 height 27
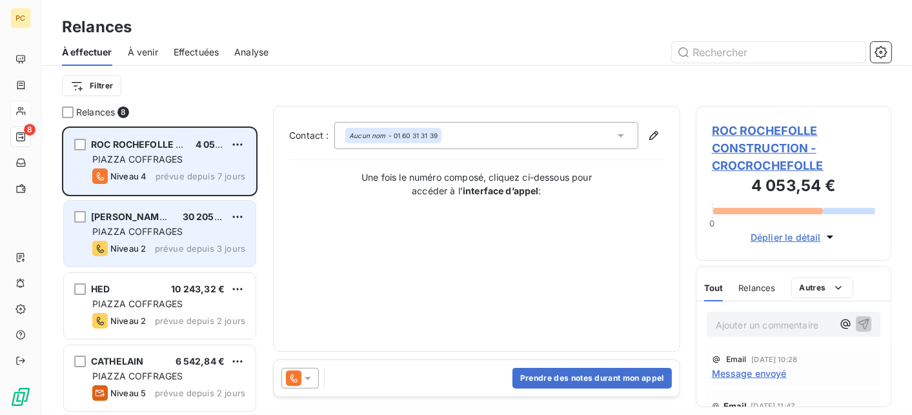
click at [183, 232] on div "PIAZZA COFFRAGES" at bounding box center [168, 231] width 153 height 13
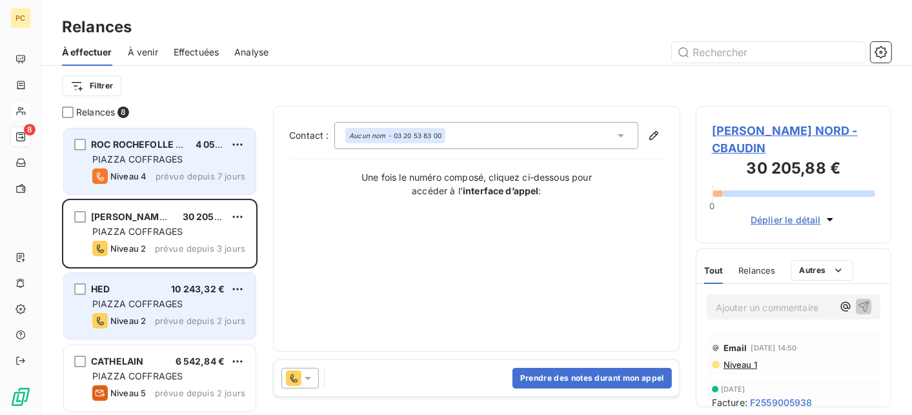
click at [211, 302] on div "PIAZZA COFFRAGES" at bounding box center [168, 304] width 153 height 13
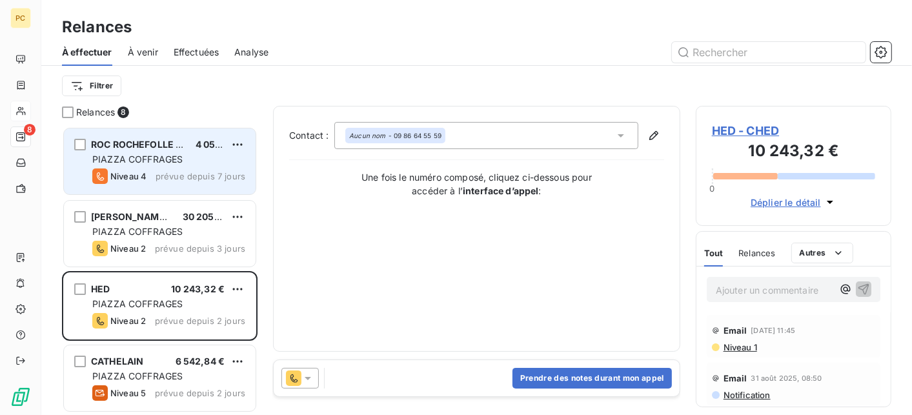
click at [794, 203] on span "Déplier le détail" at bounding box center [786, 203] width 70 height 14
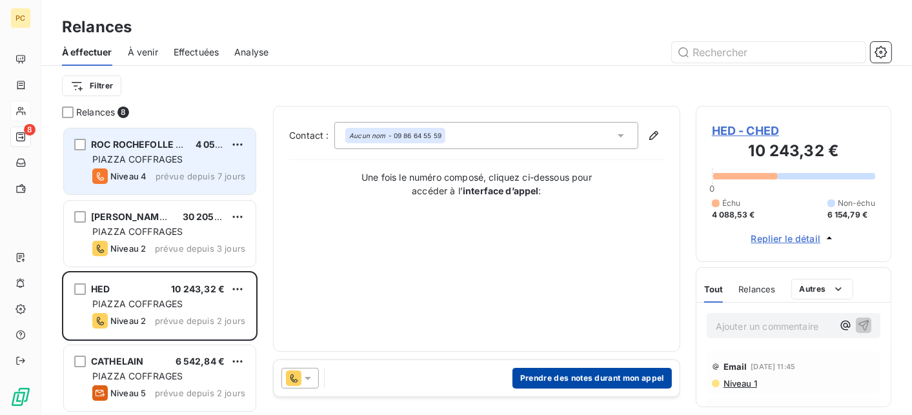
click at [645, 372] on button "Prendre des notes durant mon appel" at bounding box center [591, 378] width 159 height 21
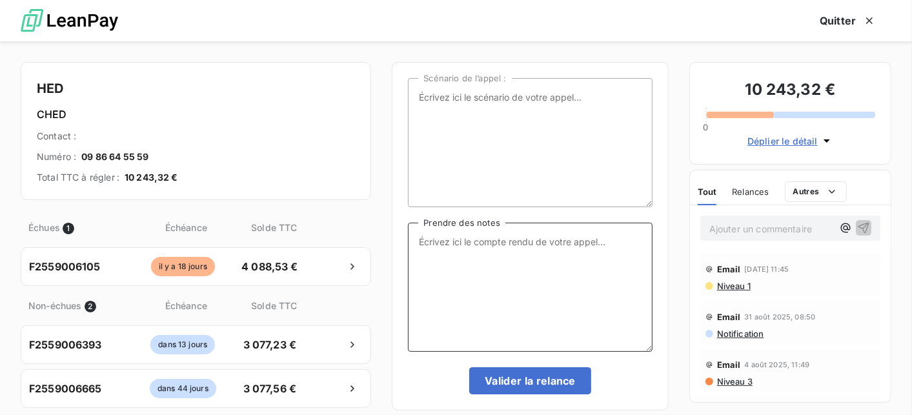
click at [431, 242] on textarea "Prendre des notes" at bounding box center [530, 287] width 244 height 129
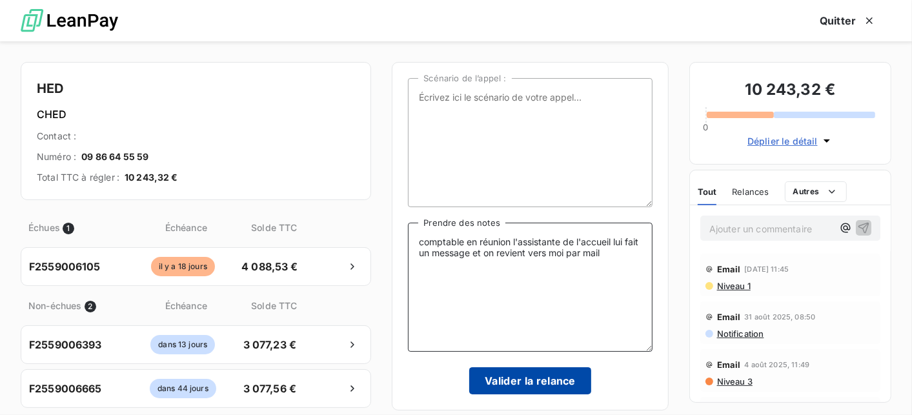
type textarea "comptable en réunion l'assistante de l'accueil lui fait un message et on revien…"
click at [544, 368] on button "Valider la relance" at bounding box center [530, 380] width 122 height 27
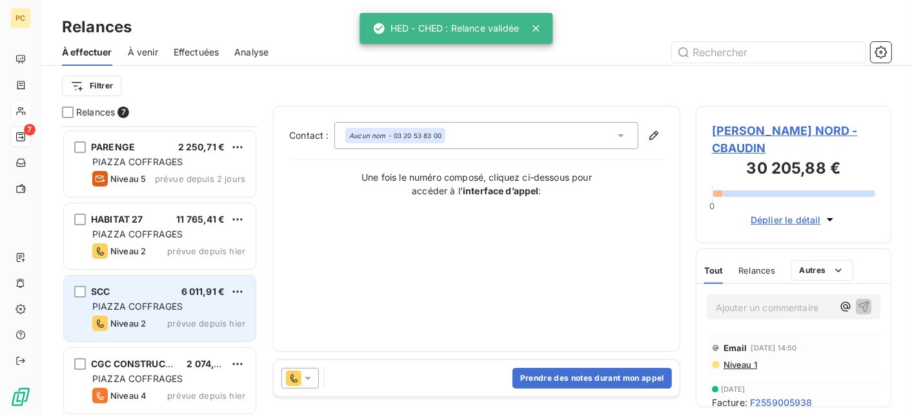
scroll to position [217, 0]
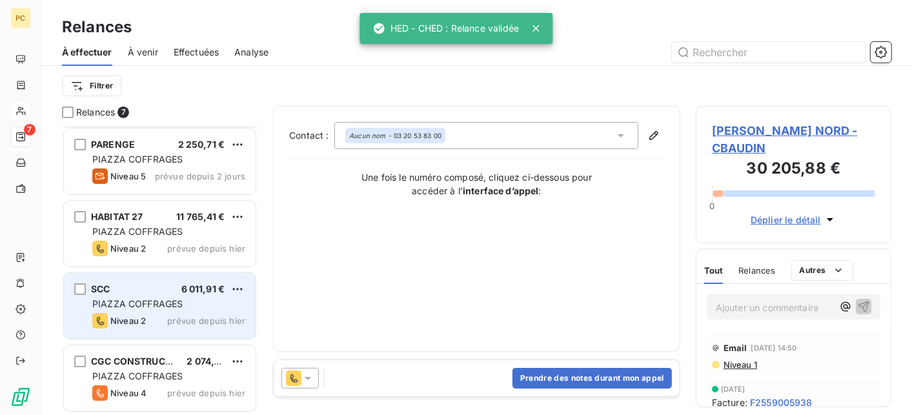
click at [150, 301] on span "PIAZZA COFFRAGES" at bounding box center [137, 303] width 90 height 11
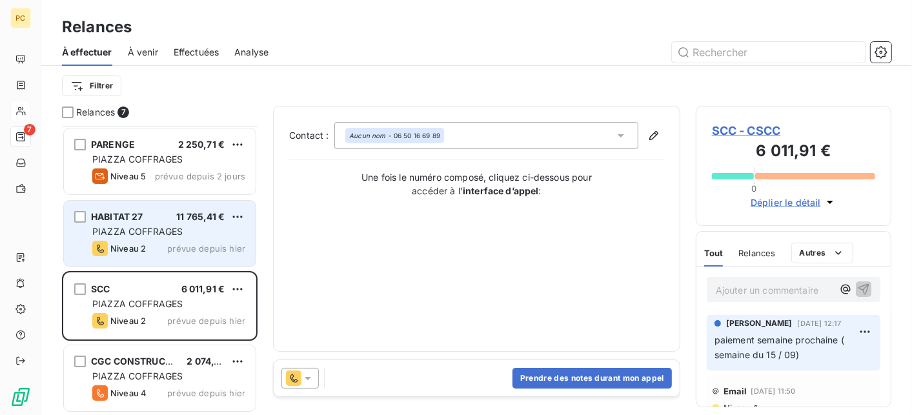
click at [157, 230] on span "PIAZZA COFFRAGES" at bounding box center [137, 231] width 90 height 11
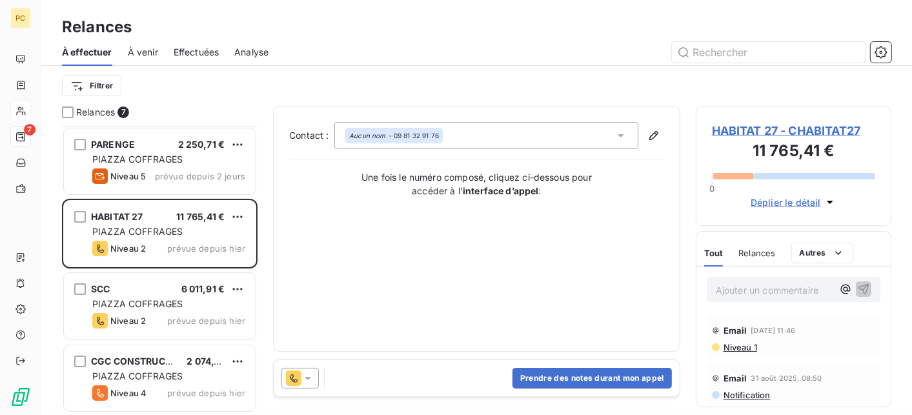
click at [312, 377] on icon at bounding box center [307, 378] width 13 height 13
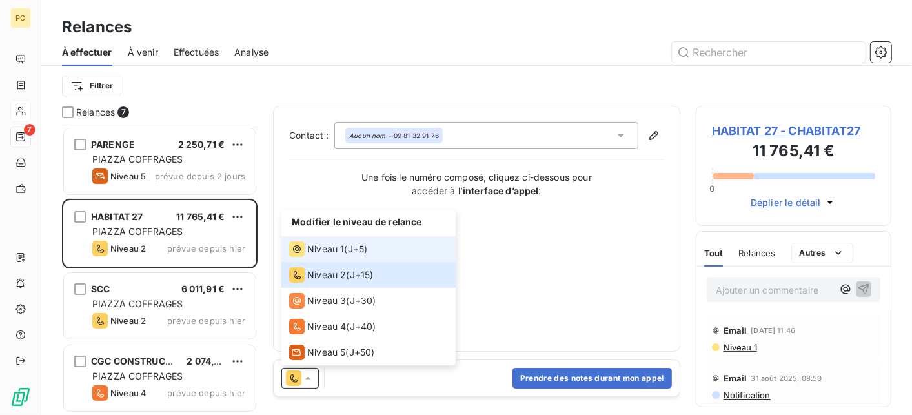
click at [328, 247] on span "Niveau 1" at bounding box center [325, 249] width 37 height 13
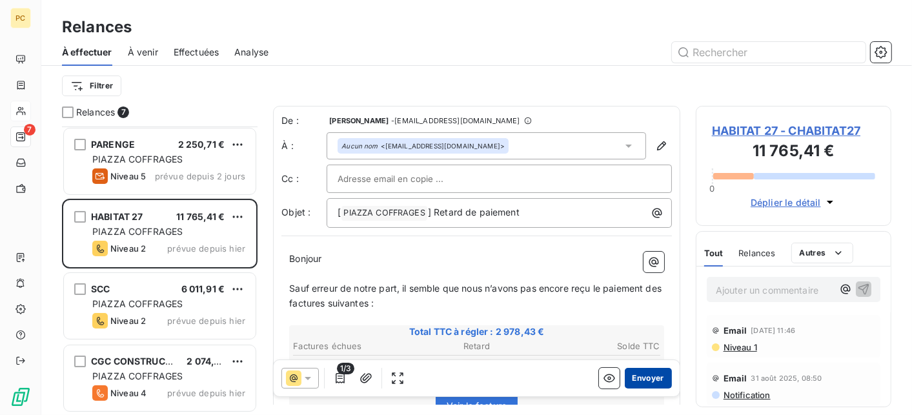
click at [644, 381] on button "Envoyer" at bounding box center [648, 378] width 47 height 21
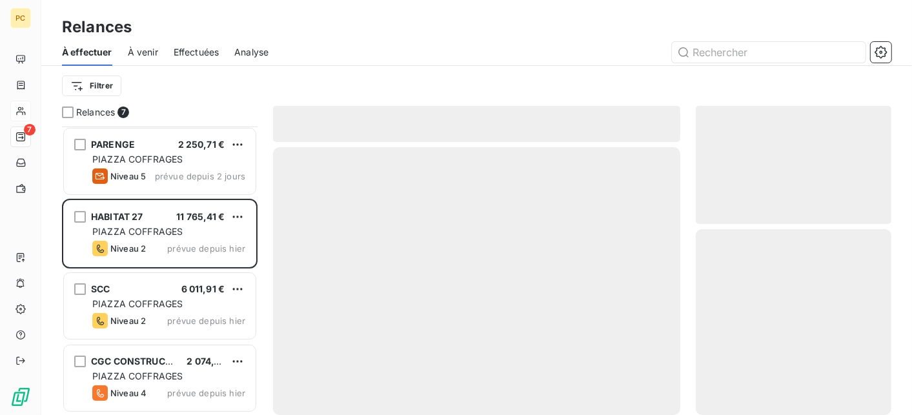
scroll to position [145, 0]
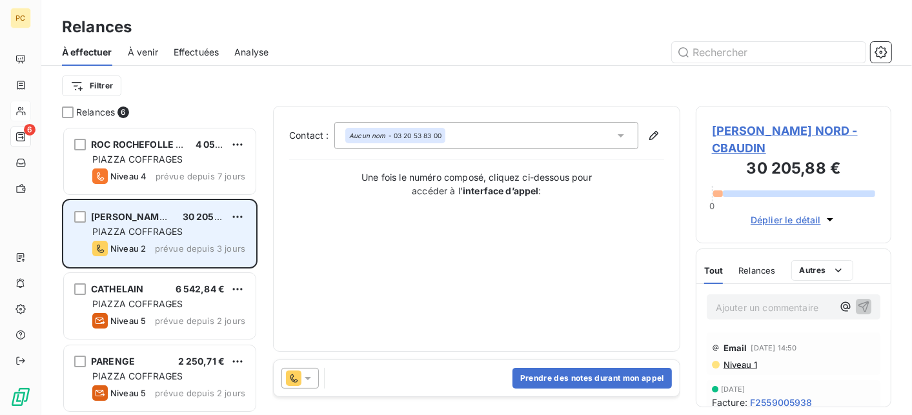
click at [148, 241] on div "Niveau 2 prévue depuis 3 jours" at bounding box center [168, 248] width 153 height 15
click at [122, 221] on span "[PERSON_NAME] NORD" at bounding box center [144, 216] width 106 height 11
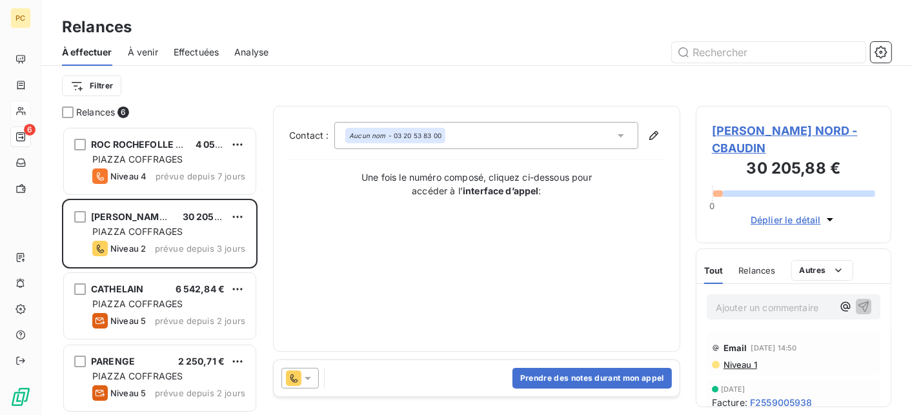
click at [310, 378] on icon at bounding box center [307, 378] width 13 height 13
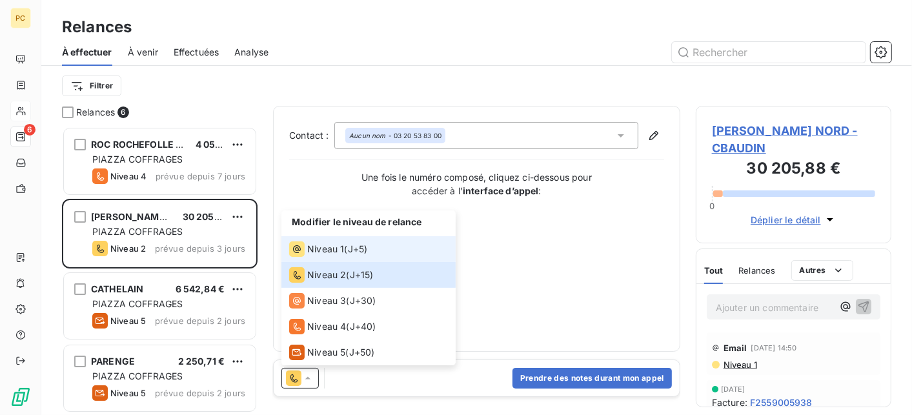
click at [321, 243] on span "Niveau 1" at bounding box center [325, 249] width 37 height 13
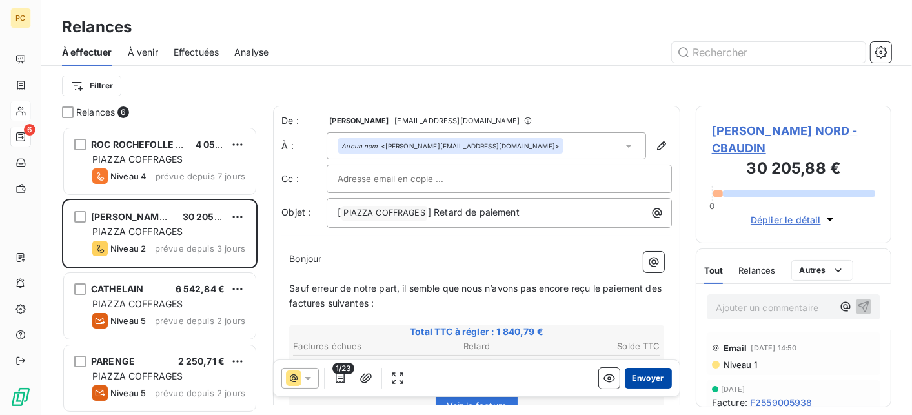
click at [638, 380] on button "Envoyer" at bounding box center [648, 378] width 47 height 21
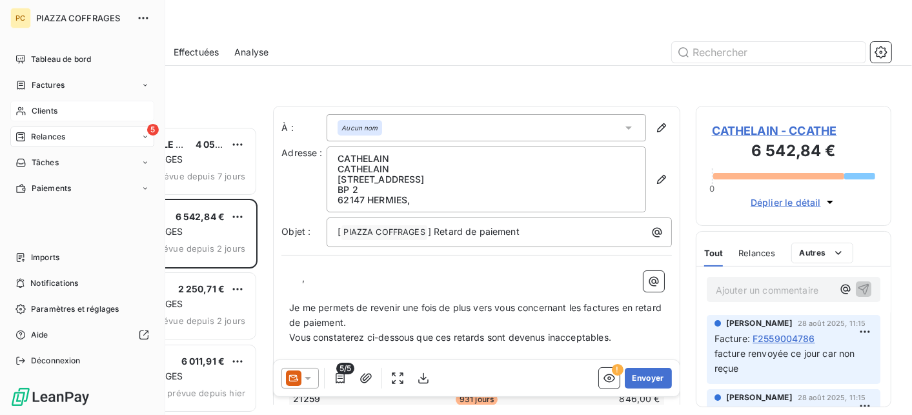
click at [42, 111] on span "Clients" at bounding box center [45, 111] width 26 height 12
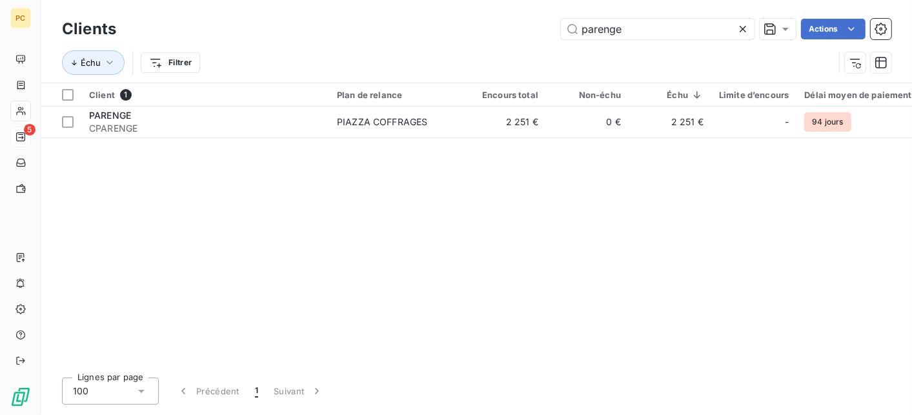
drag, startPoint x: 631, startPoint y: 36, endPoint x: 559, endPoint y: 36, distance: 71.6
click at [559, 36] on div "parenge Actions" at bounding box center [512, 29] width 760 height 21
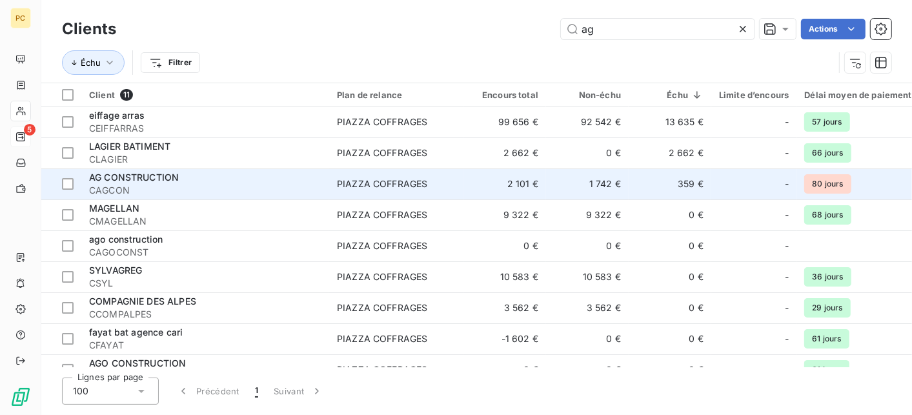
type input "ag"
click at [243, 184] on span "CAGCON" at bounding box center [205, 190] width 232 height 13
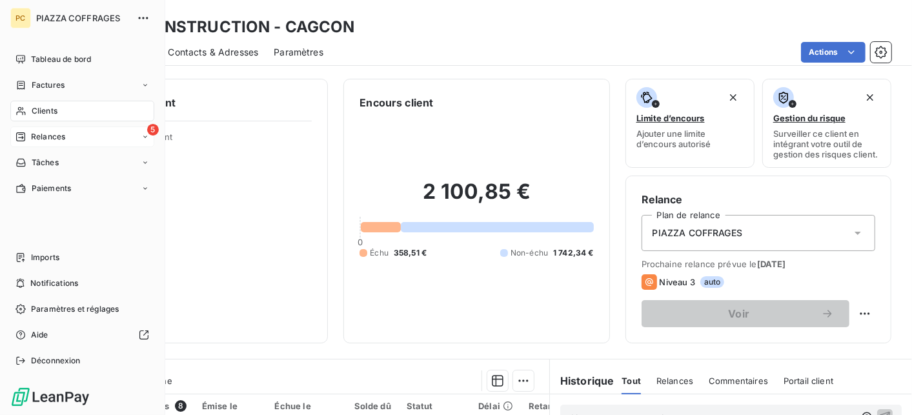
click at [41, 134] on span "Relances" at bounding box center [48, 137] width 34 height 12
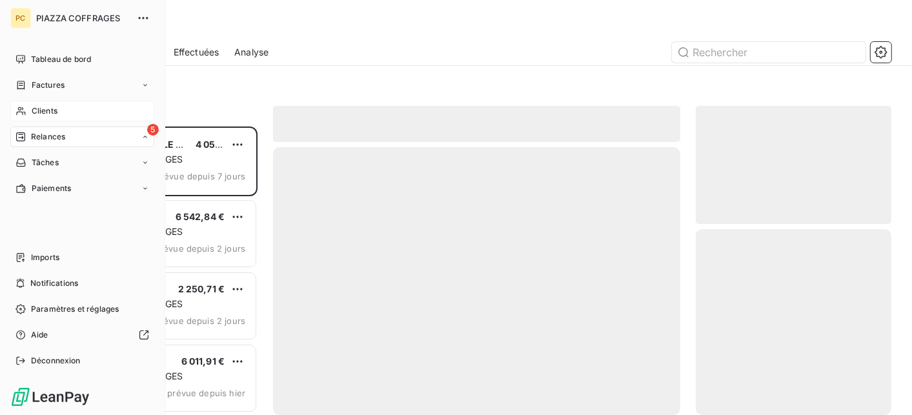
scroll to position [278, 186]
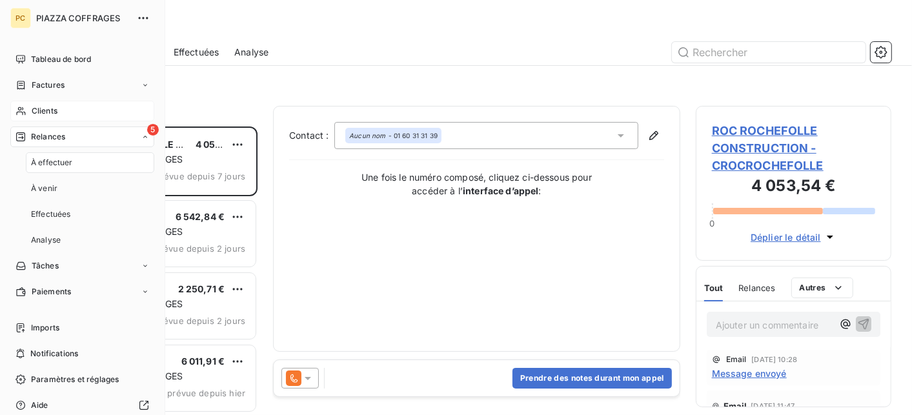
click at [45, 107] on span "Clients" at bounding box center [45, 111] width 26 height 12
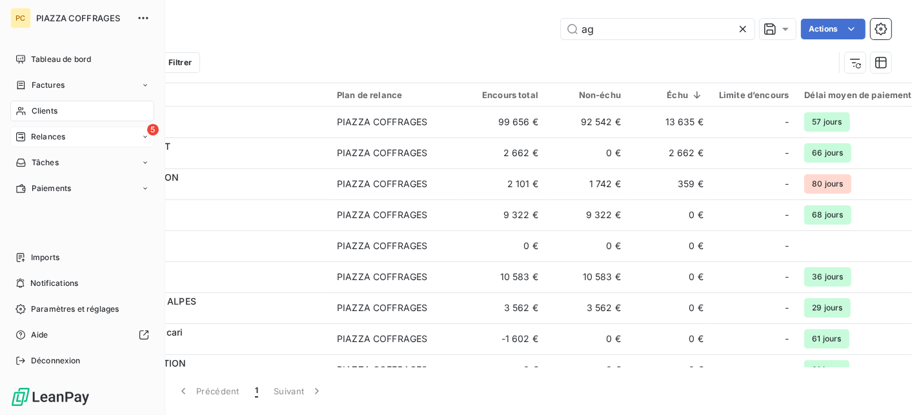
click at [50, 133] on span "Relances" at bounding box center [48, 137] width 34 height 12
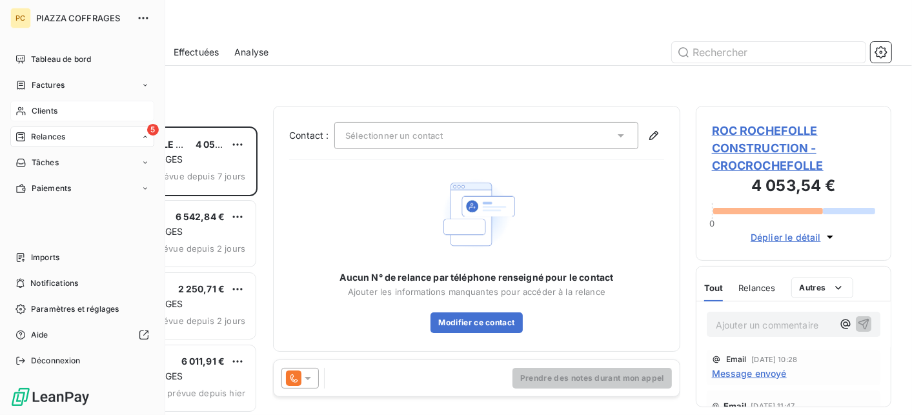
scroll to position [278, 186]
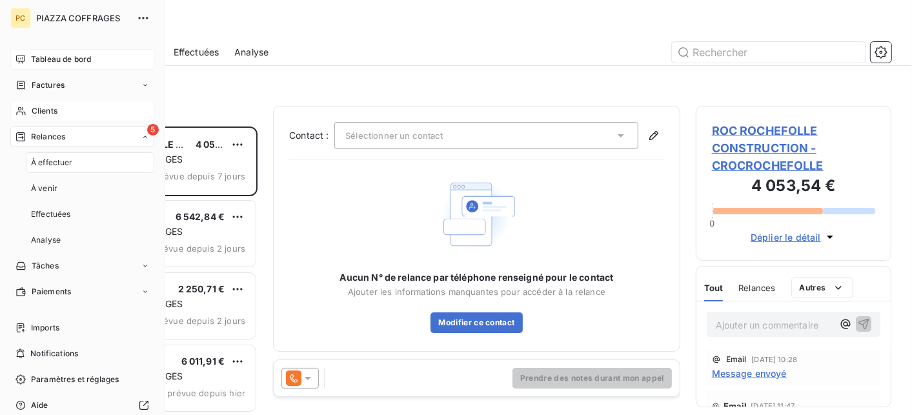
click at [69, 65] on div "Tableau de bord" at bounding box center [82, 59] width 144 height 21
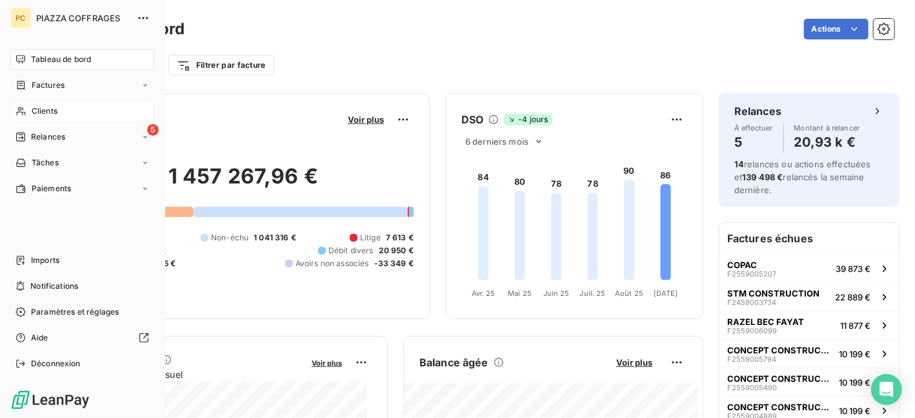
click at [52, 106] on span "Clients" at bounding box center [45, 111] width 26 height 12
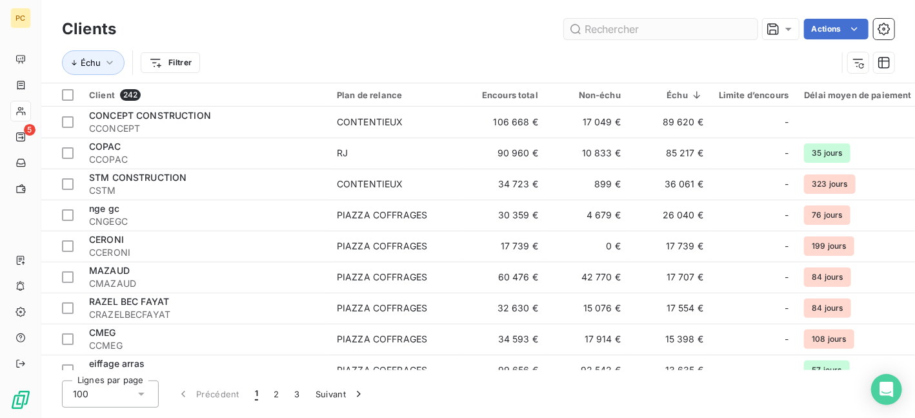
click at [609, 28] on input "text" at bounding box center [661, 29] width 194 height 21
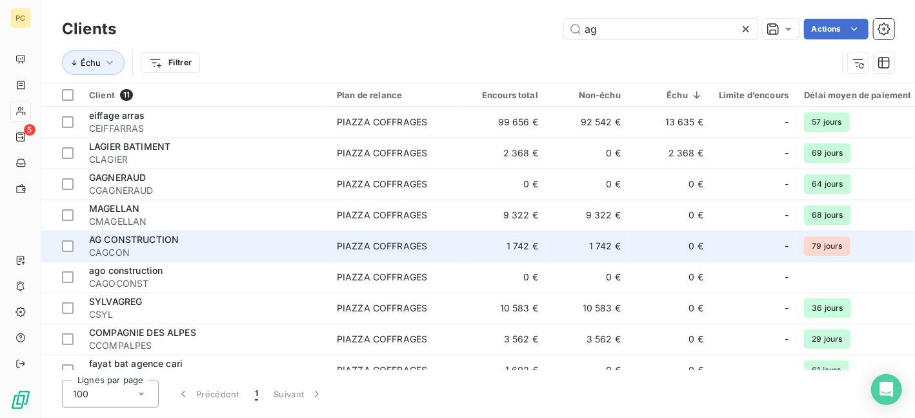
type input "ag"
click at [272, 251] on span "CAGCON" at bounding box center [205, 252] width 232 height 13
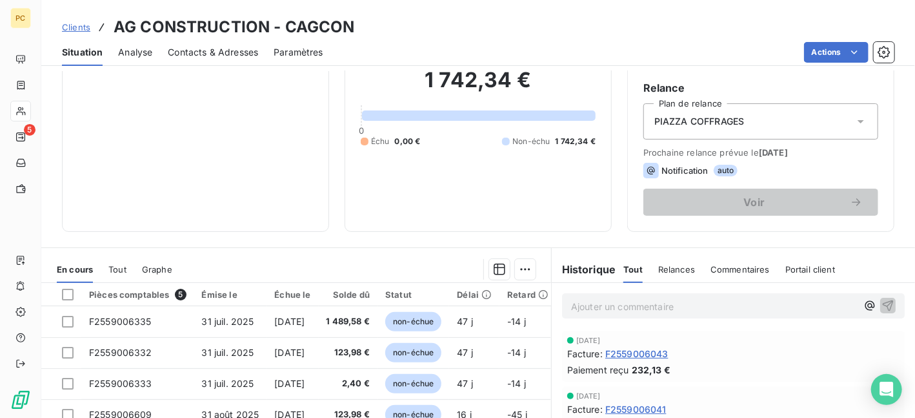
scroll to position [129, 0]
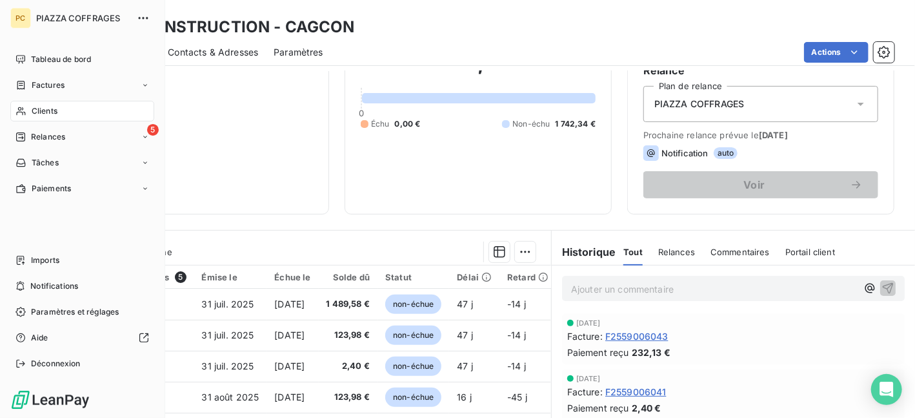
click at [40, 106] on span "Clients" at bounding box center [45, 111] width 26 height 12
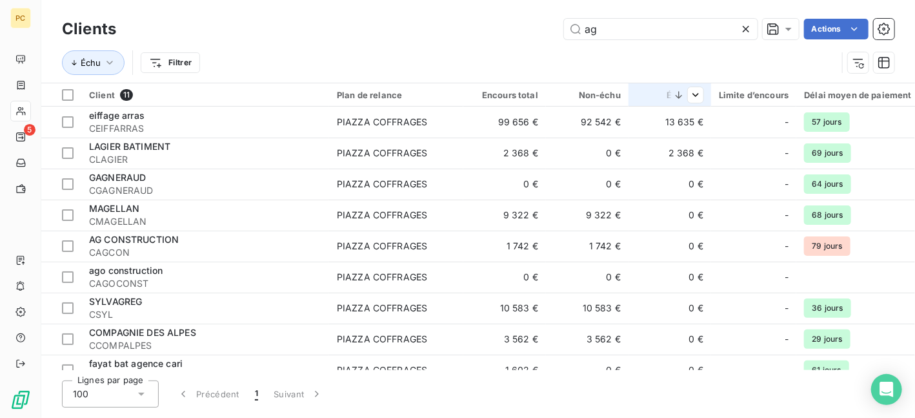
click at [676, 96] on icon at bounding box center [678, 94] width 13 height 13
click at [612, 31] on input "ag" at bounding box center [661, 29] width 194 height 21
type input "a"
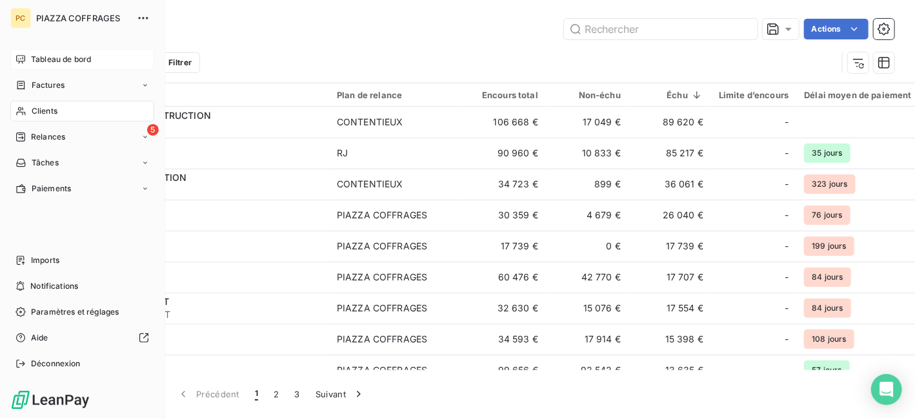
click at [70, 57] on span "Tableau de bord" at bounding box center [61, 60] width 60 height 12
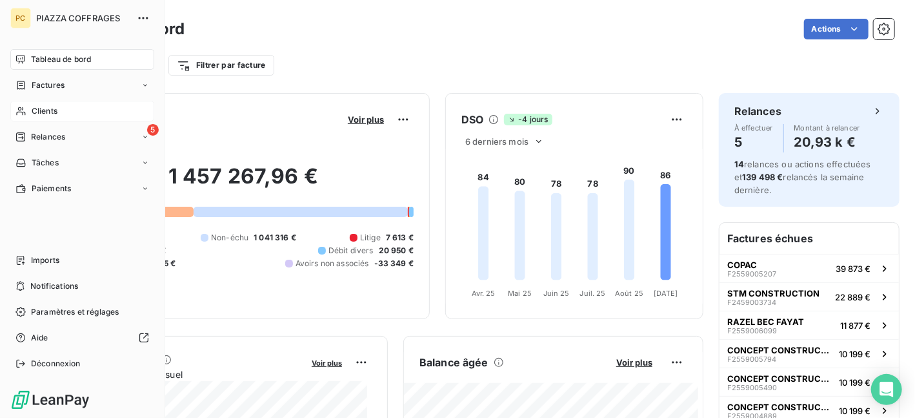
click at [48, 110] on span "Clients" at bounding box center [45, 111] width 26 height 12
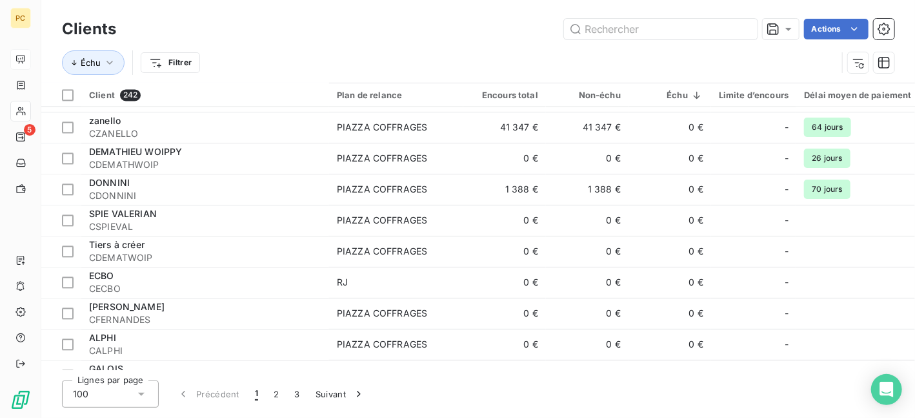
scroll to position [1549, 0]
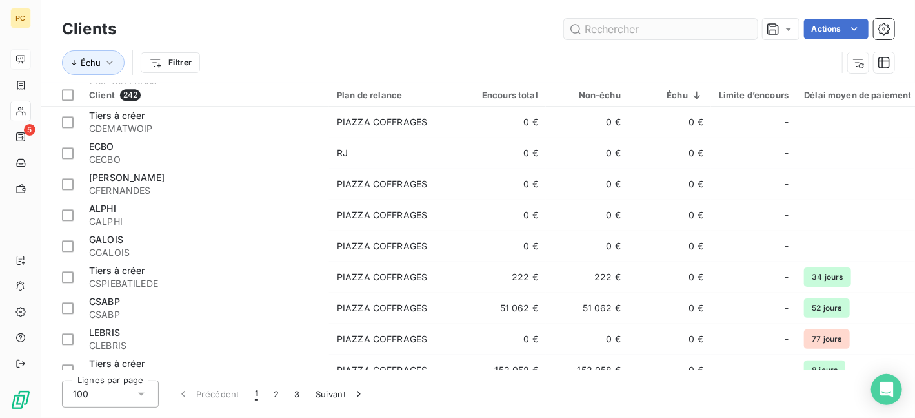
drag, startPoint x: 595, startPoint y: 34, endPoint x: 588, endPoint y: 38, distance: 8.1
click at [589, 37] on input "text" at bounding box center [661, 29] width 194 height 21
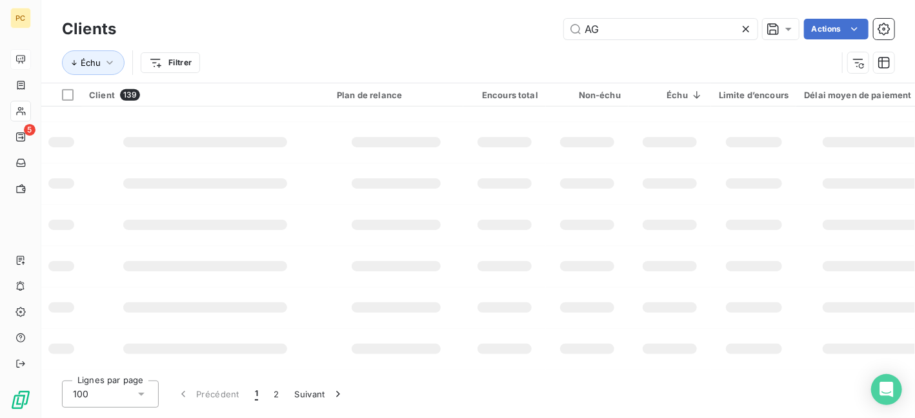
scroll to position [82, 0]
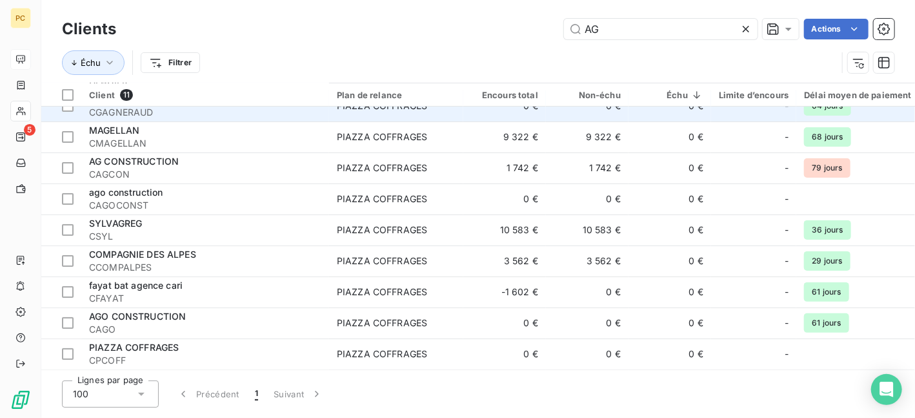
type input "AG"
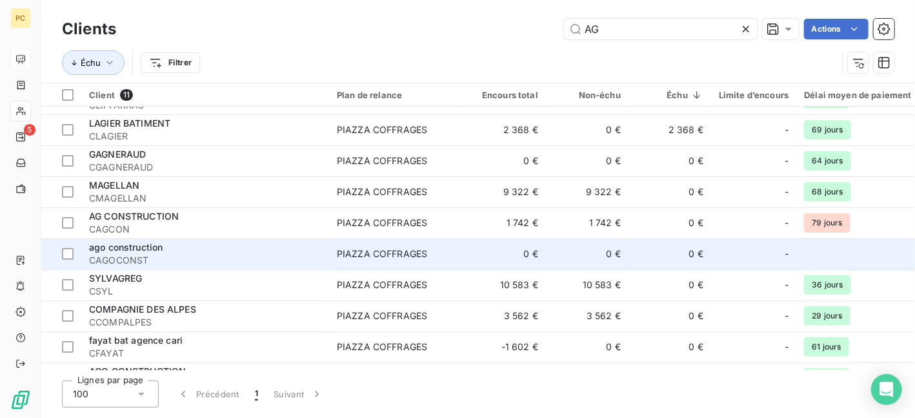
scroll to position [0, 0]
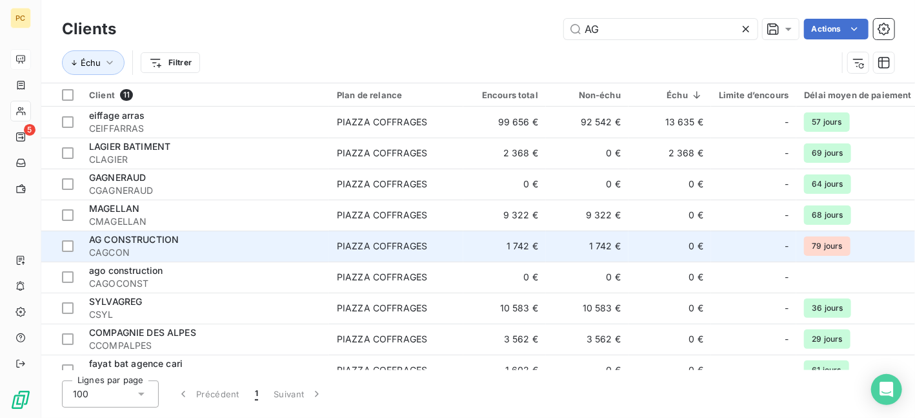
click at [181, 247] on span "CAGCON" at bounding box center [205, 252] width 232 height 13
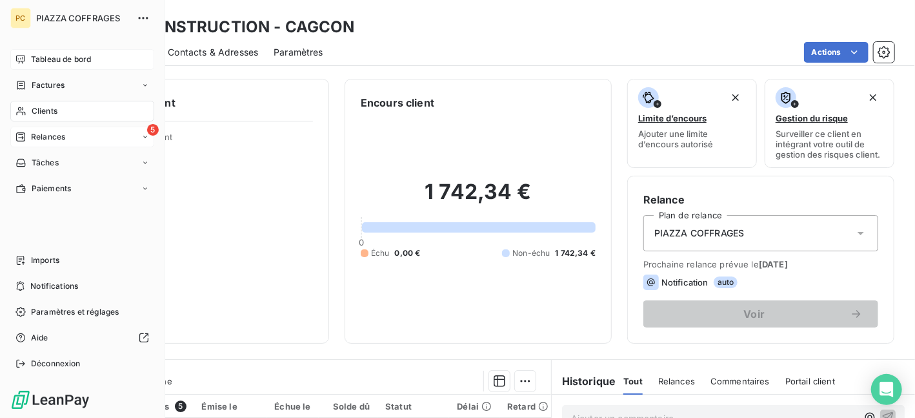
click at [65, 136] on span "Relances" at bounding box center [48, 137] width 34 height 12
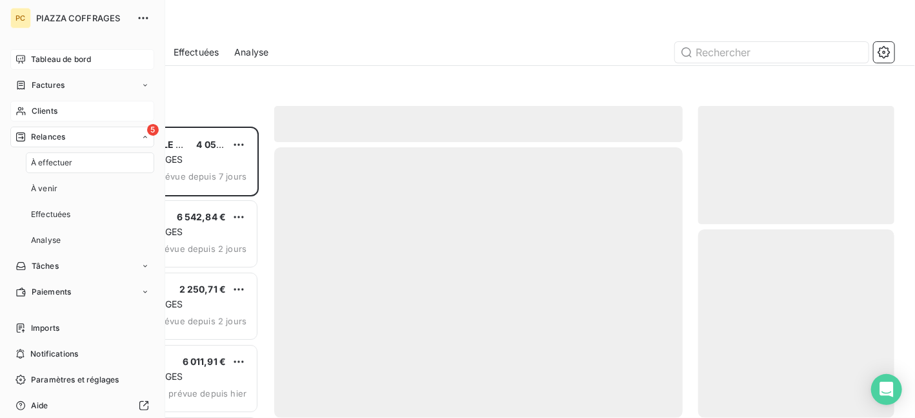
scroll to position [281, 187]
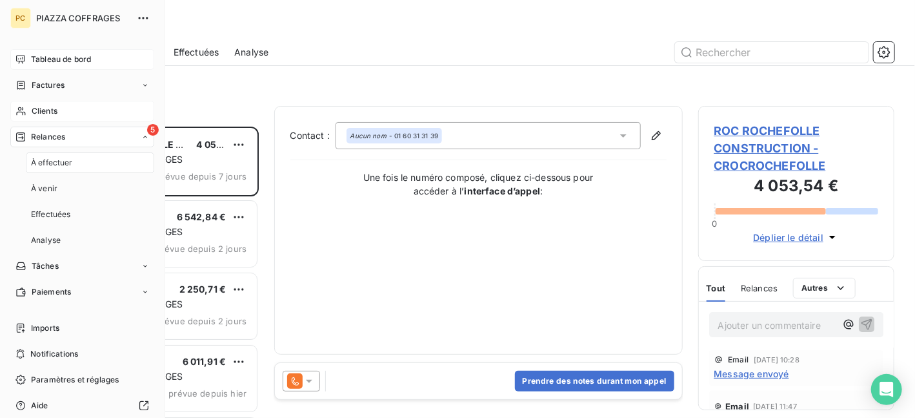
click at [64, 60] on span "Tableau de bord" at bounding box center [61, 60] width 60 height 12
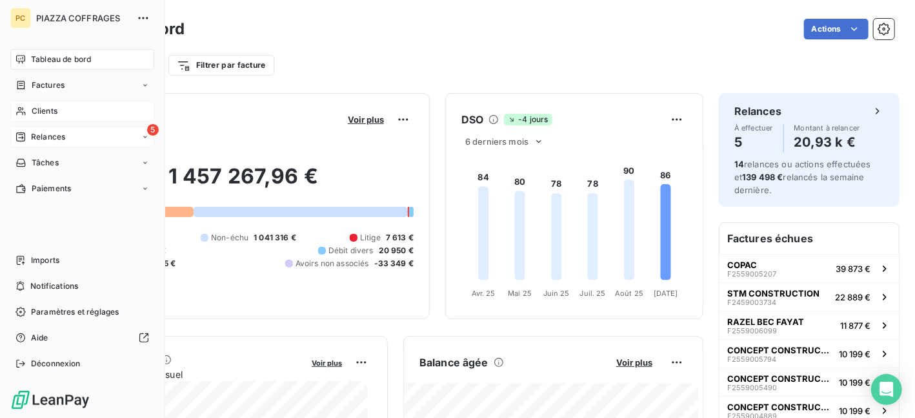
click at [48, 136] on span "Relances" at bounding box center [48, 137] width 34 height 12
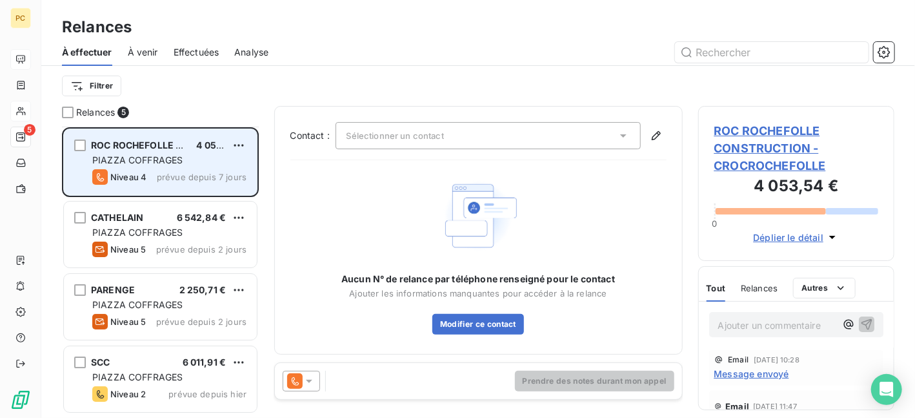
scroll to position [71, 0]
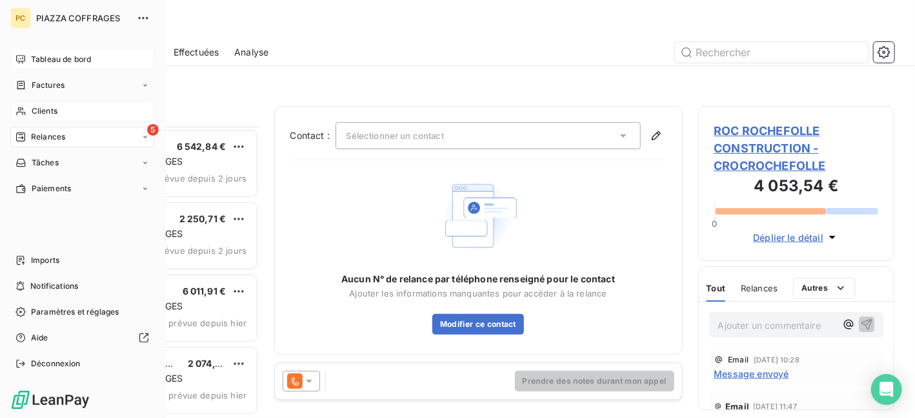
click at [43, 58] on span "Tableau de bord" at bounding box center [61, 60] width 60 height 12
